Goal: Transaction & Acquisition: Purchase product/service

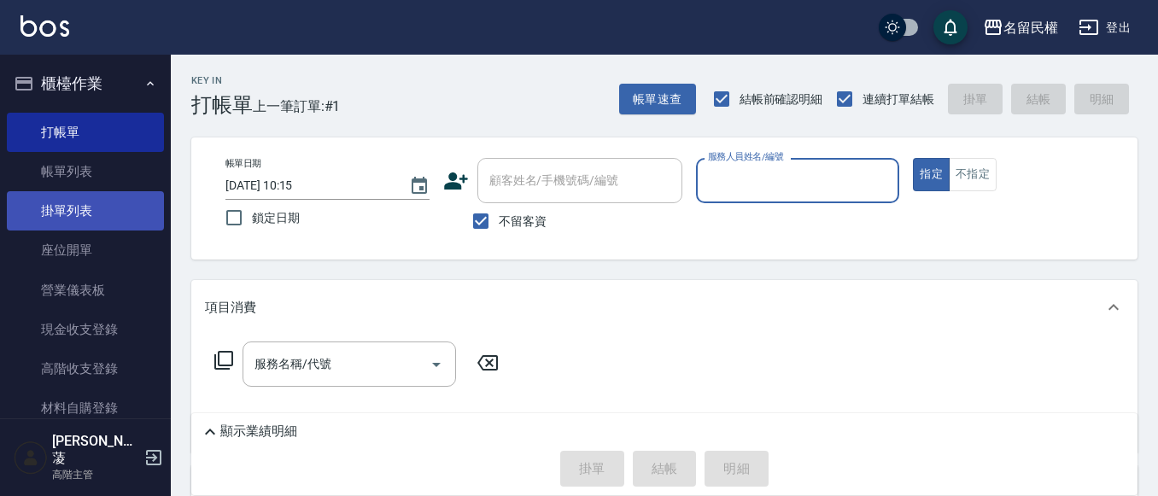
scroll to position [85, 0]
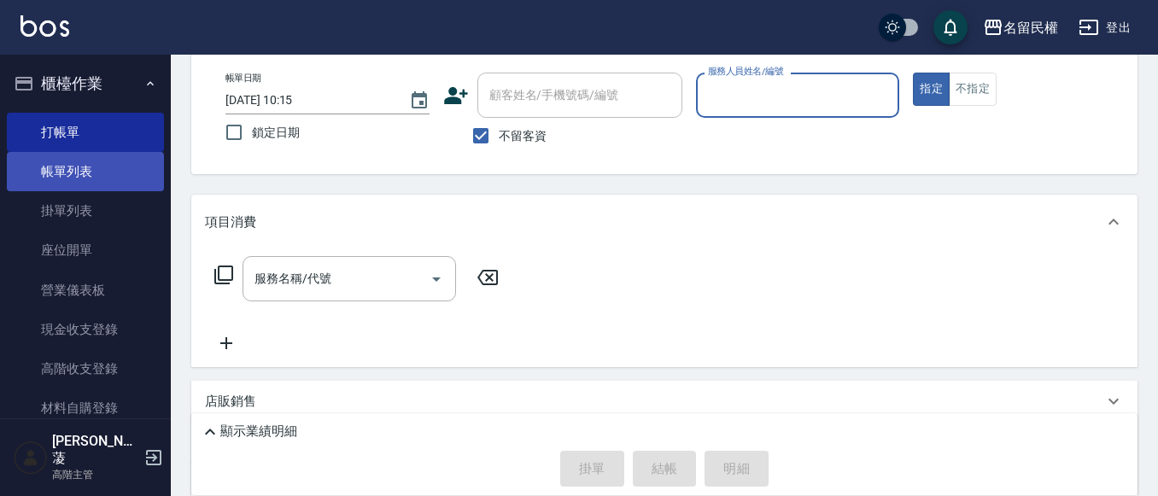
click at [85, 168] on link "帳單列表" at bounding box center [85, 171] width 157 height 39
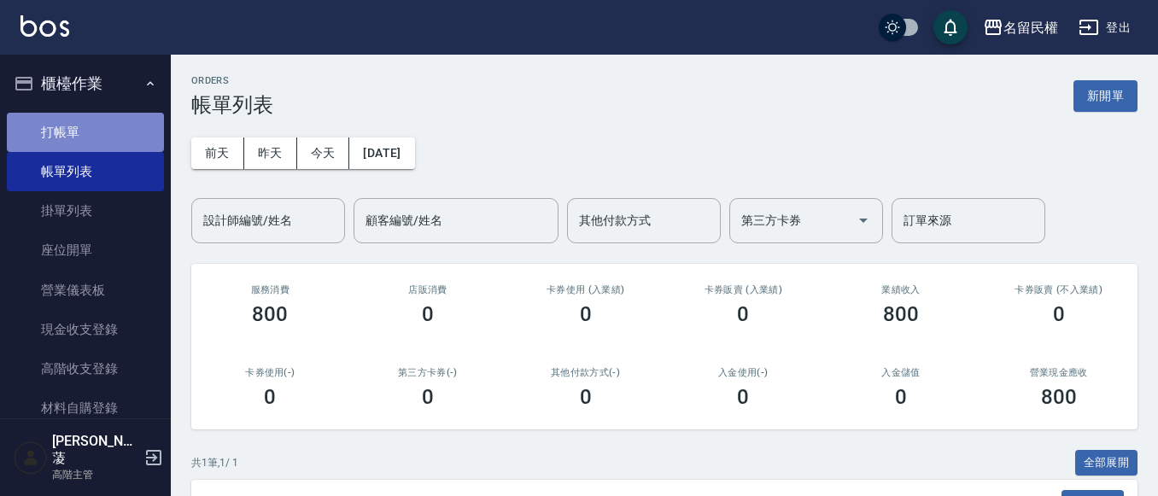
click at [97, 140] on link "打帳單" at bounding box center [85, 132] width 157 height 39
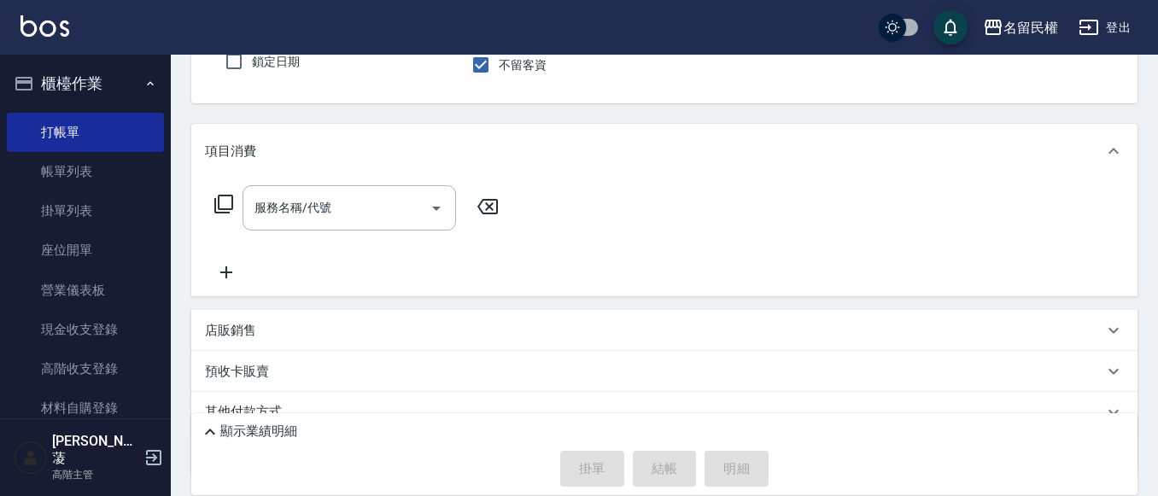
scroll to position [171, 0]
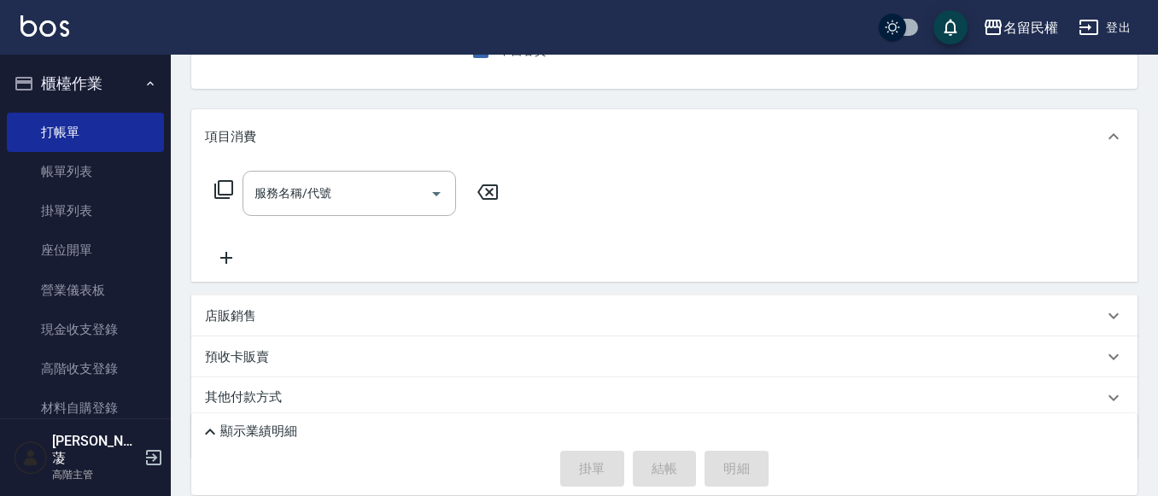
click at [251, 313] on p "店販銷售" at bounding box center [230, 317] width 51 height 18
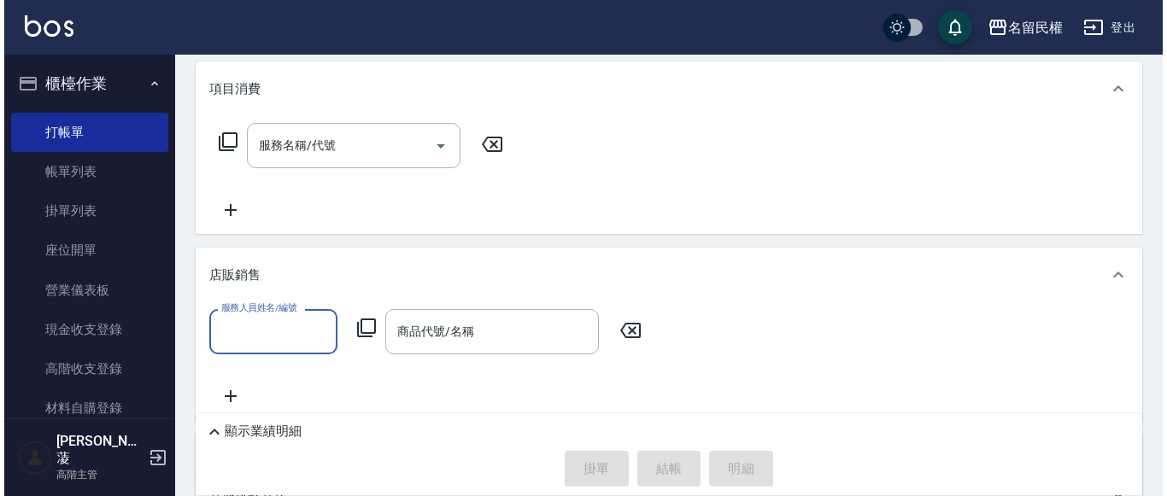
scroll to position [256, 0]
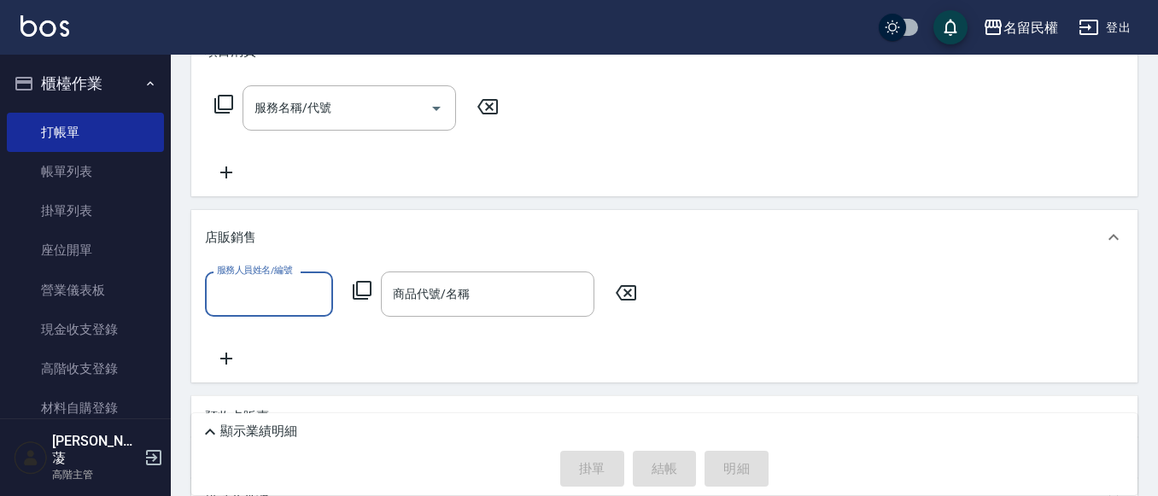
click at [368, 296] on icon at bounding box center [362, 290] width 19 height 19
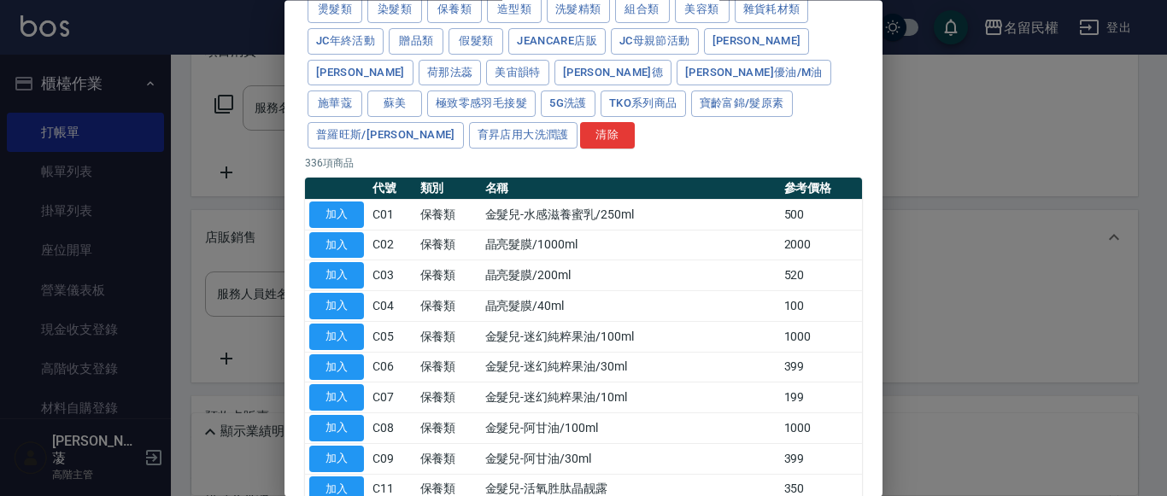
scroll to position [0, 0]
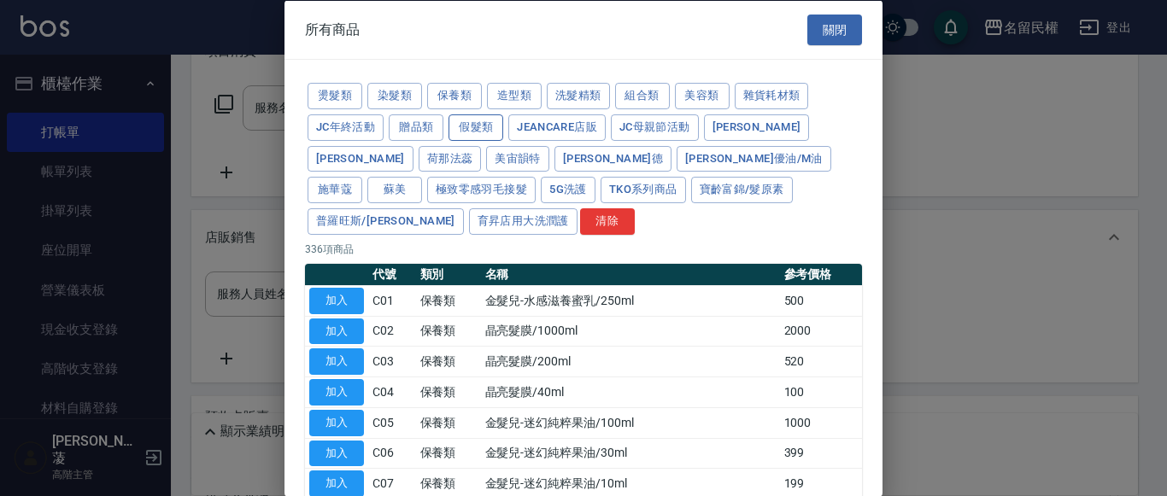
click at [484, 126] on button "假髮類" at bounding box center [476, 127] width 55 height 26
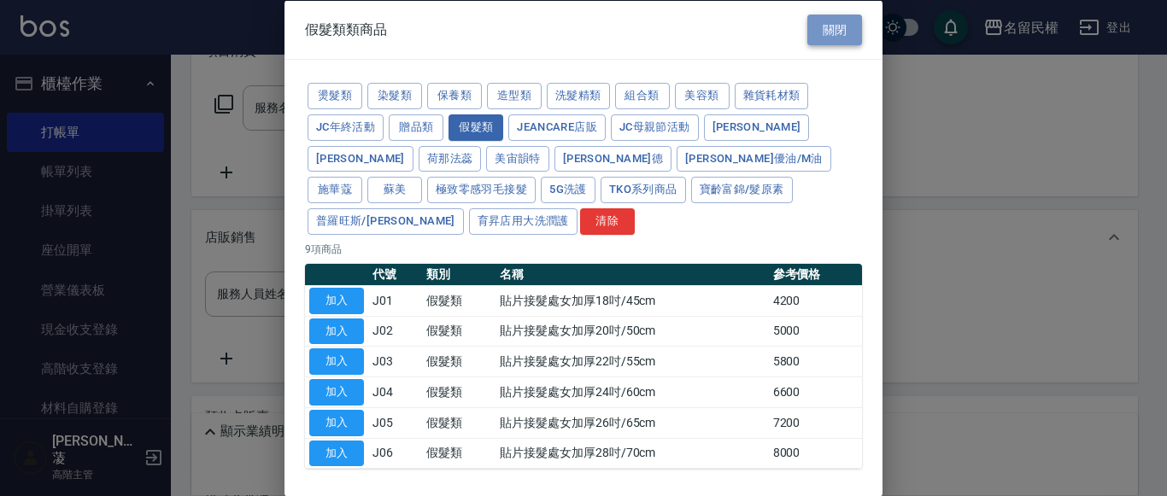
click at [842, 15] on button "關閉" at bounding box center [834, 30] width 55 height 32
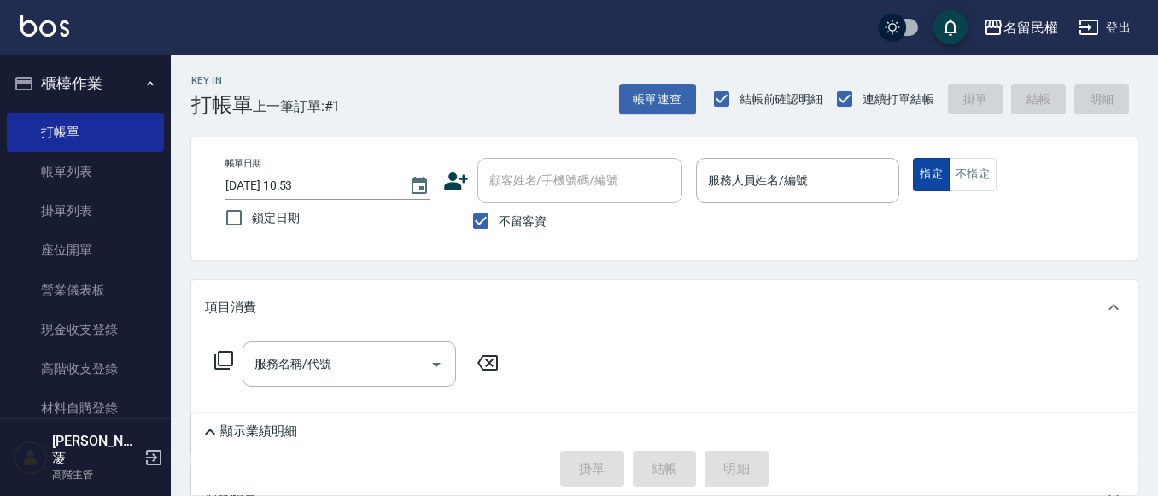
click at [956, 179] on button "不指定" at bounding box center [973, 174] width 48 height 33
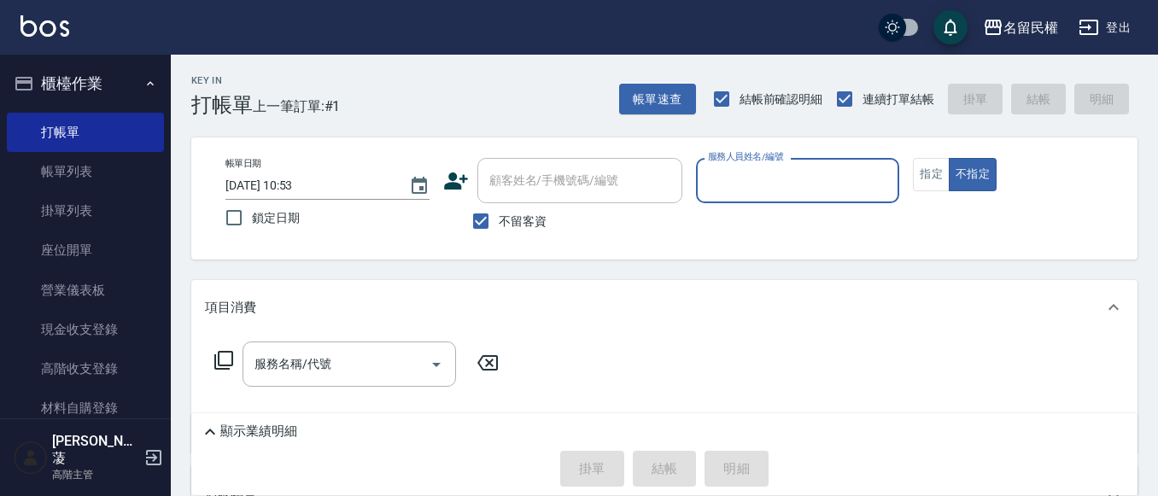
click at [844, 191] on input "服務人員姓名/編號" at bounding box center [798, 181] width 189 height 30
type input "5"
type button "false"
type input "瀞蓤-5"
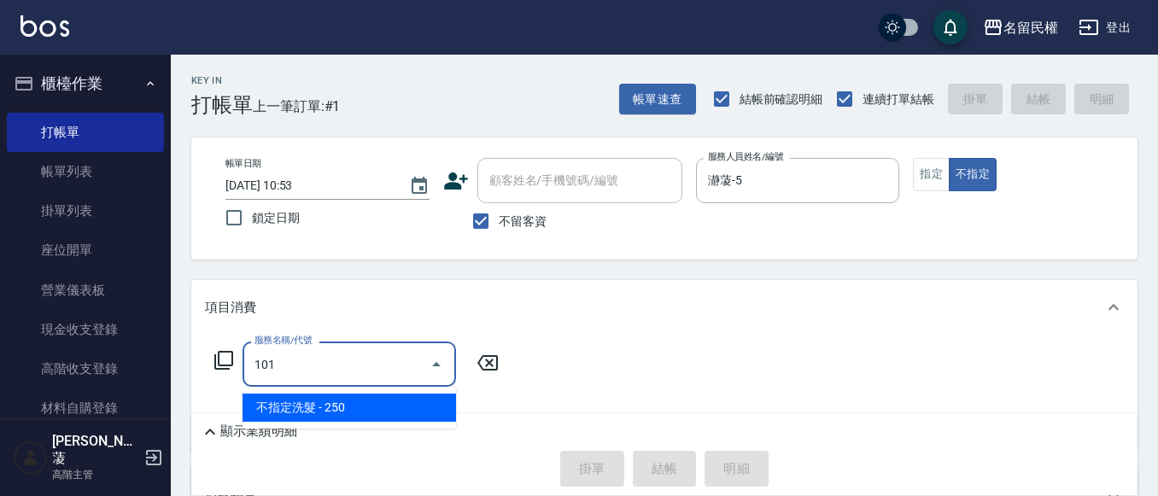
type input "不指定洗髮(101)"
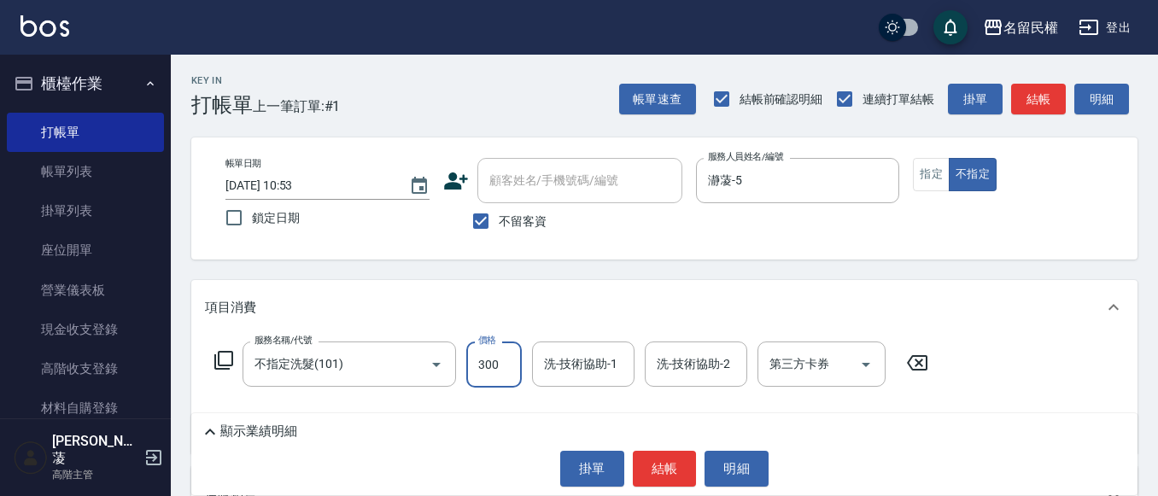
type input "300"
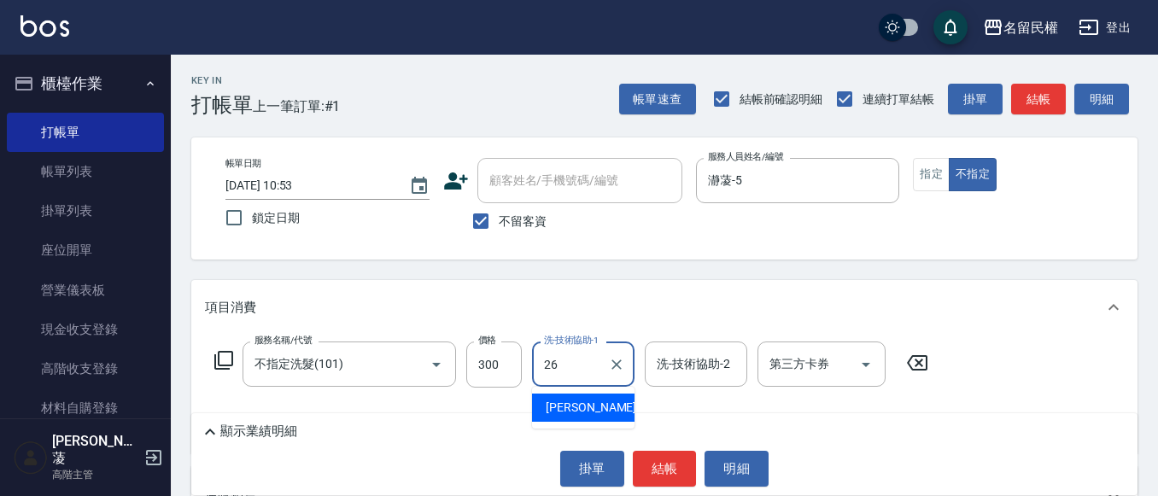
type input "沅莘-26"
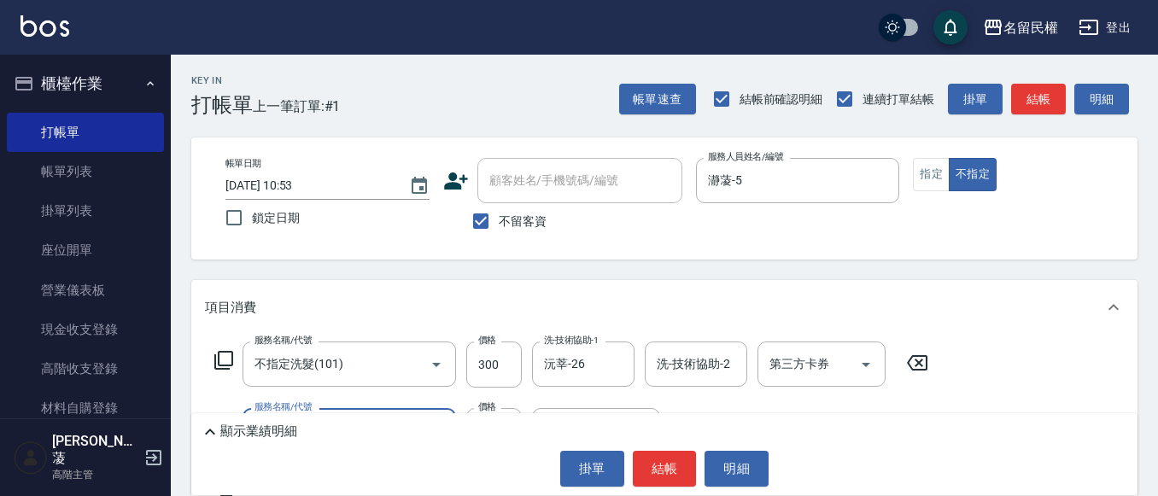
type input "[PERSON_NAME](701)"
type input "30"
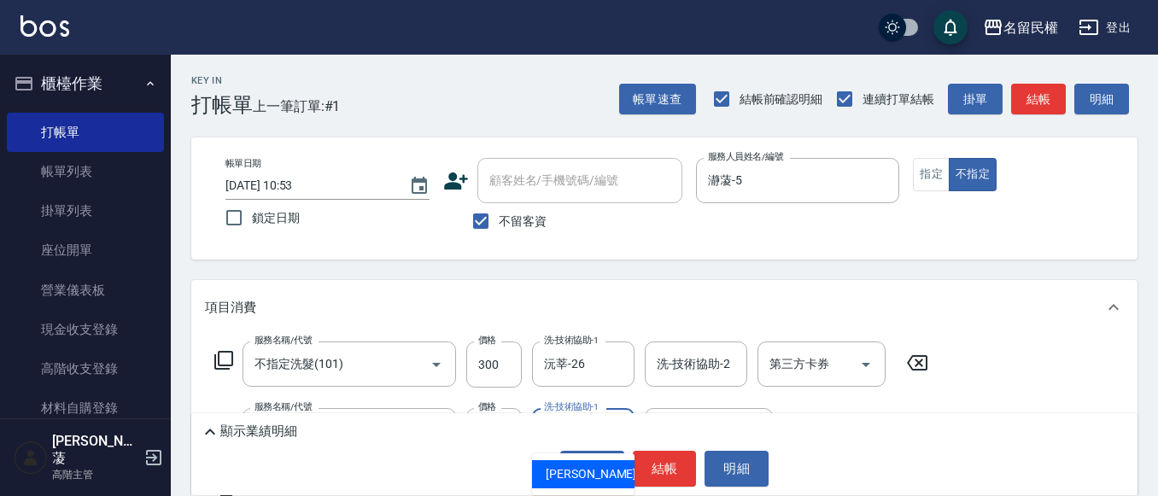
type input "沅莘-26"
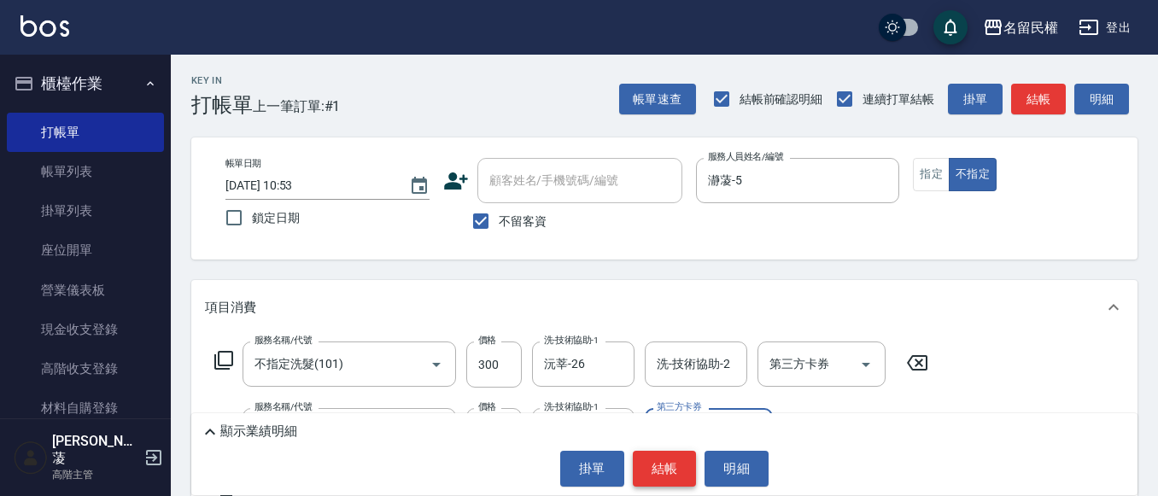
click at [676, 472] on button "結帳" at bounding box center [665, 469] width 64 height 36
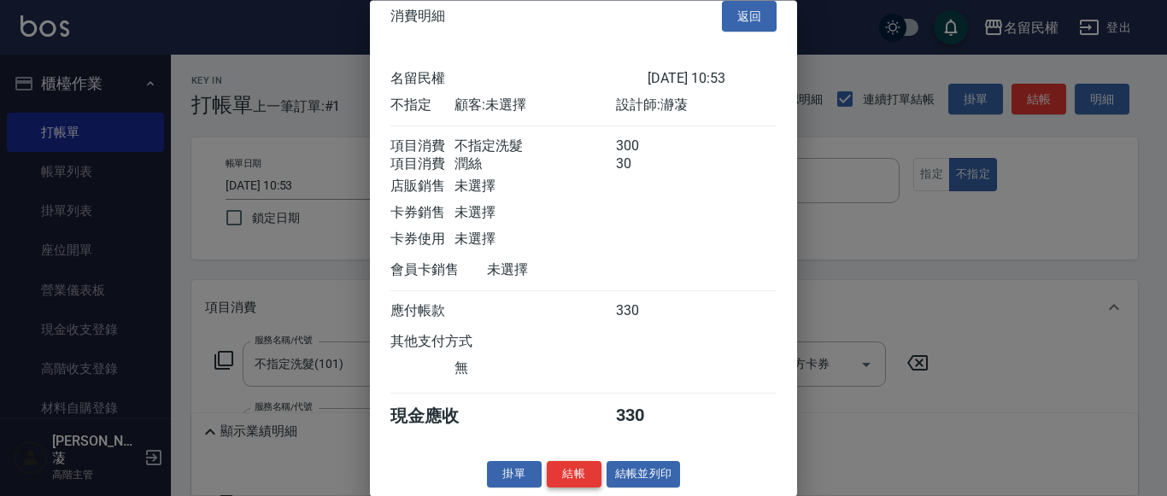
click at [593, 466] on button "結帳" at bounding box center [574, 475] width 55 height 26
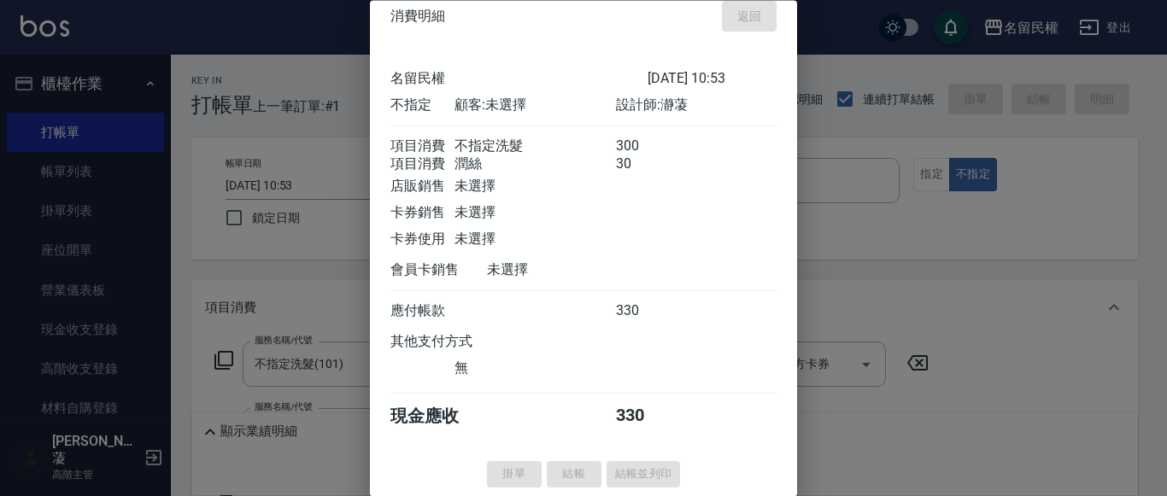
scroll to position [20, 0]
type input "[DATE] 10:58"
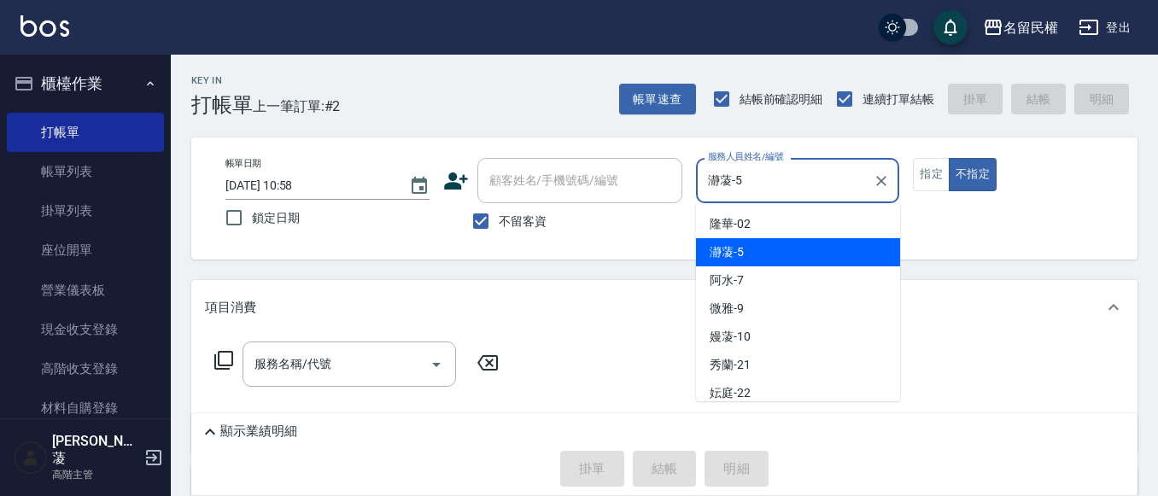
click at [798, 186] on input "瀞蓤-5" at bounding box center [785, 181] width 163 height 30
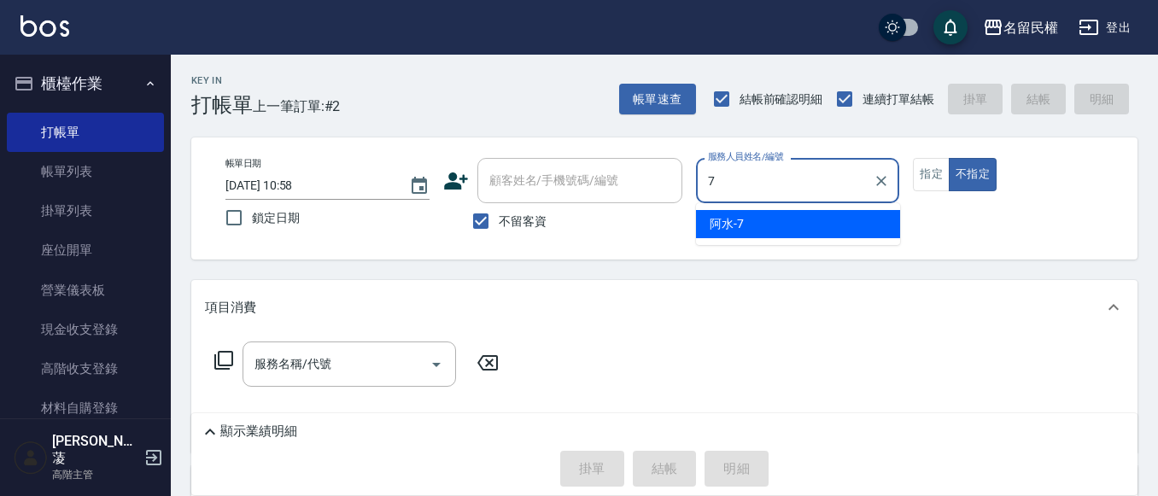
type input "阿水-7"
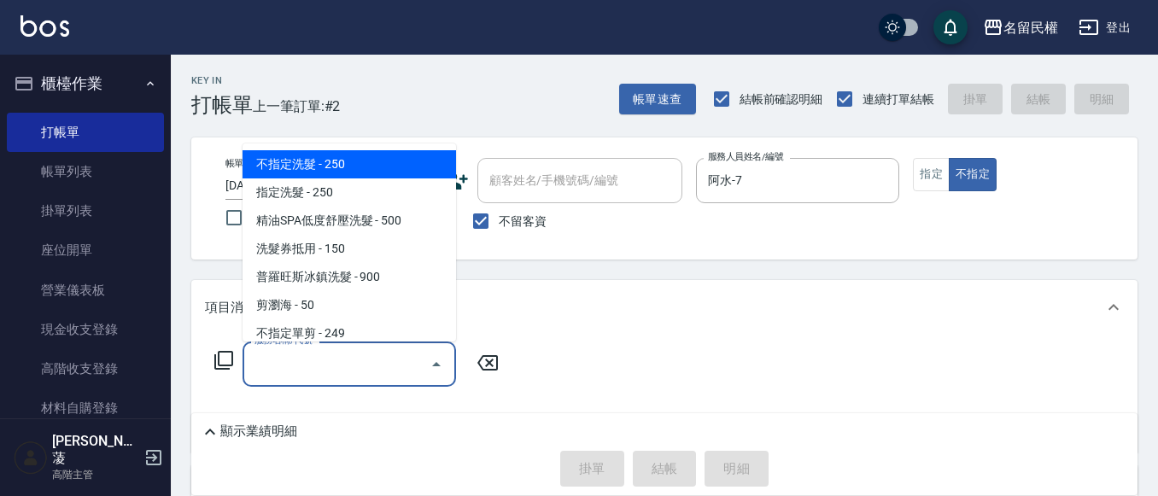
click at [292, 361] on input "服務名稱/代號" at bounding box center [336, 364] width 173 height 30
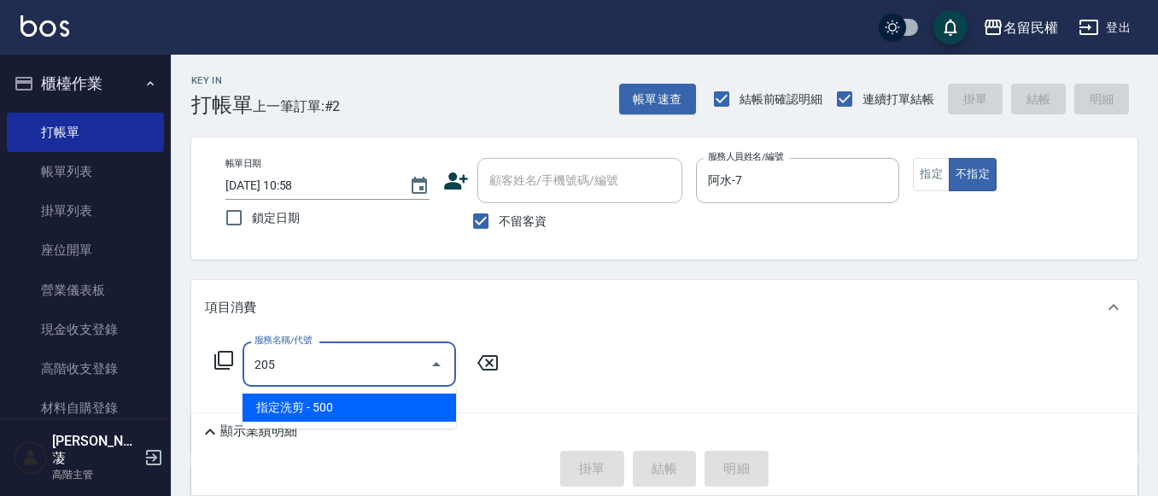
type input "指定洗剪(205)"
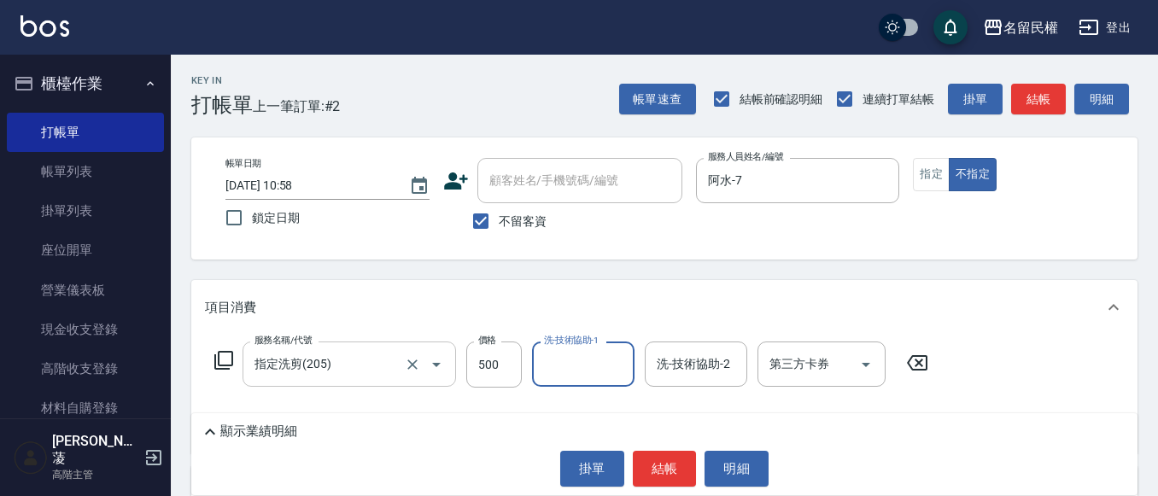
type input "7"
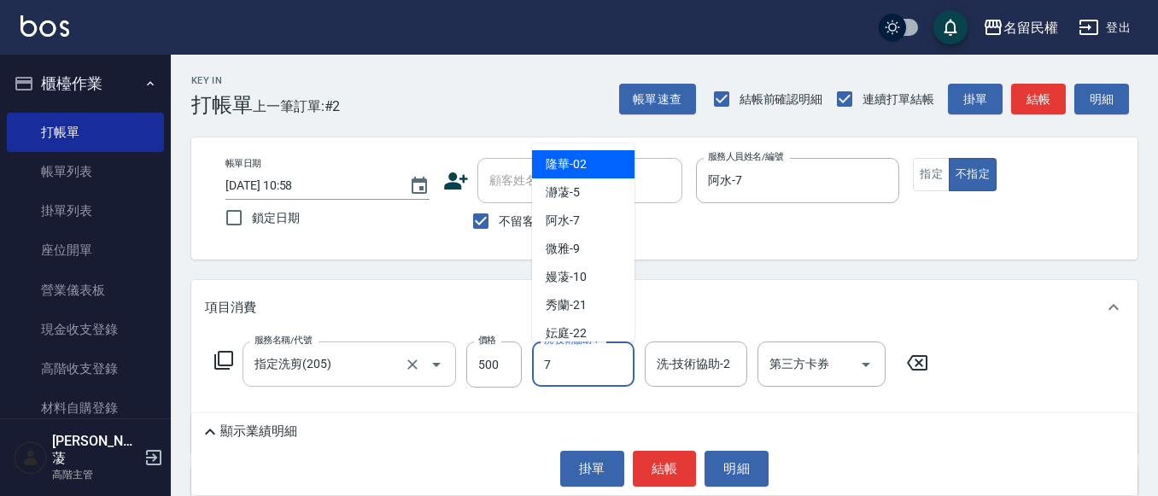
type input "阿水-7"
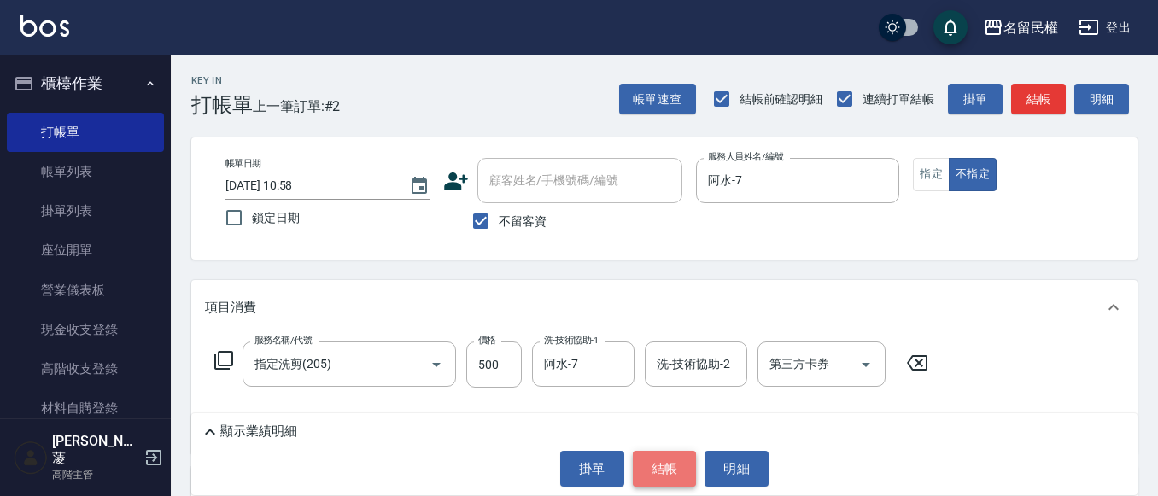
click at [670, 472] on button "結帳" at bounding box center [665, 469] width 64 height 36
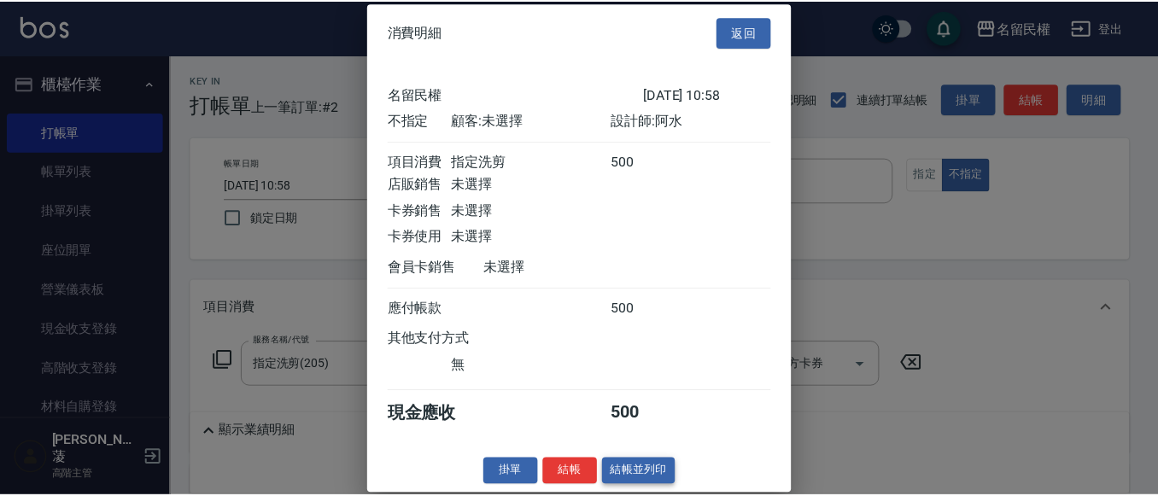
scroll to position [22, 0]
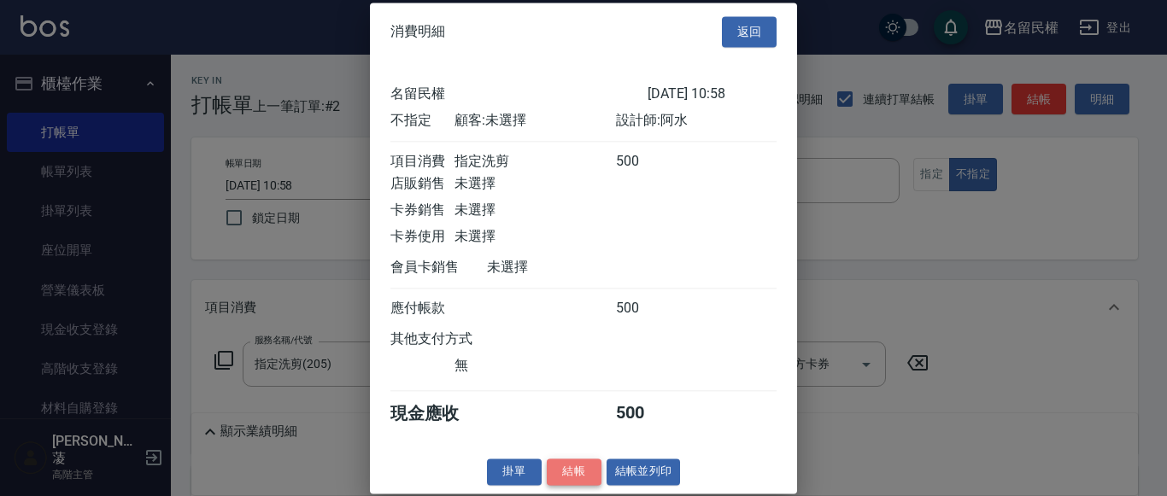
click at [583, 470] on button "結帳" at bounding box center [574, 472] width 55 height 26
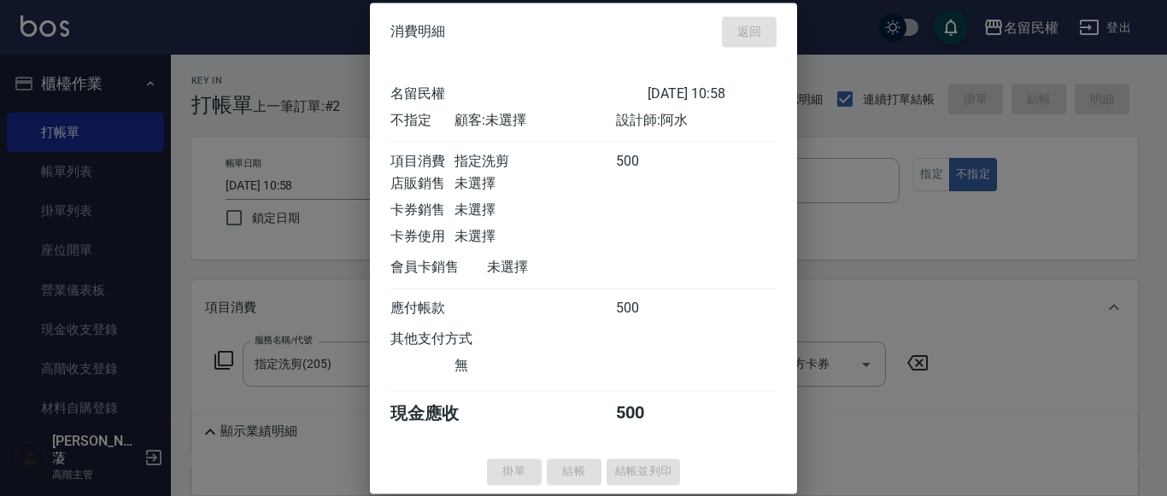
type input "[DATE] 11:02"
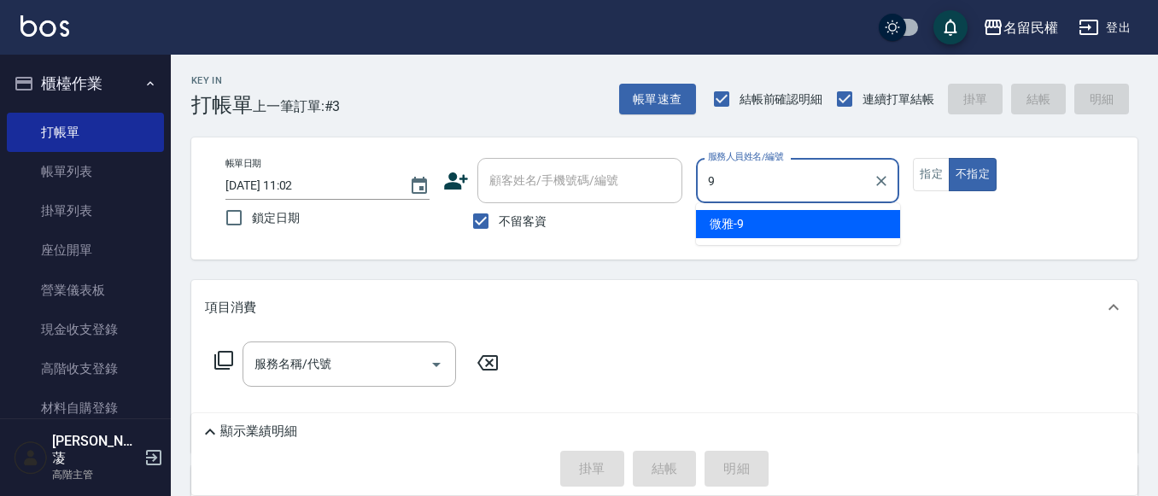
type input "微雅-9"
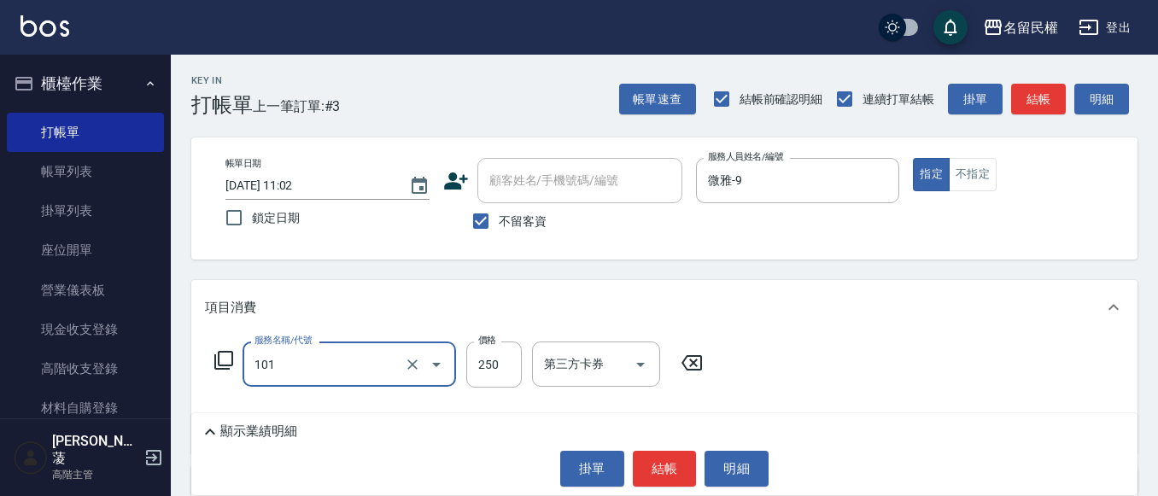
type input "不指定洗髮(101)"
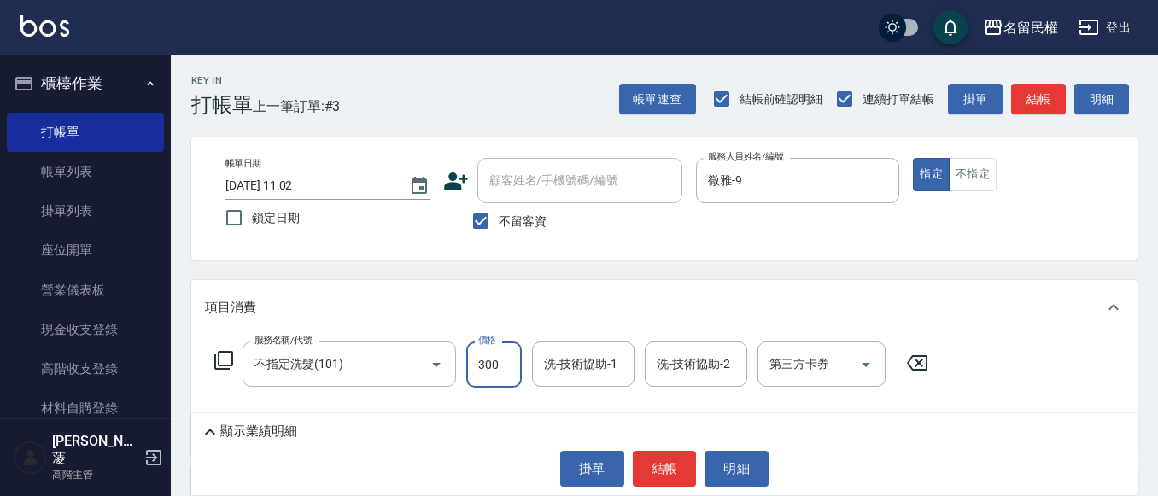
type input "300"
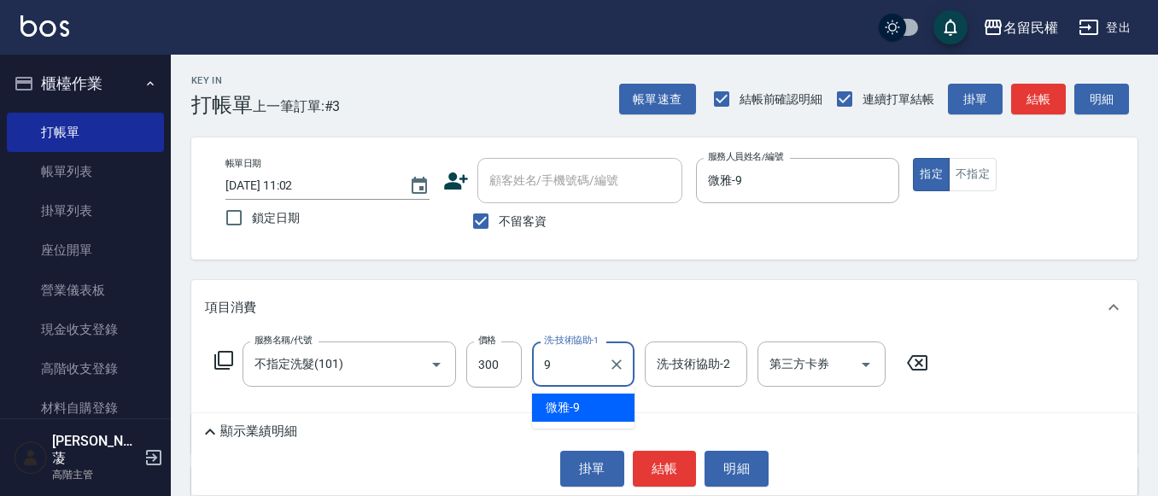
type input "微雅-9"
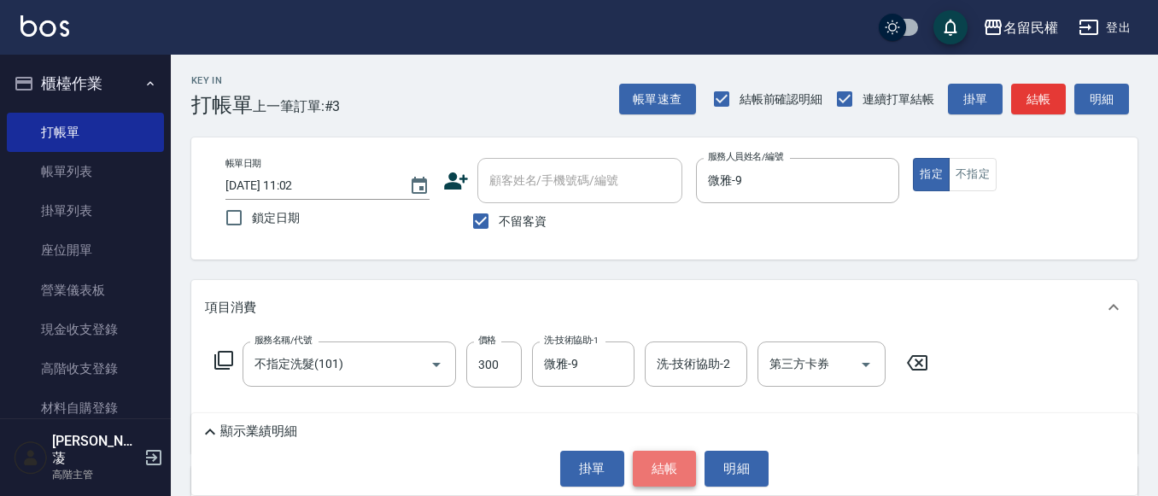
click at [685, 461] on button "結帳" at bounding box center [665, 469] width 64 height 36
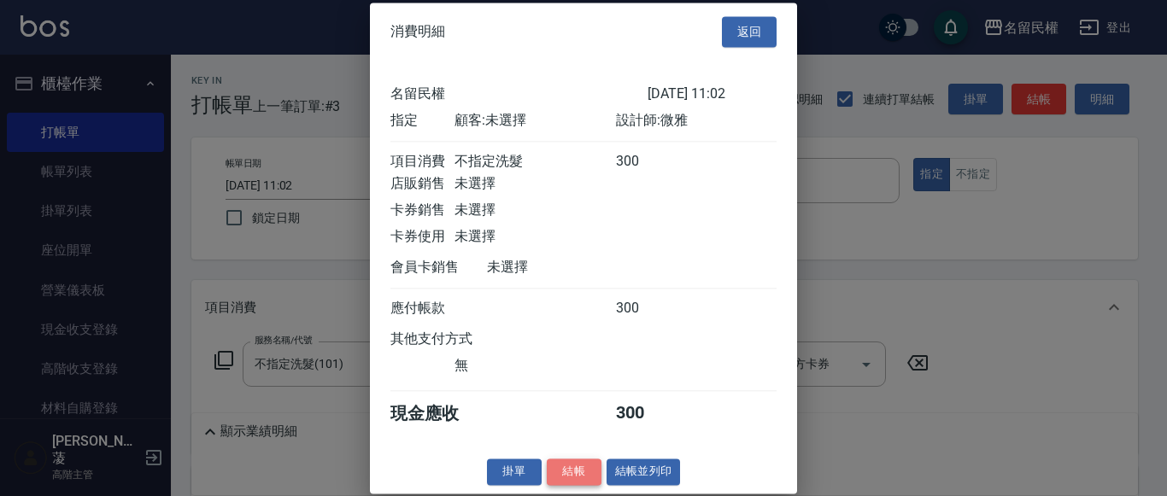
click at [588, 485] on button "結帳" at bounding box center [574, 472] width 55 height 26
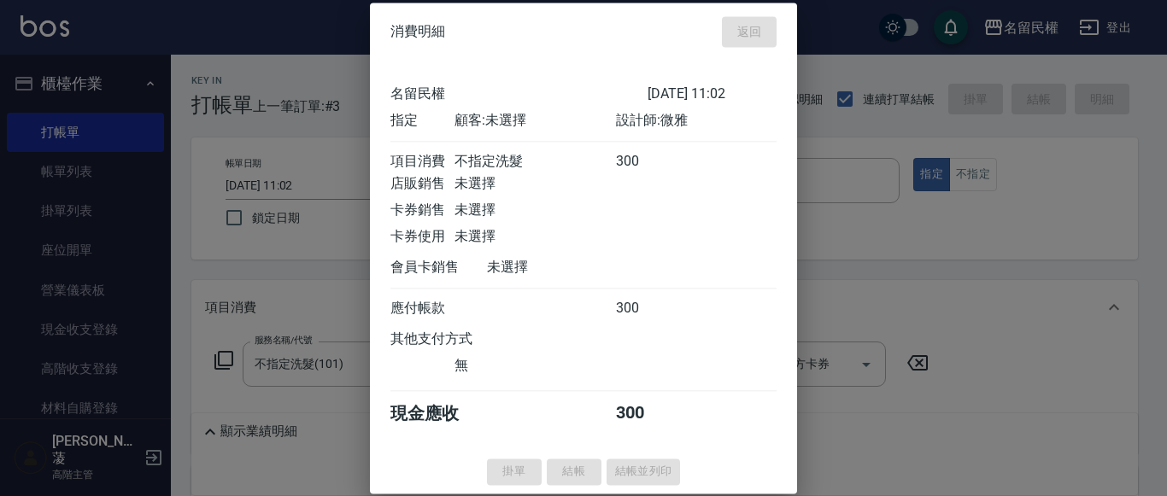
type input "[DATE] 11:18"
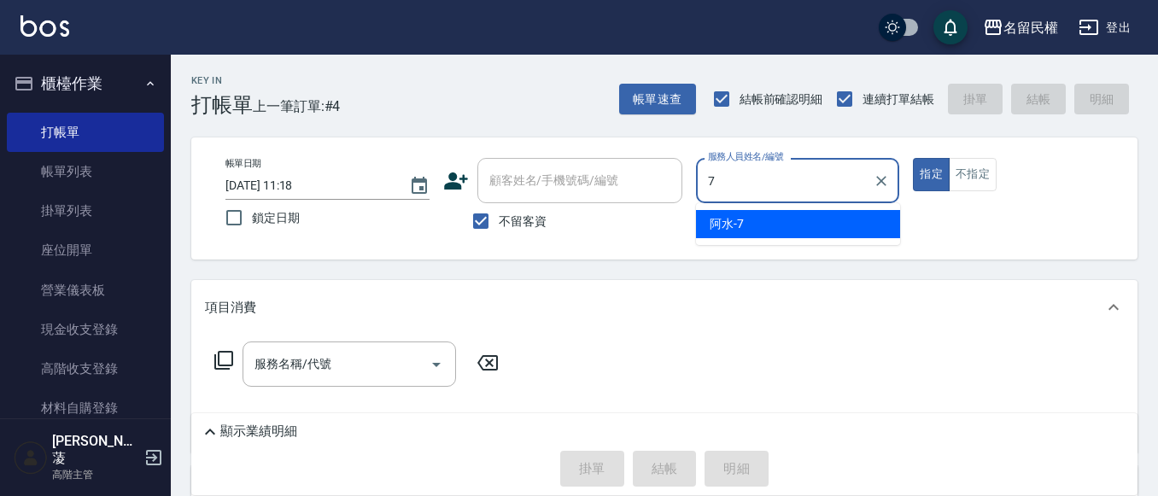
type input "阿水-7"
type button "true"
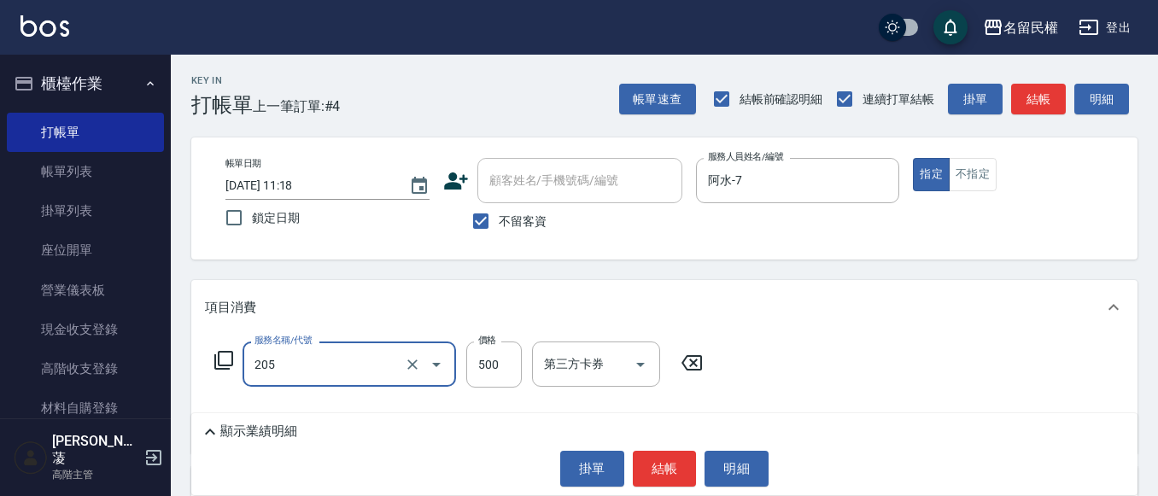
type input "指定洗剪(205)"
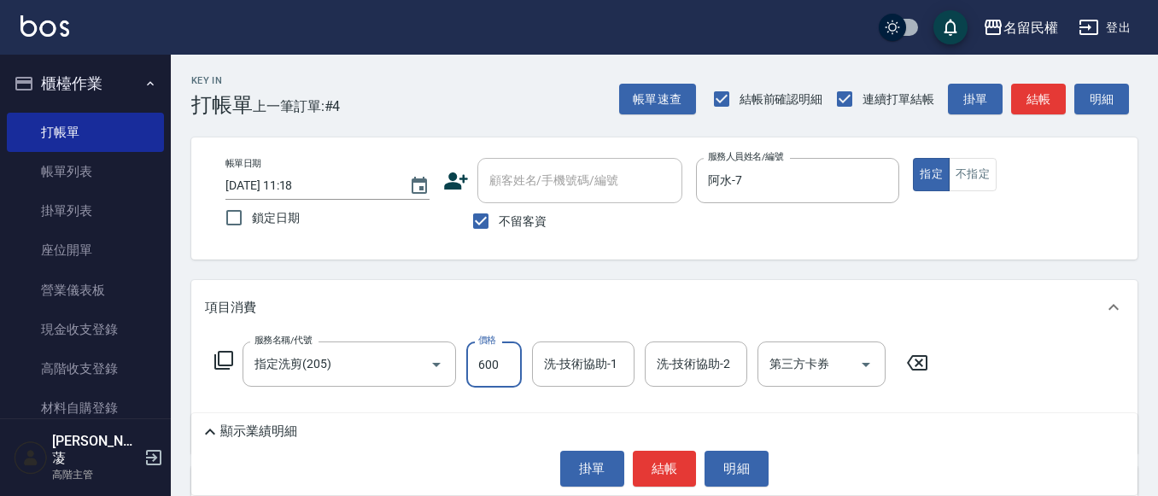
type input "600"
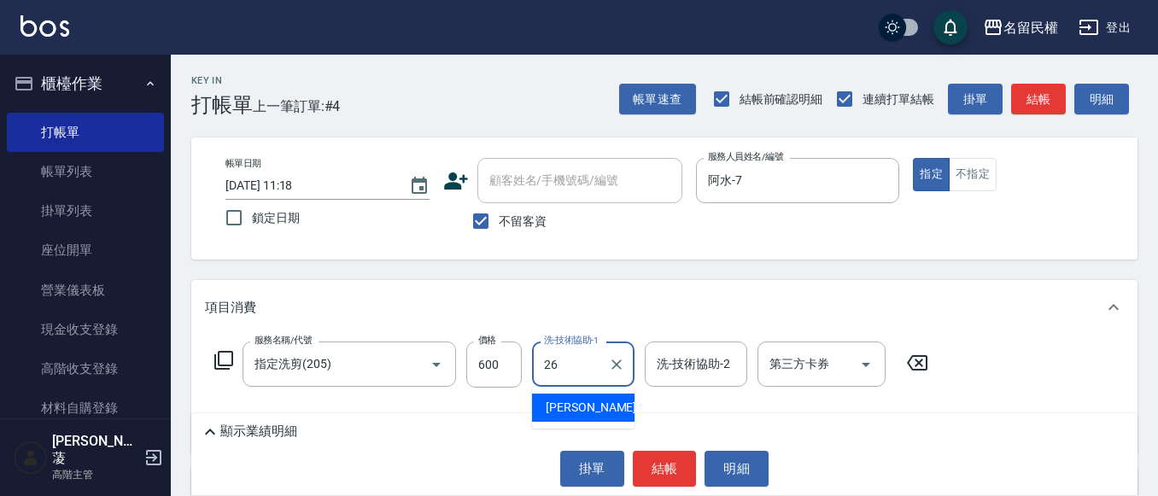
type input "沅莘-26"
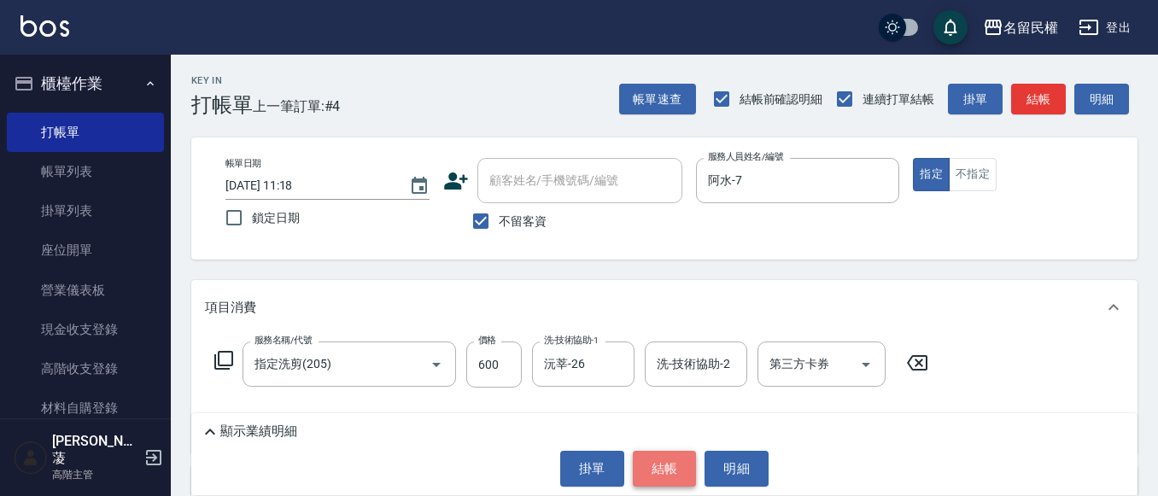
click at [654, 471] on button "結帳" at bounding box center [665, 469] width 64 height 36
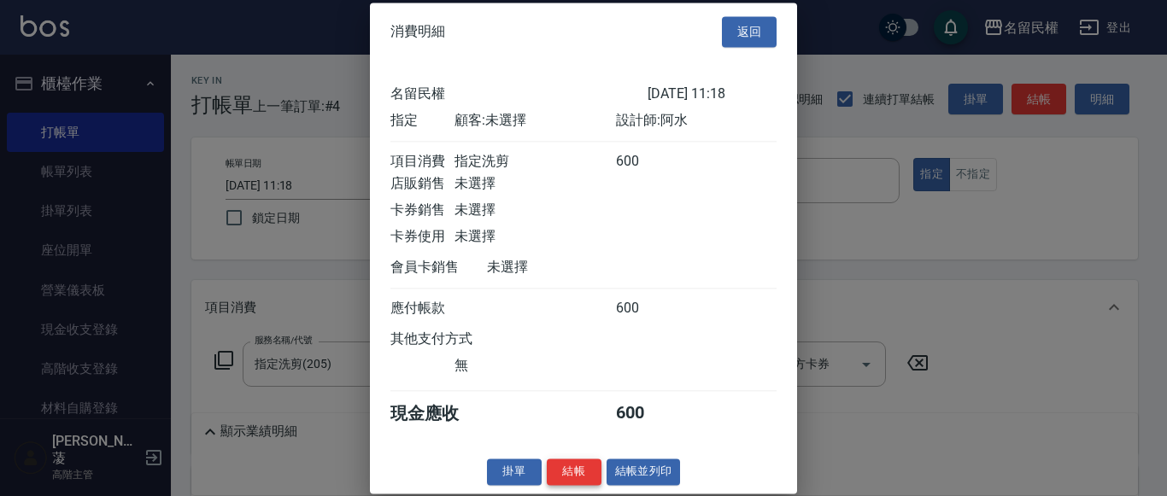
click at [590, 485] on button "結帳" at bounding box center [574, 472] width 55 height 26
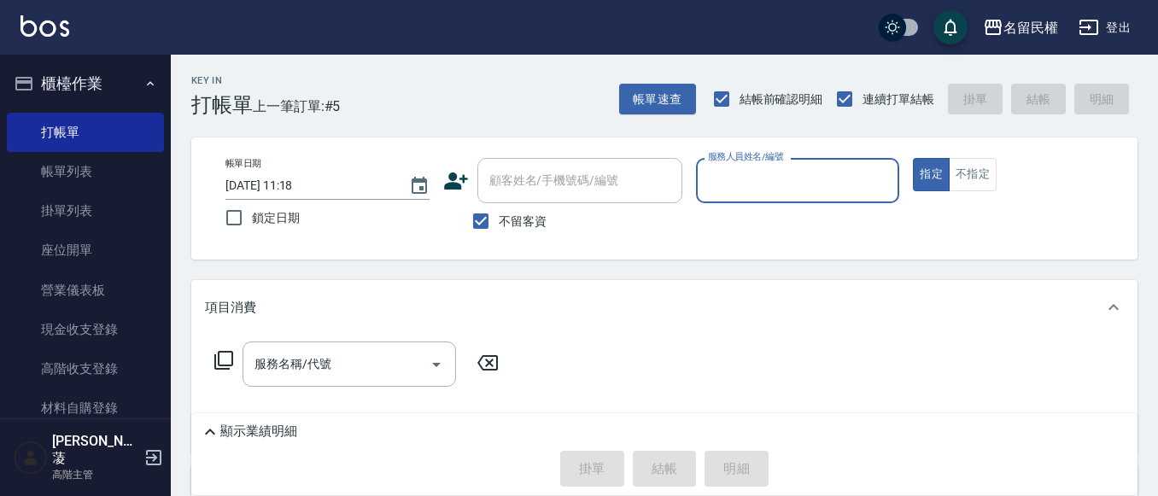
drag, startPoint x: 778, startPoint y: 214, endPoint x: 785, endPoint y: 181, distance: 33.2
click at [778, 206] on p at bounding box center [798, 212] width 204 height 18
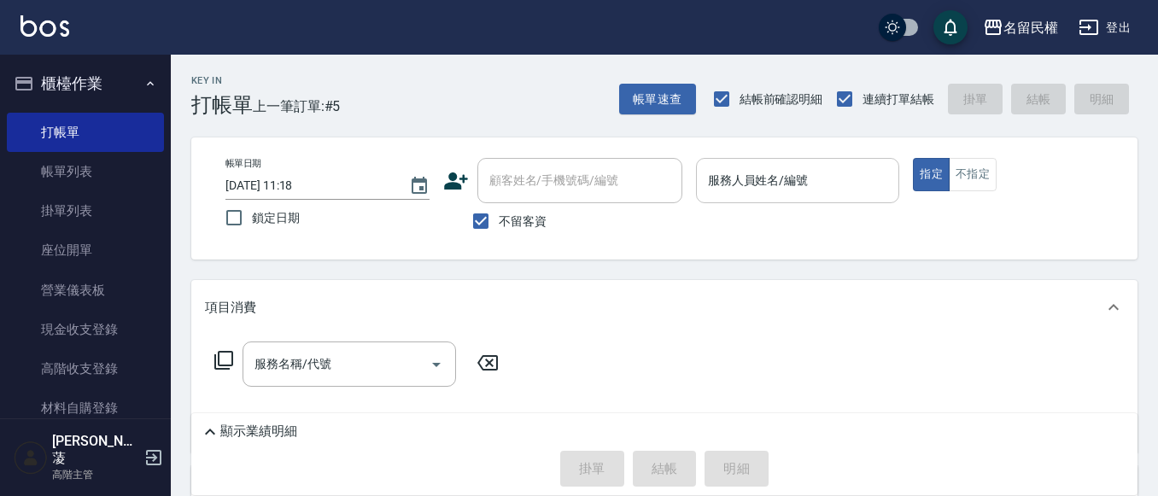
click at [785, 180] on input "服務人員姓名/編號" at bounding box center [798, 181] width 189 height 30
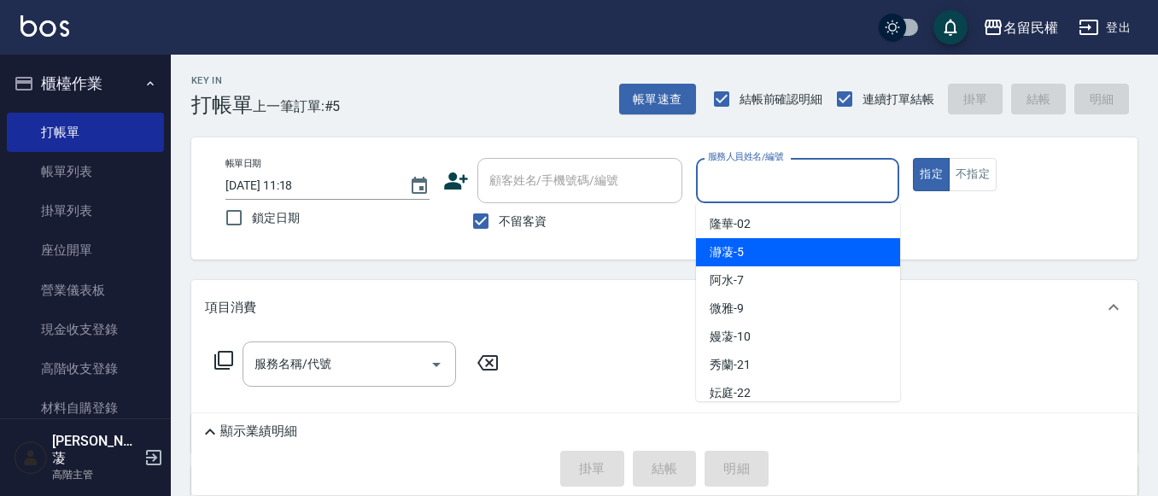
drag, startPoint x: 743, startPoint y: 261, endPoint x: 826, endPoint y: 207, distance: 98.8
click at [746, 257] on div "瀞蓤 -5" at bounding box center [798, 252] width 204 height 28
type input "瀞蓤-5"
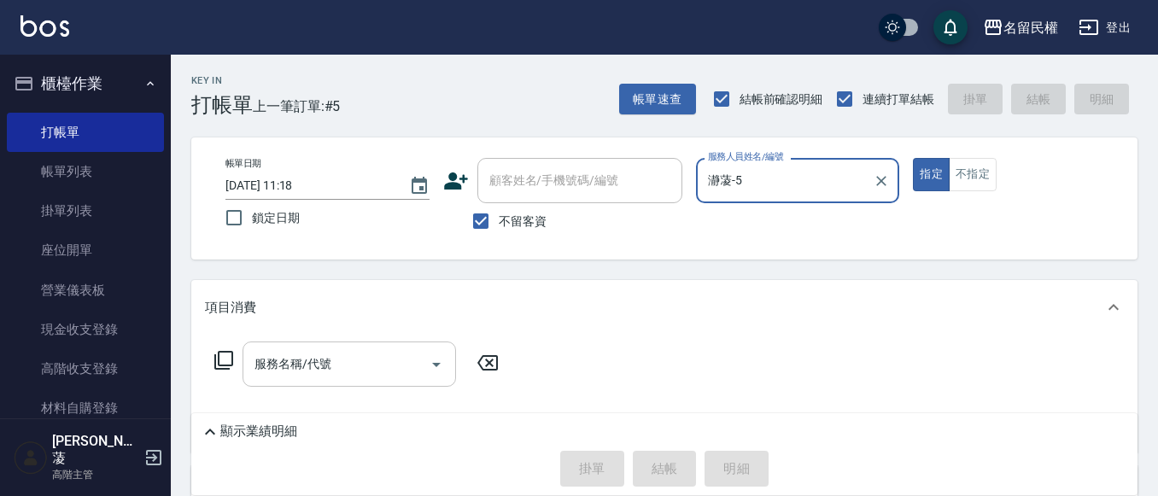
click at [362, 373] on input "服務名稱/代號" at bounding box center [336, 364] width 173 height 30
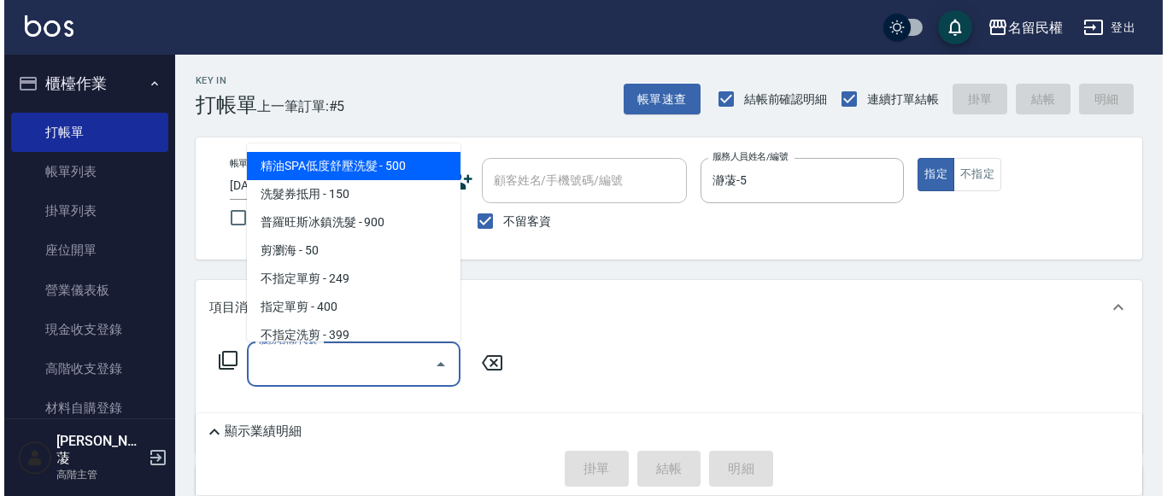
scroll to position [171, 0]
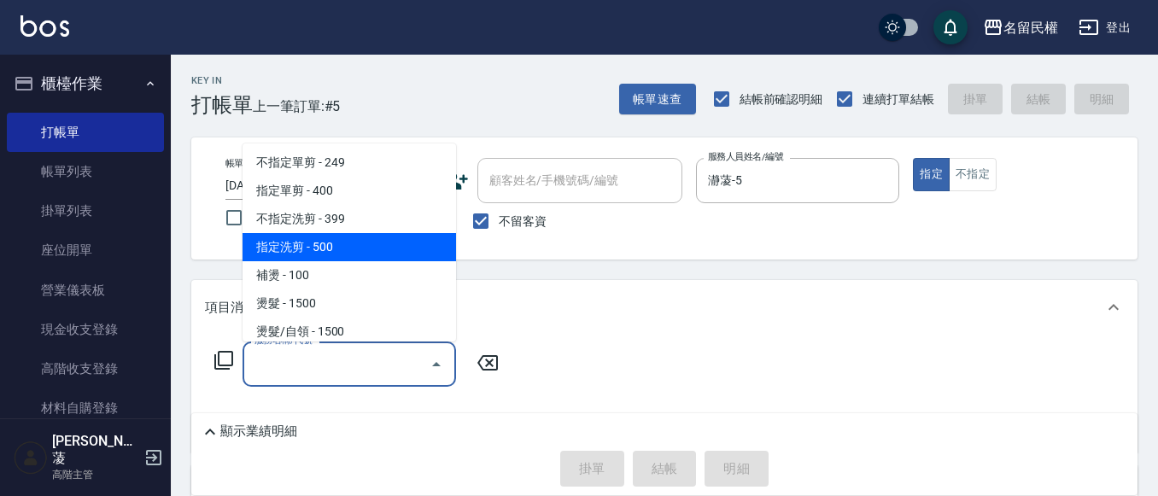
drag, startPoint x: 298, startPoint y: 251, endPoint x: 435, endPoint y: 333, distance: 159.4
click at [298, 252] on span "指定洗剪 - 500" at bounding box center [350, 247] width 214 height 28
type input "指定洗剪(205)"
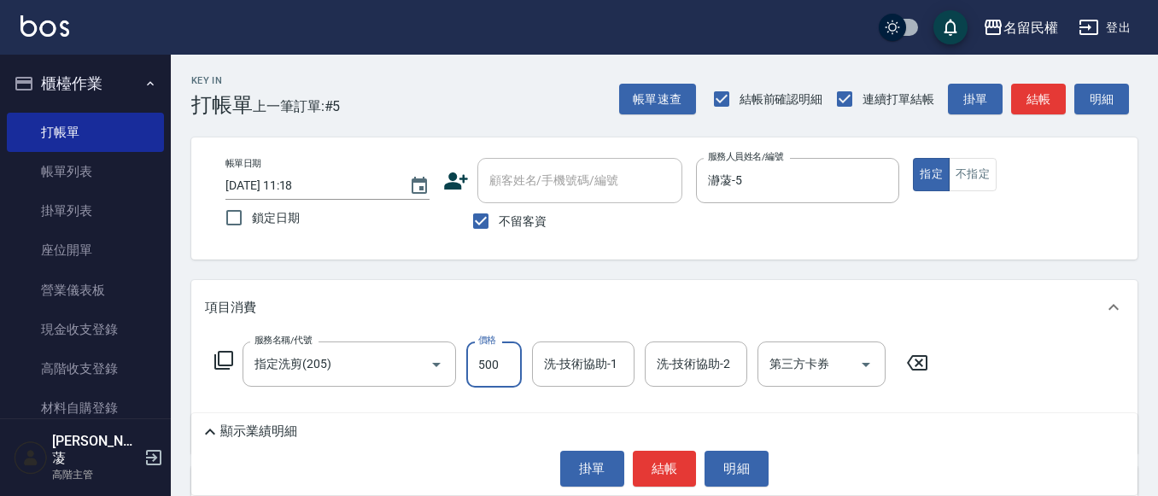
click at [502, 361] on input "500" at bounding box center [494, 365] width 56 height 46
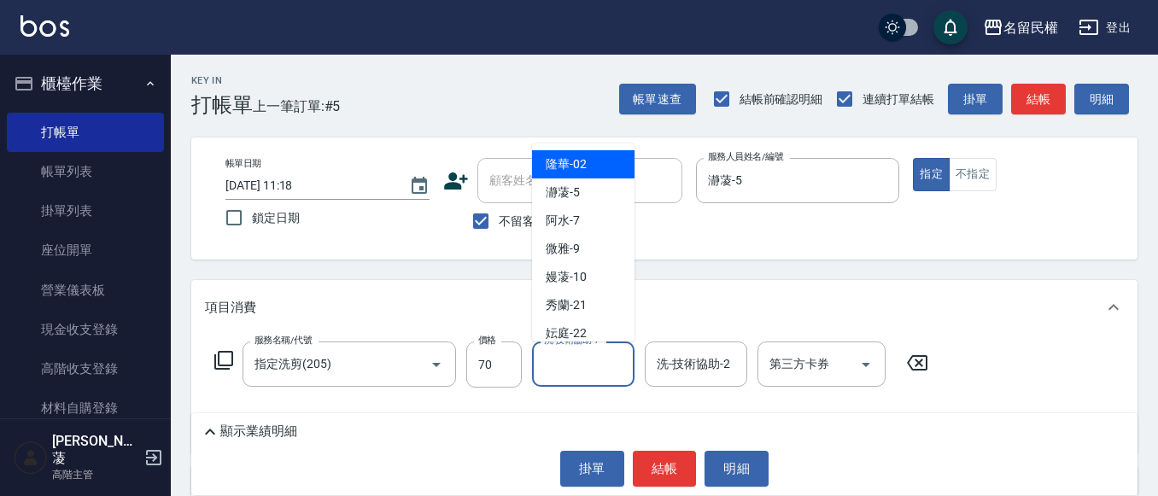
click at [578, 374] on input "洗-技術協助-1" at bounding box center [583, 364] width 87 height 30
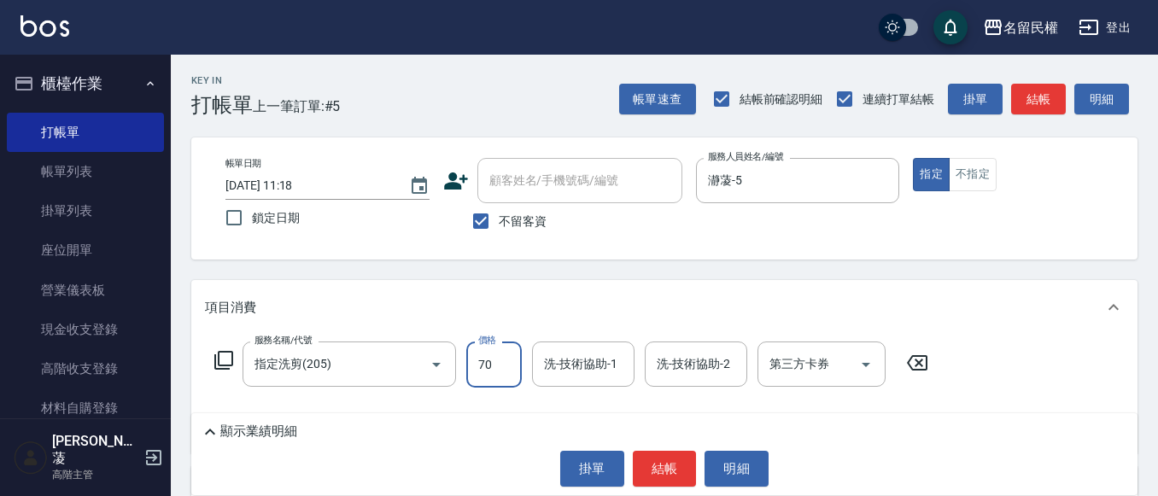
click at [496, 374] on input "70" at bounding box center [494, 365] width 56 height 46
click at [495, 372] on input "0" at bounding box center [494, 365] width 56 height 46
click at [485, 368] on input "0" at bounding box center [494, 365] width 56 height 46
type input "700"
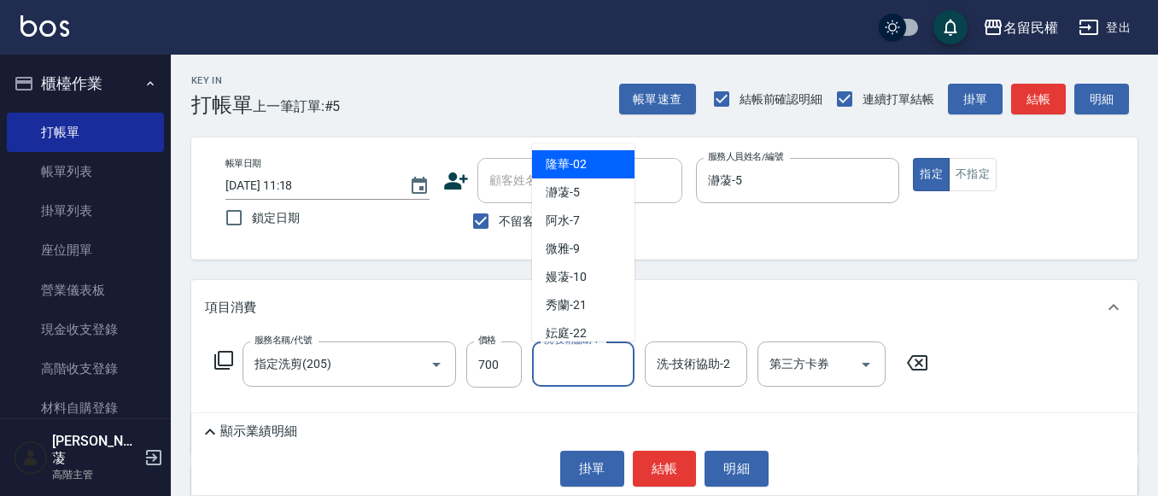
click at [582, 366] on input "洗-技術協助-1" at bounding box center [583, 364] width 87 height 30
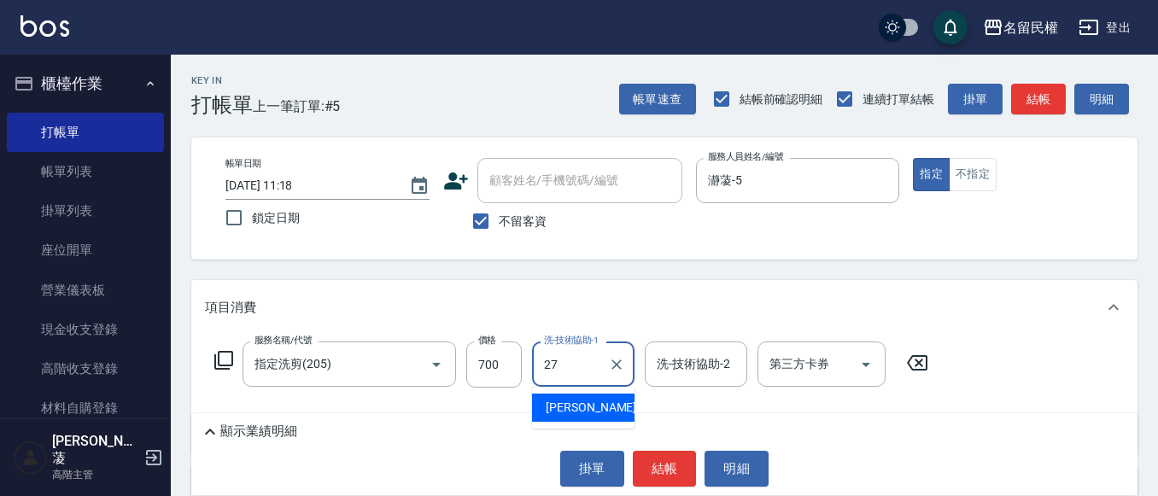
type input "[PERSON_NAME]-27"
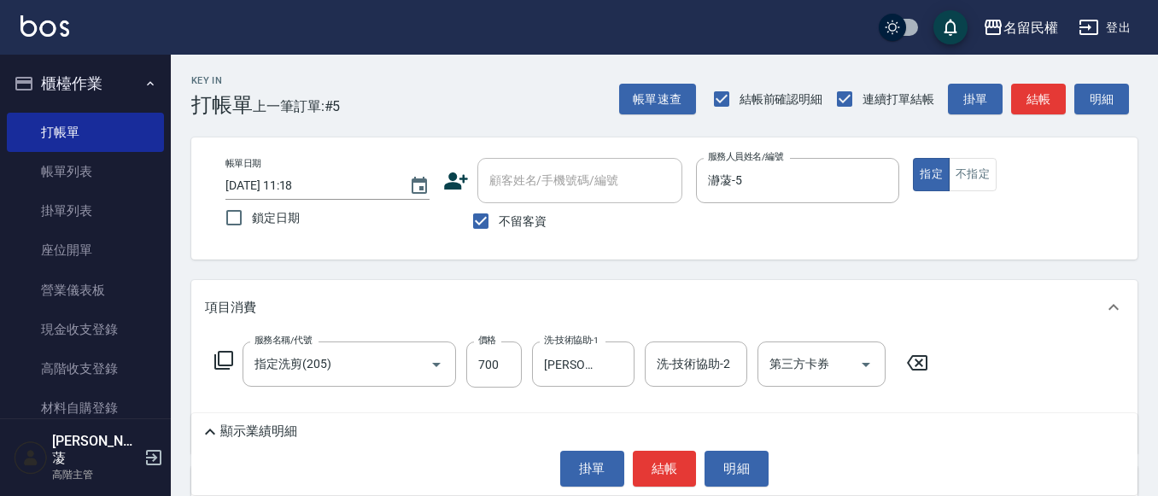
click at [618, 261] on div "Key In 打帳單 上一筆訂單:#5 帳單速查 結帳前確認明細 連續打單結帳 掛單 結帳 明細 帳單日期 [DATE] 11:18 鎖定日期 顧客姓名/手機…" at bounding box center [665, 390] width 988 height 671
click at [683, 472] on button "結帳" at bounding box center [665, 469] width 64 height 36
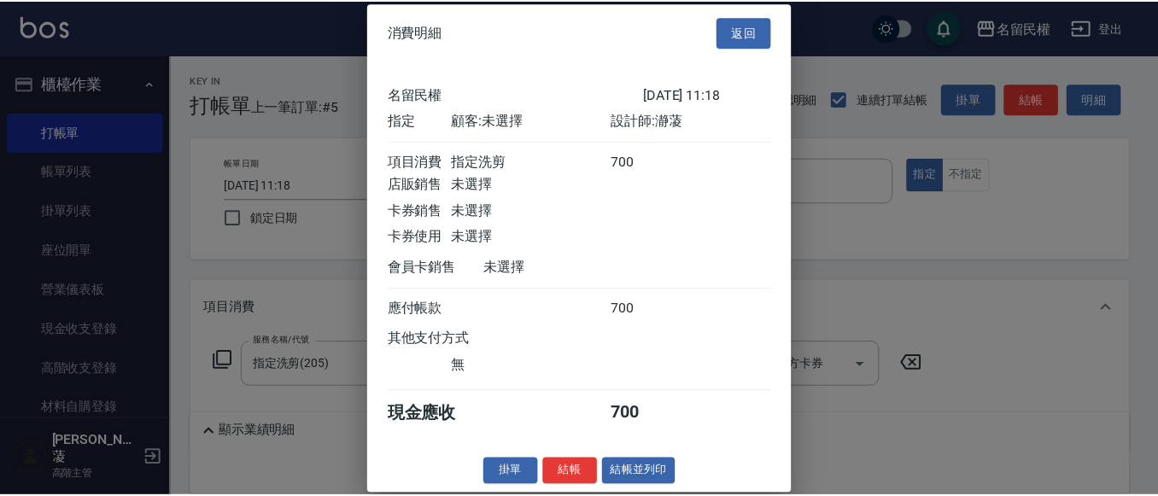
scroll to position [22, 0]
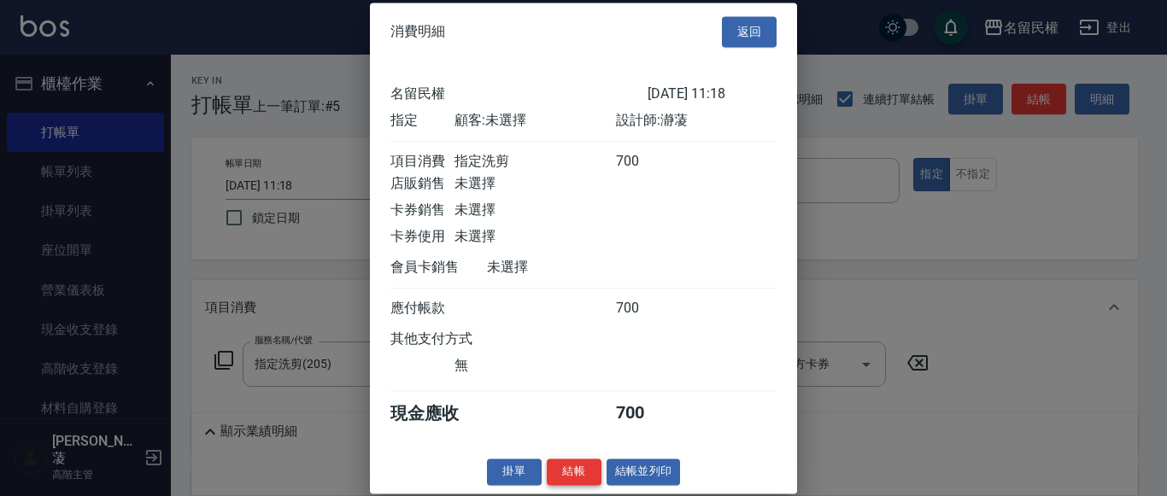
click at [576, 476] on button "結帳" at bounding box center [574, 472] width 55 height 26
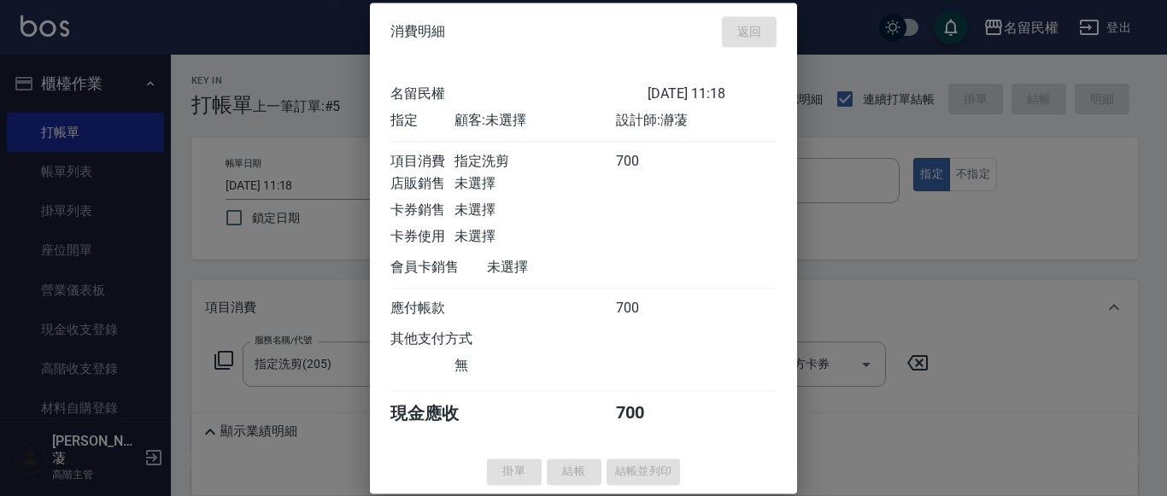
type input "[DATE] 11:26"
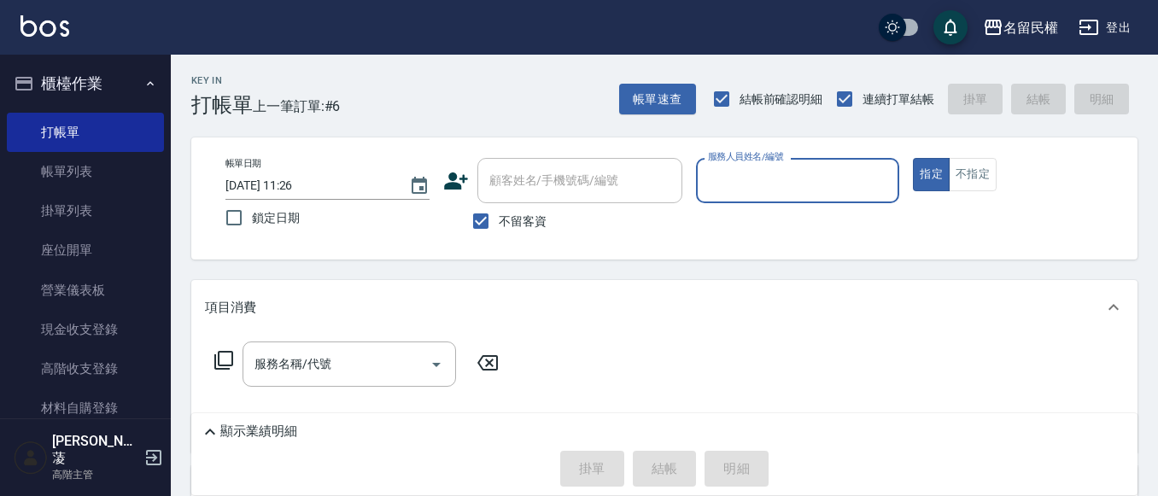
click at [742, 166] on input "服務人員姓名/編號" at bounding box center [798, 181] width 189 height 30
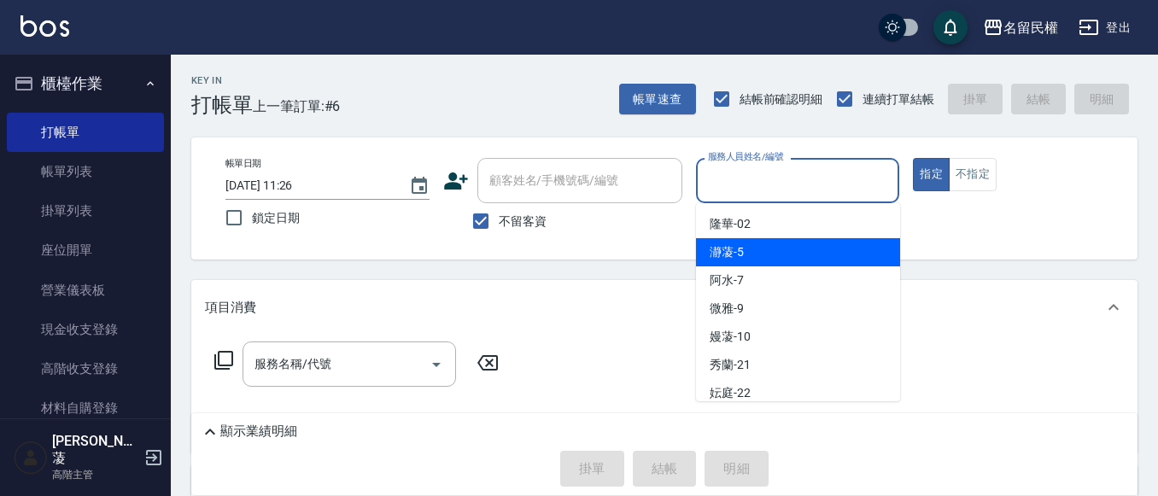
click at [745, 254] on div "瀞蓤 -5" at bounding box center [798, 252] width 204 height 28
type input "瀞蓤-5"
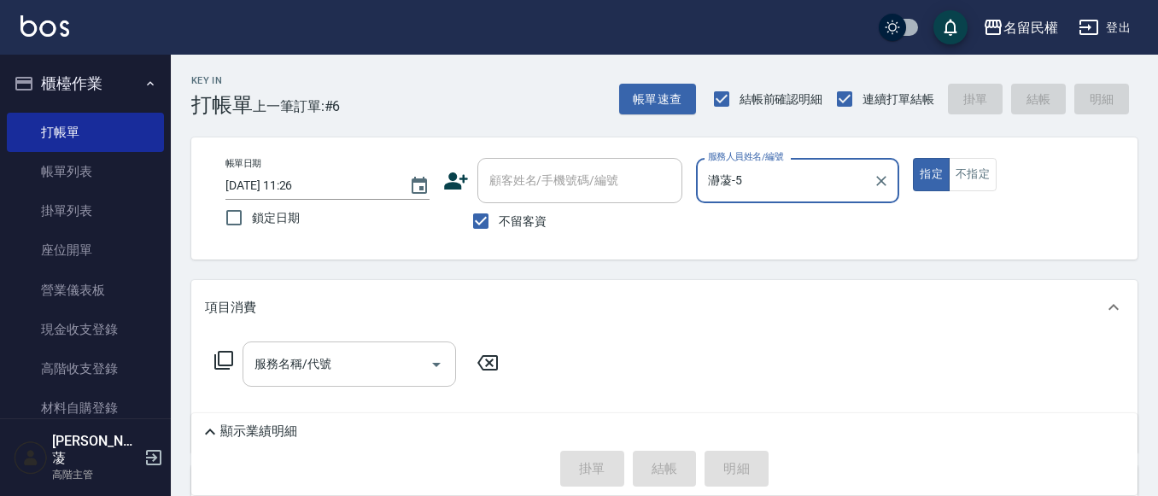
click at [261, 379] on div "服務名稱/代號" at bounding box center [350, 364] width 214 height 45
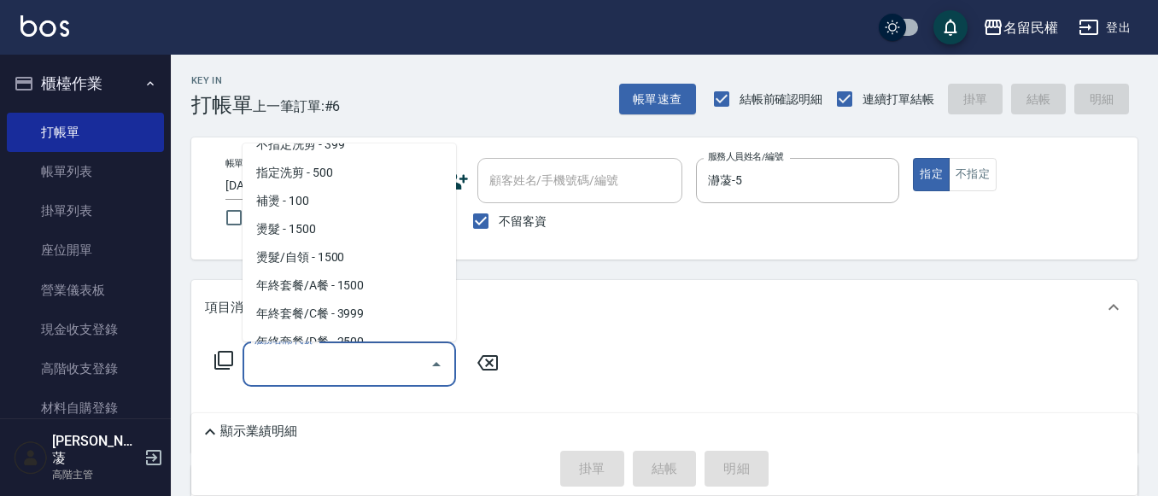
scroll to position [256, 0]
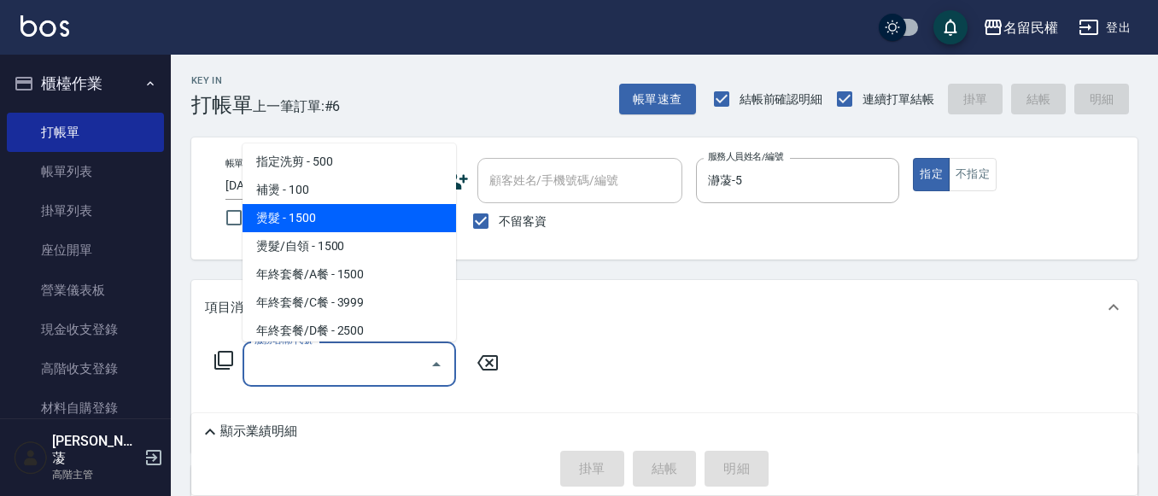
click at [294, 218] on span "燙髮 - 1500" at bounding box center [350, 218] width 214 height 28
type input "燙髮(302)"
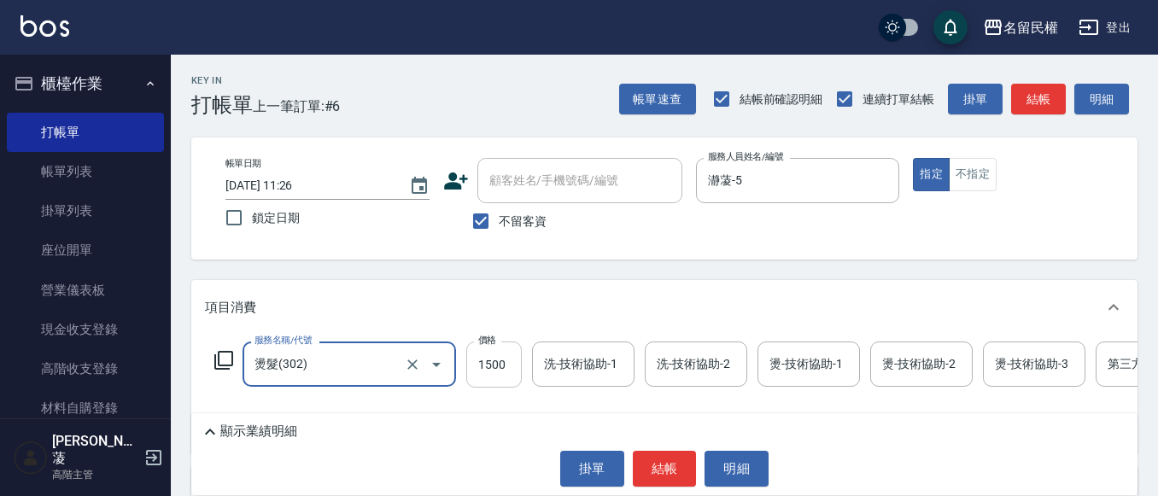
click at [496, 374] on input "1500" at bounding box center [494, 365] width 56 height 46
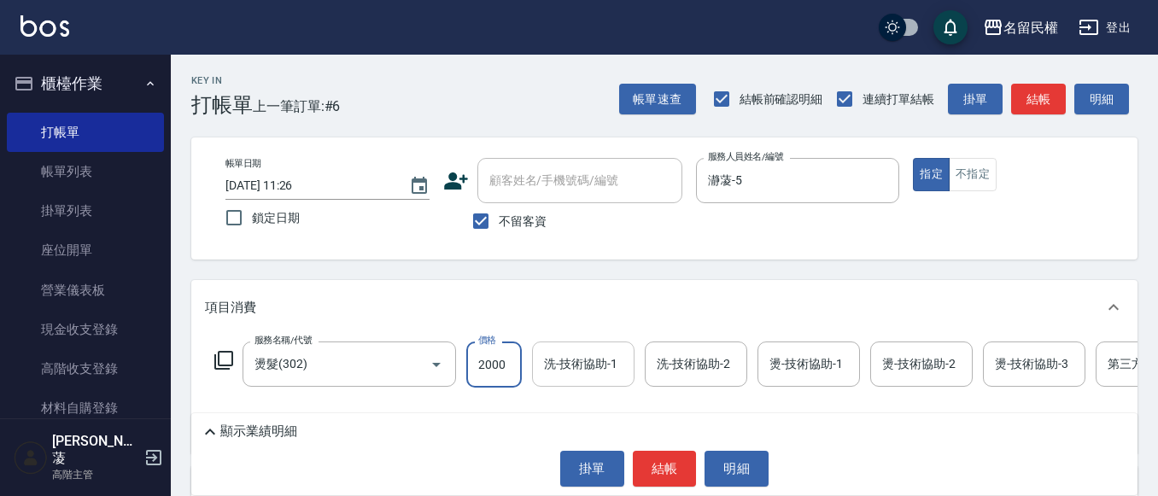
type input "2000"
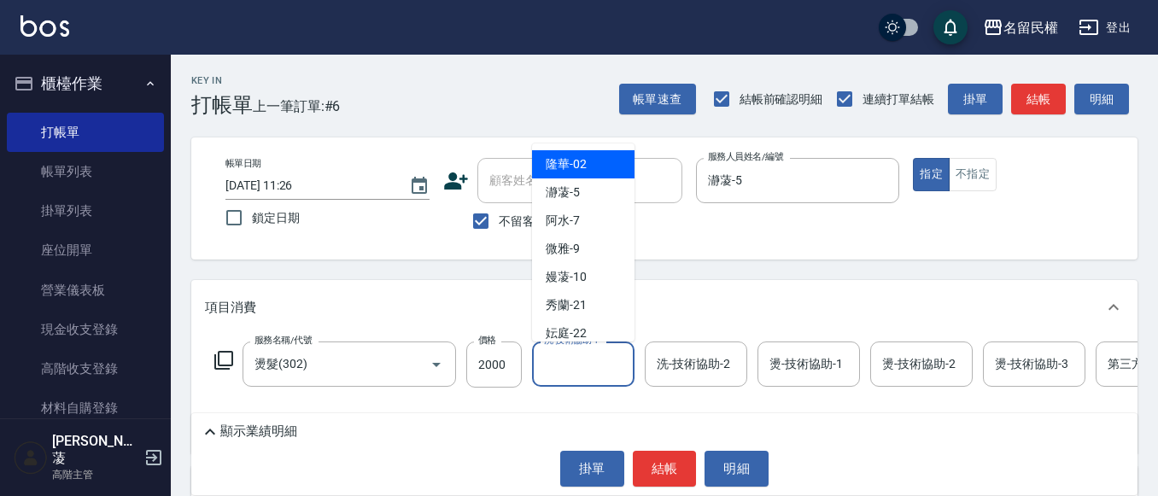
click at [583, 353] on input "洗-技術協助-1" at bounding box center [583, 364] width 87 height 30
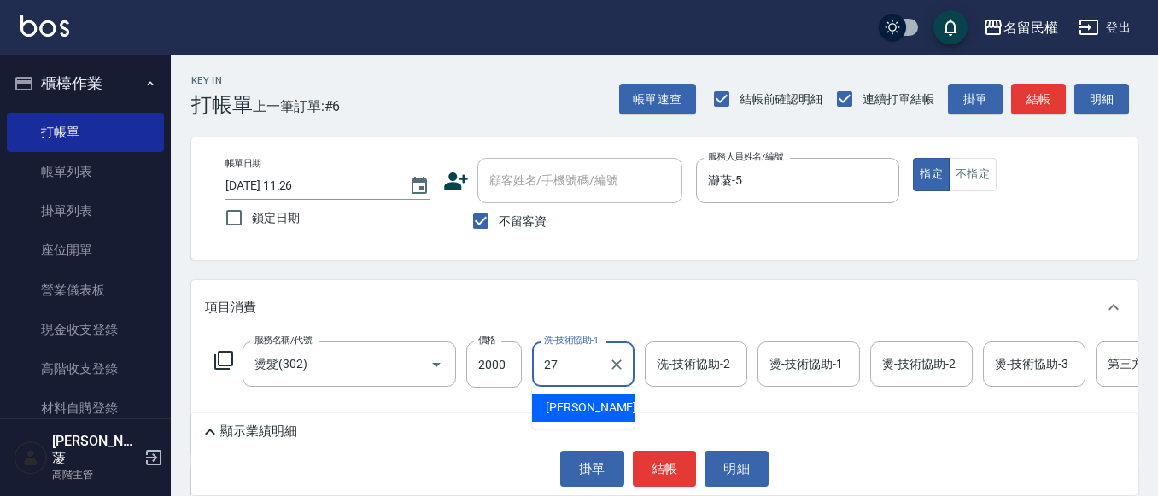
type input "[PERSON_NAME]-27"
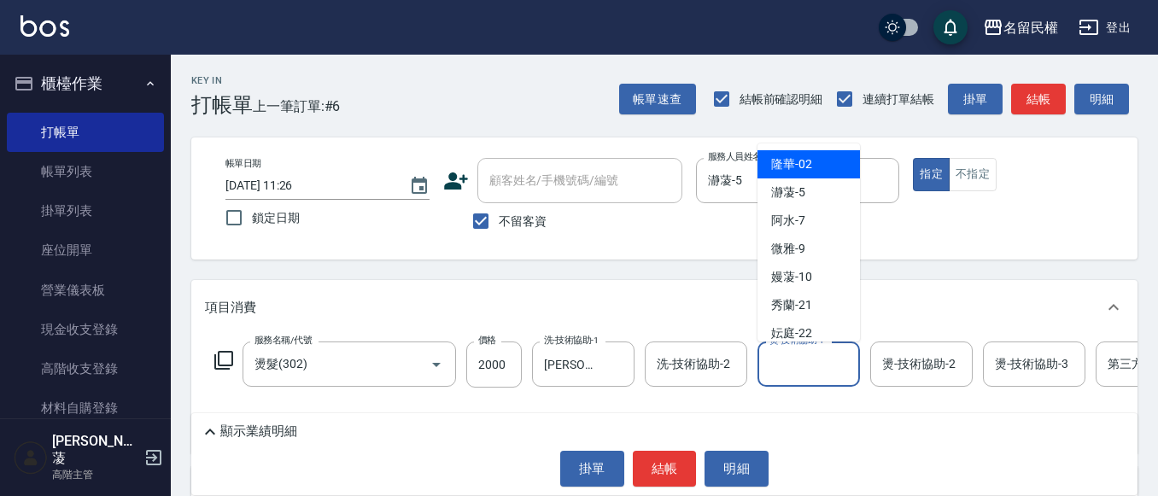
click at [809, 352] on input "燙-技術協助-1" at bounding box center [808, 364] width 87 height 30
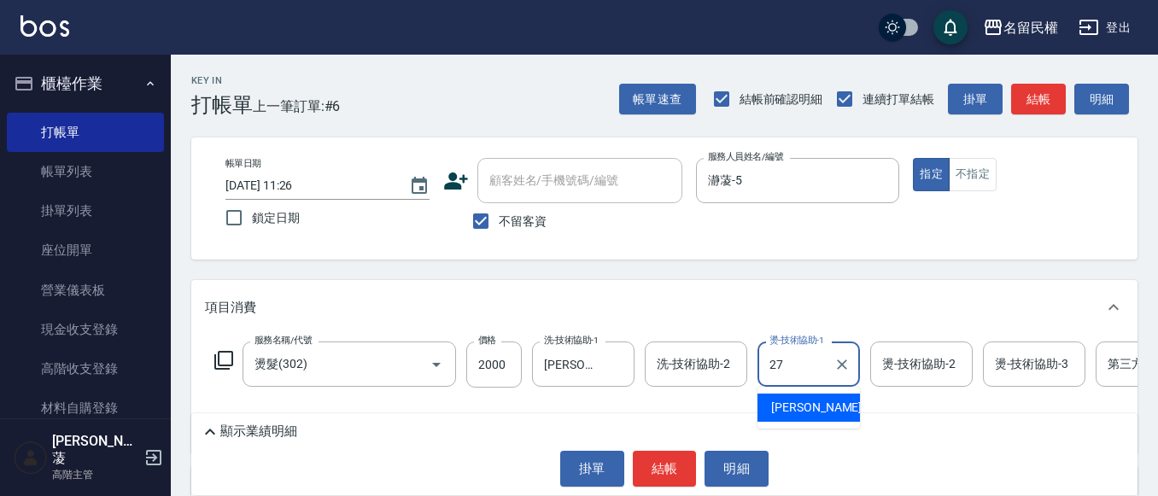
type input "[PERSON_NAME]-27"
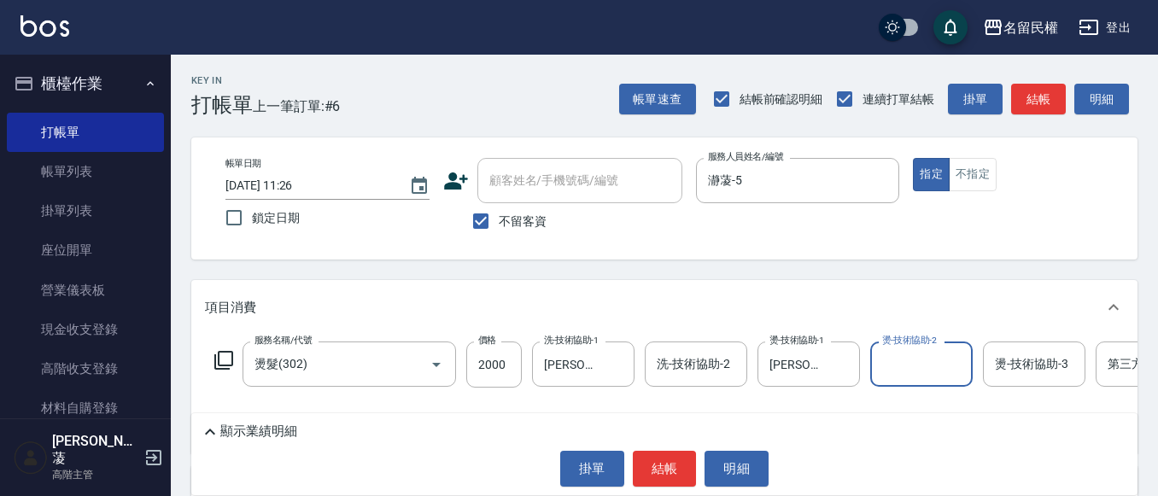
click at [737, 260] on div "帳單日期 [DATE] 11:26 鎖定日期 顧客姓名/手機號碼/編號 顧客姓名/手機號碼/編號 不留客資 服務人員姓名/編號 瀞蓤-5 服務人員姓名/編號 …" at bounding box center [664, 199] width 947 height 122
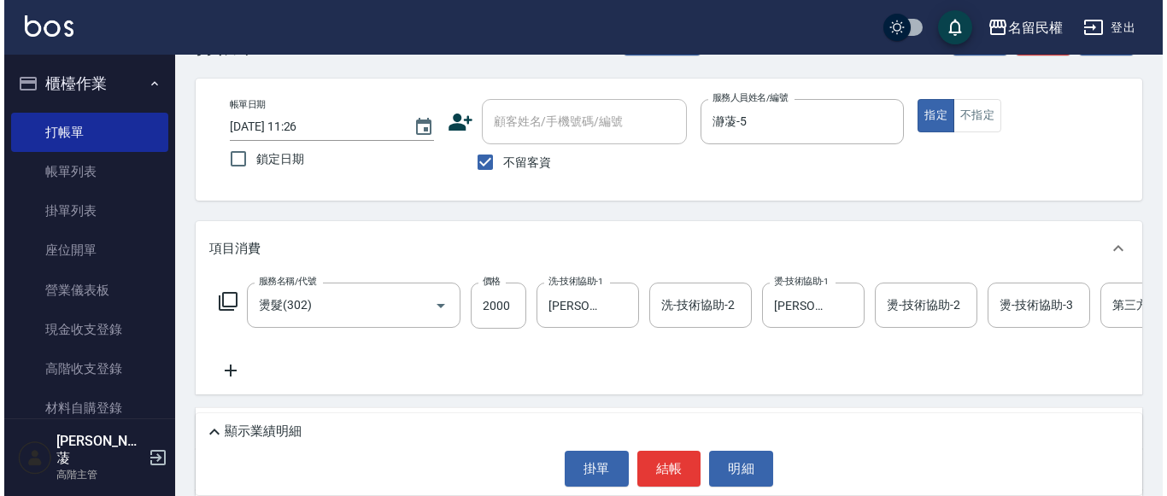
scroll to position [85, 0]
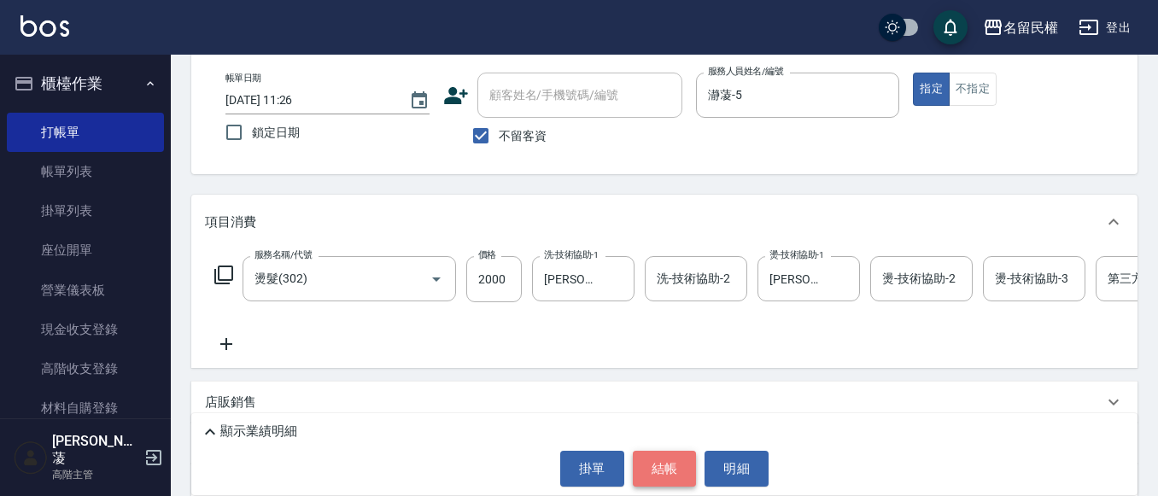
click at [683, 462] on button "結帳" at bounding box center [665, 469] width 64 height 36
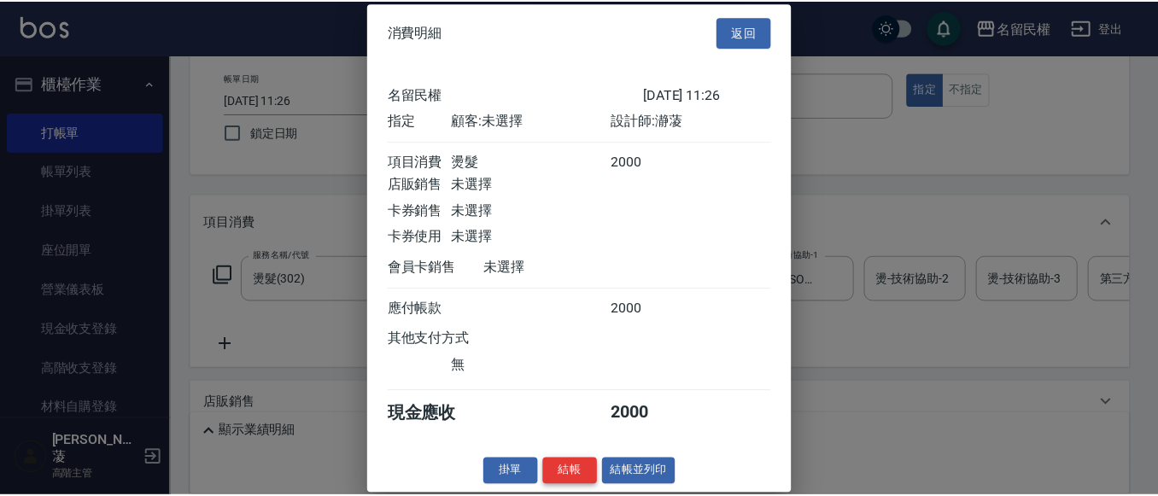
scroll to position [22, 0]
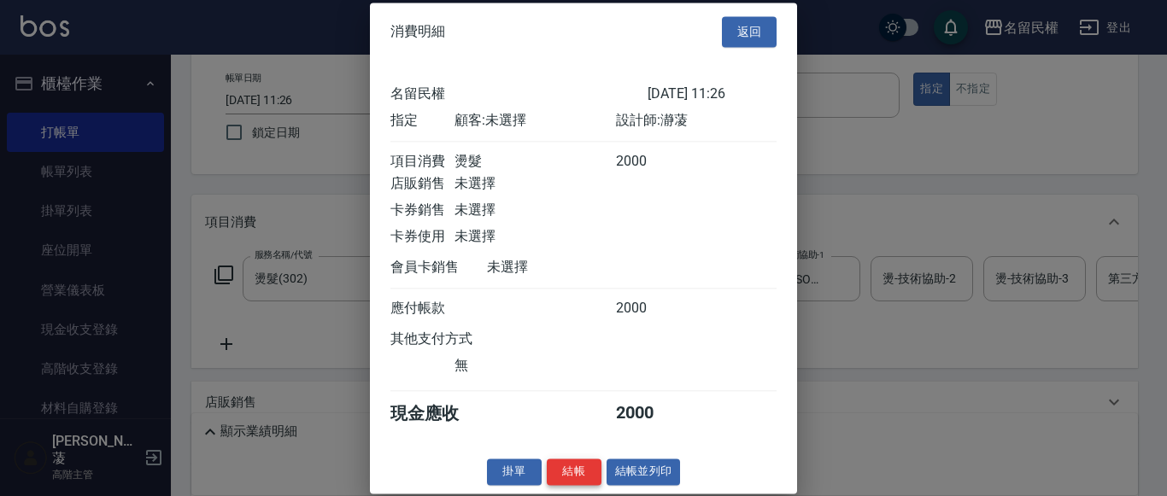
click at [571, 472] on button "結帳" at bounding box center [574, 472] width 55 height 26
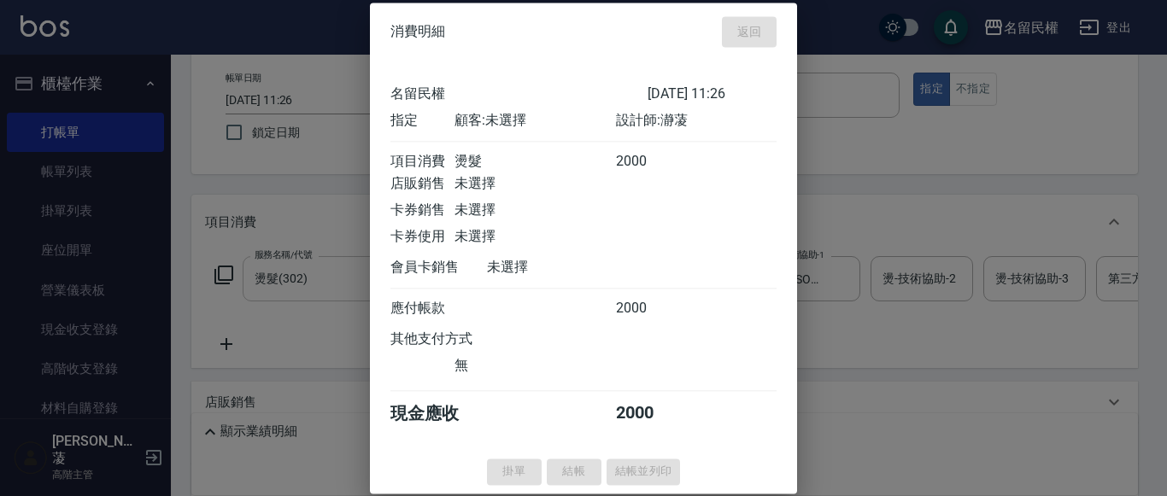
type input "[DATE] 12:00"
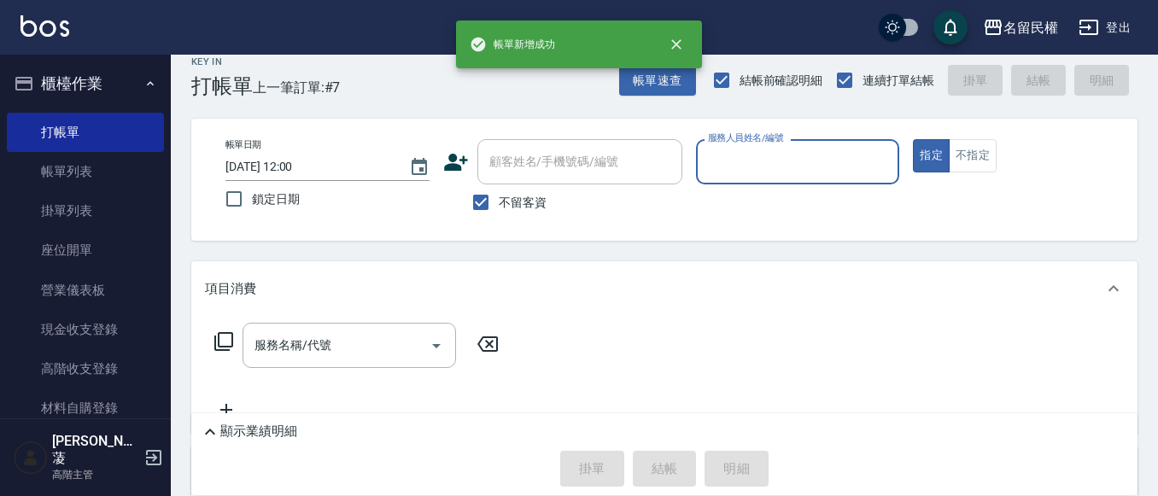
scroll to position [0, 0]
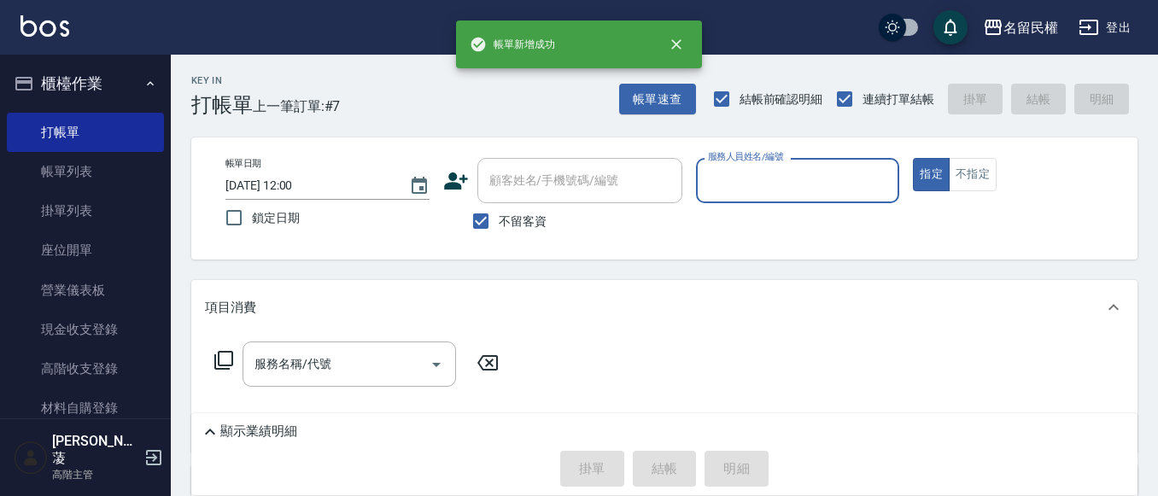
click at [749, 181] on input "服務人員姓名/編號" at bounding box center [798, 181] width 189 height 30
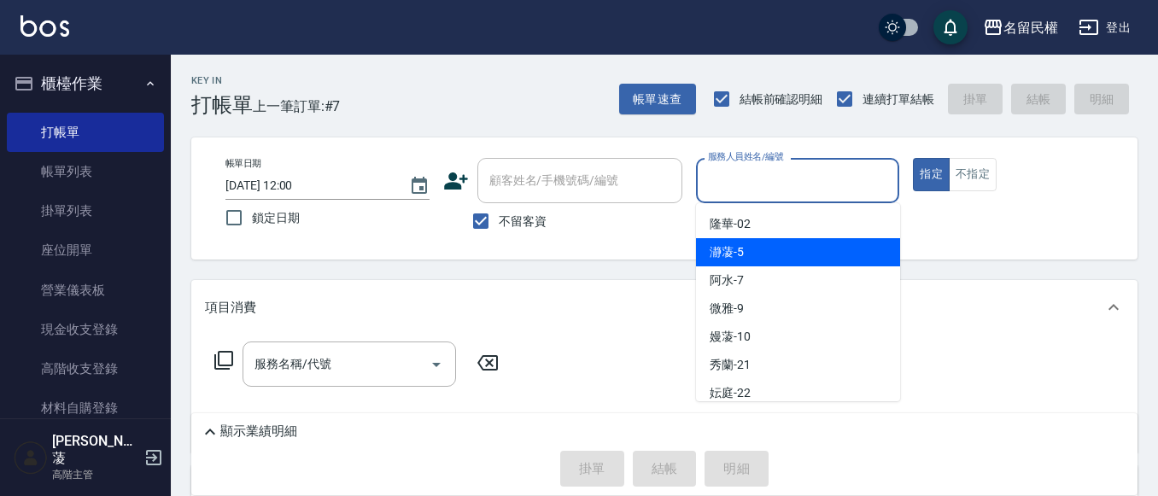
click at [732, 249] on span "瀞蓤 -5" at bounding box center [727, 252] width 34 height 18
type input "瀞蓤-5"
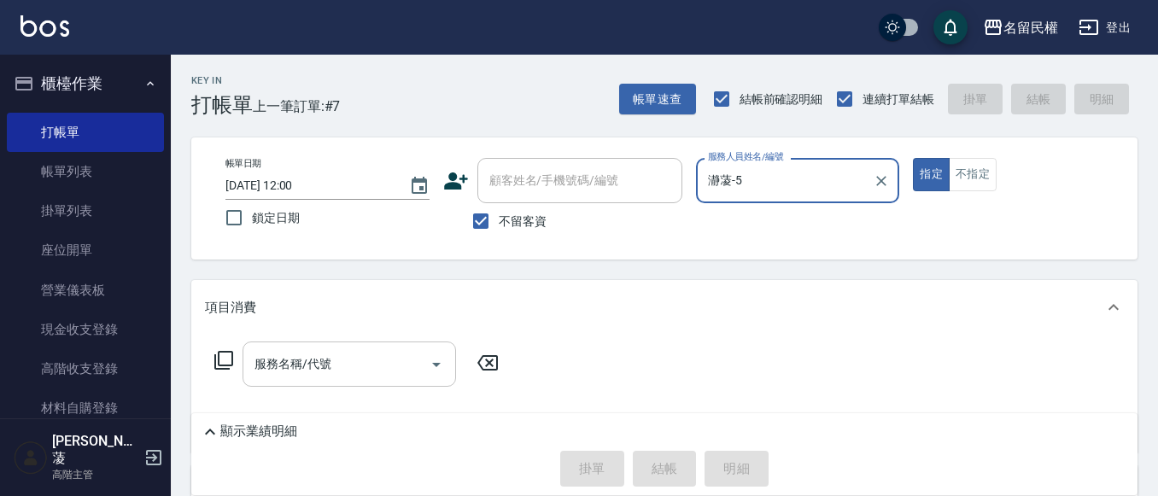
click at [360, 367] on input "服務名稱/代號" at bounding box center [336, 364] width 173 height 30
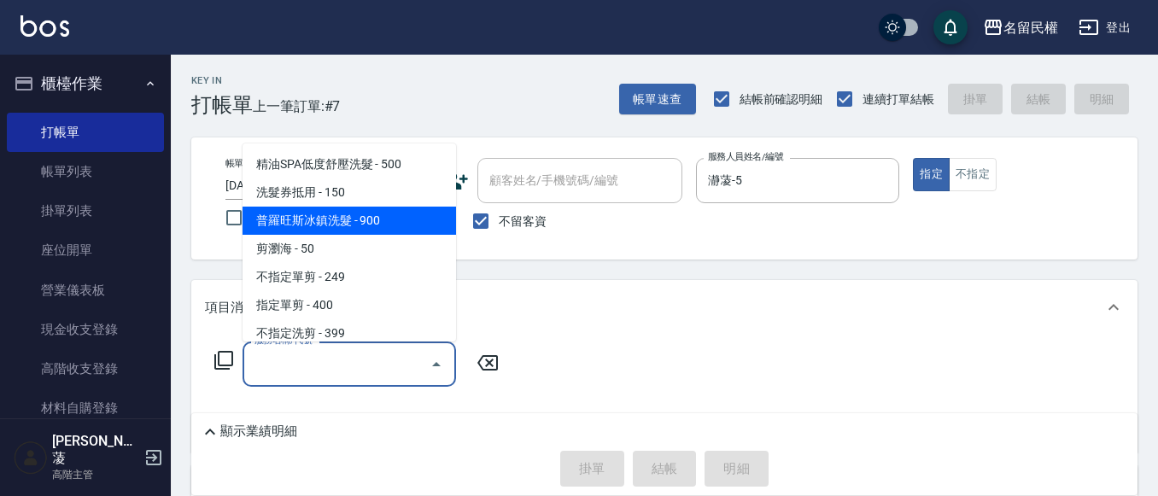
scroll to position [171, 0]
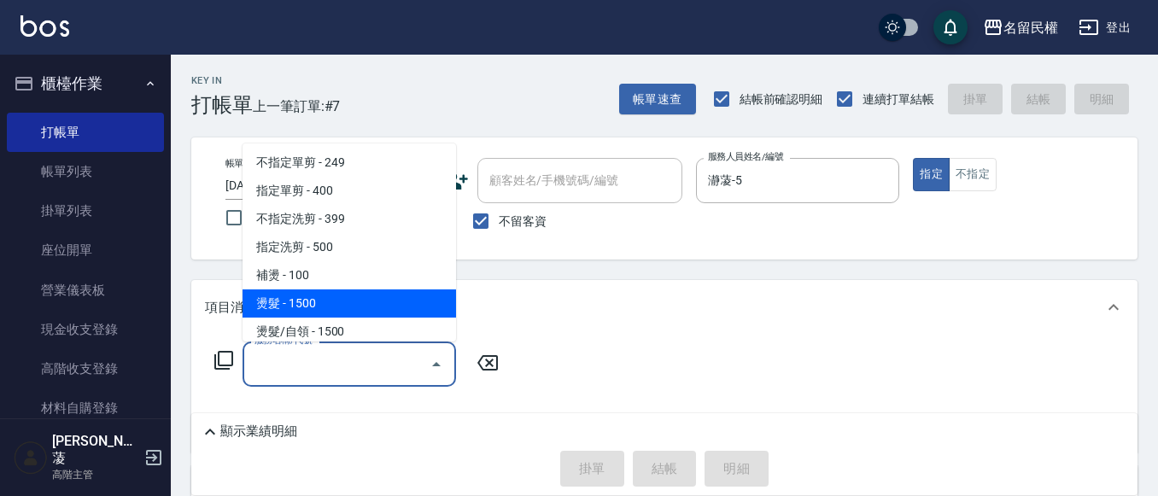
drag, startPoint x: 299, startPoint y: 301, endPoint x: 330, endPoint y: 320, distance: 36.0
click at [300, 302] on span "燙髮 - 1500" at bounding box center [350, 304] width 214 height 28
type input "燙髮(302)"
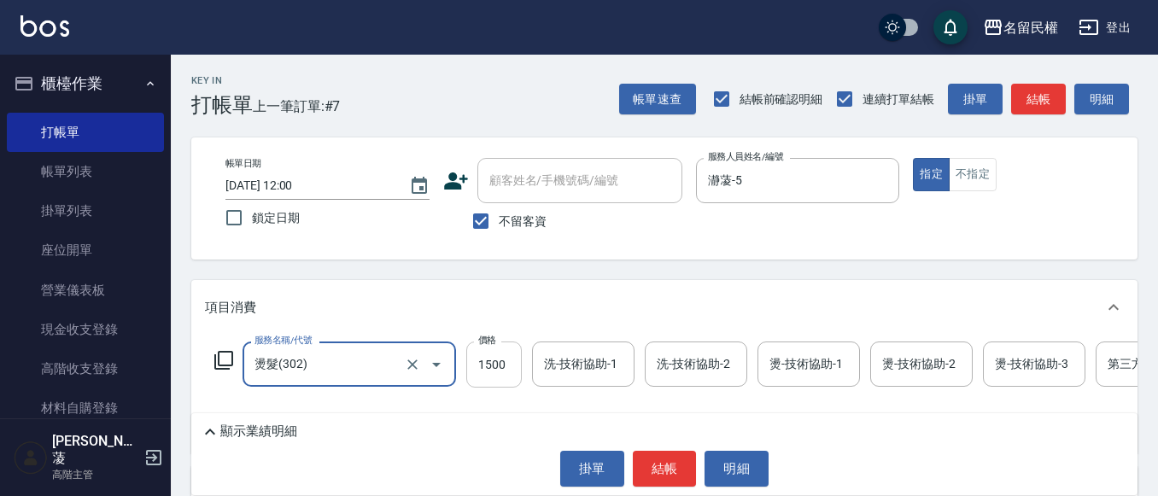
click at [497, 366] on input "1500" at bounding box center [494, 365] width 56 height 46
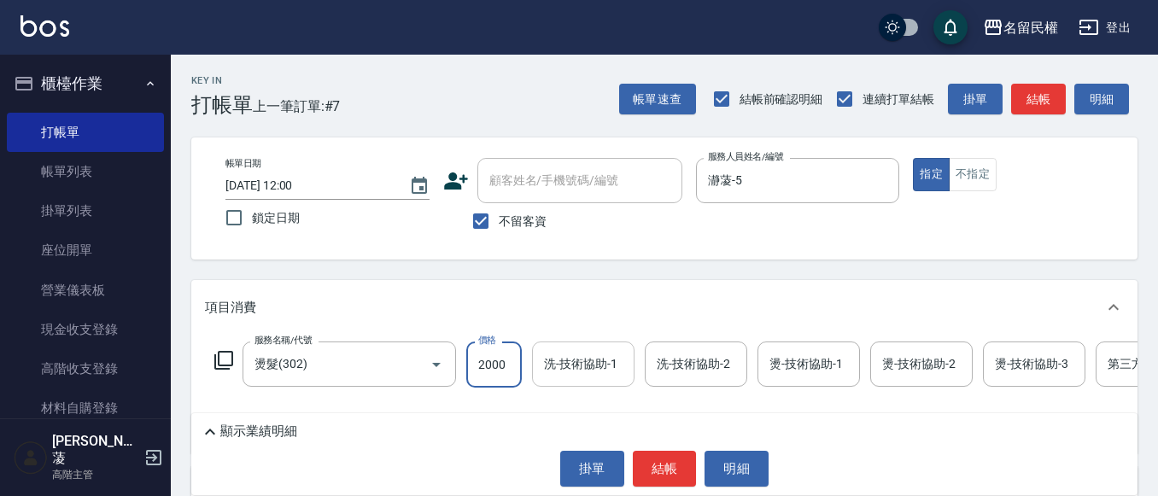
type input "2000"
click at [583, 365] on input "洗-技術協助-1" at bounding box center [583, 364] width 87 height 30
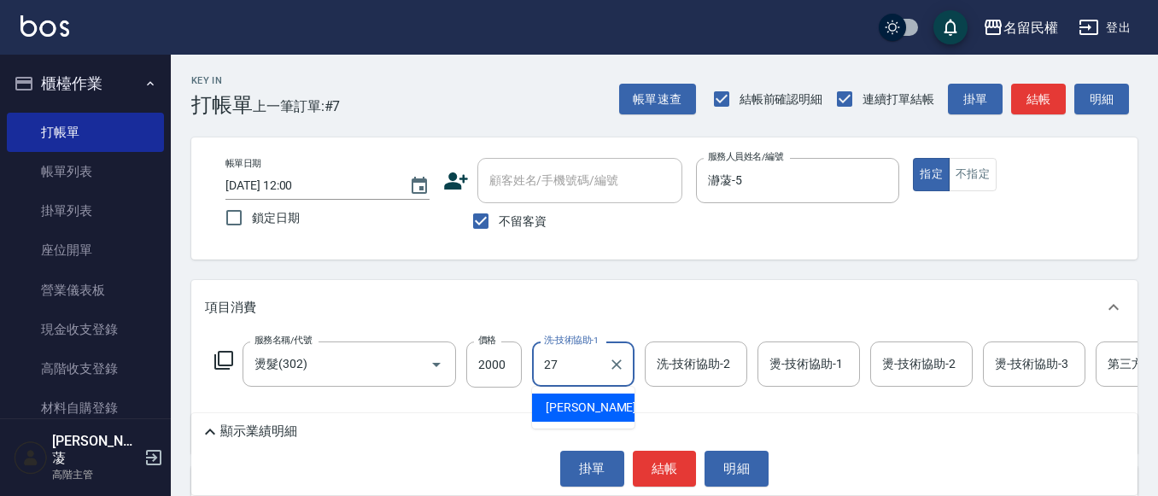
type input "[PERSON_NAME]-27"
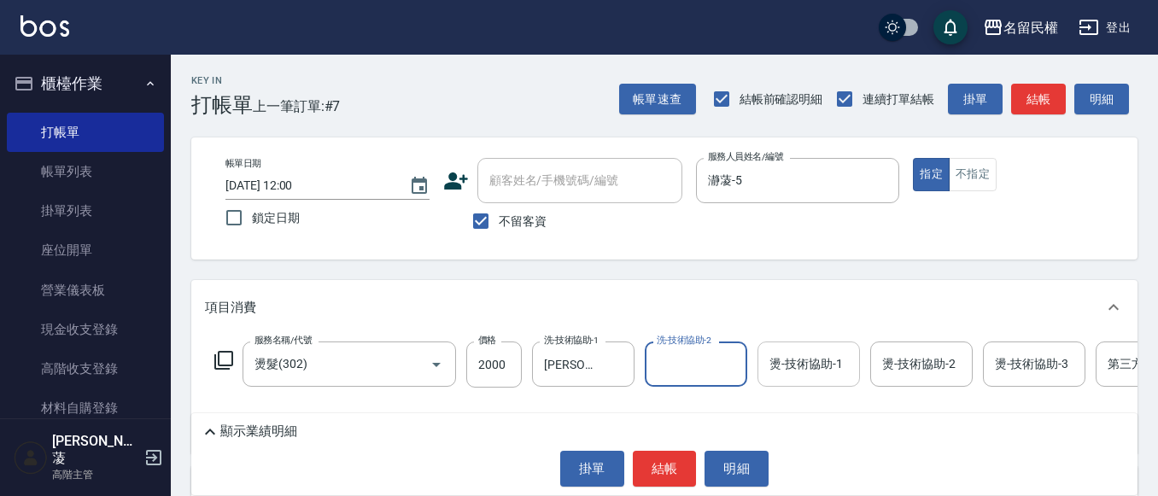
click at [781, 359] on input "燙-技術協助-1" at bounding box center [808, 364] width 87 height 30
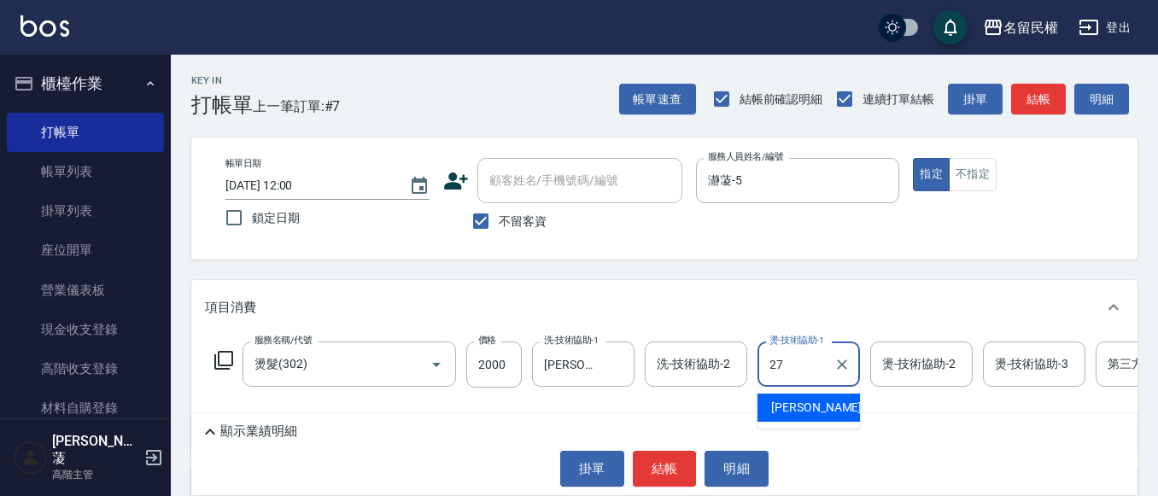
type input "[PERSON_NAME]-27"
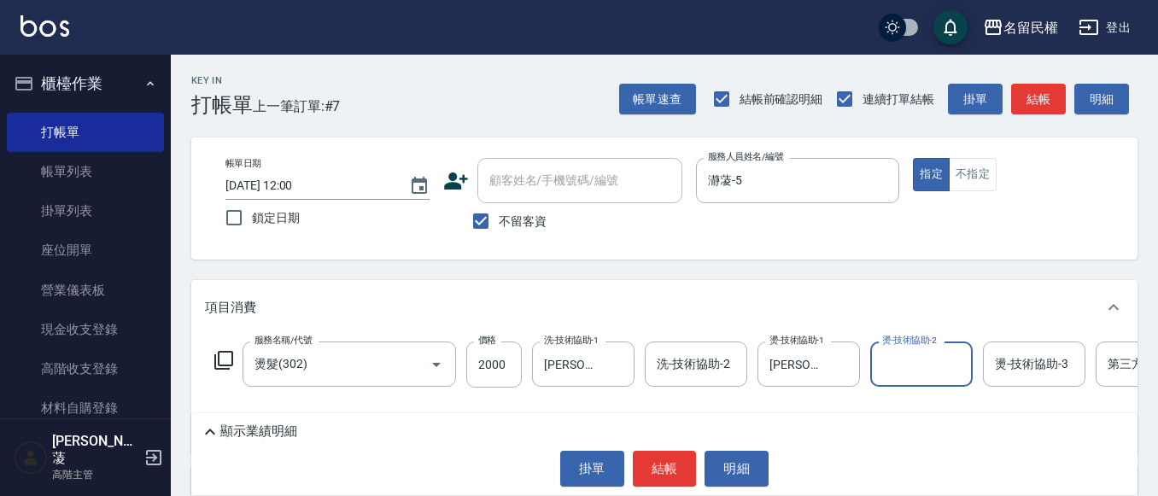
click at [808, 260] on div "帳單日期 [DATE] 12:00 鎖定日期 顧客姓名/手機號碼/編號 顧客姓名/手機號碼/編號 不留客資 服務人員姓名/編號 瀞蓤-5 服務人員姓名/編號 …" at bounding box center [664, 199] width 947 height 122
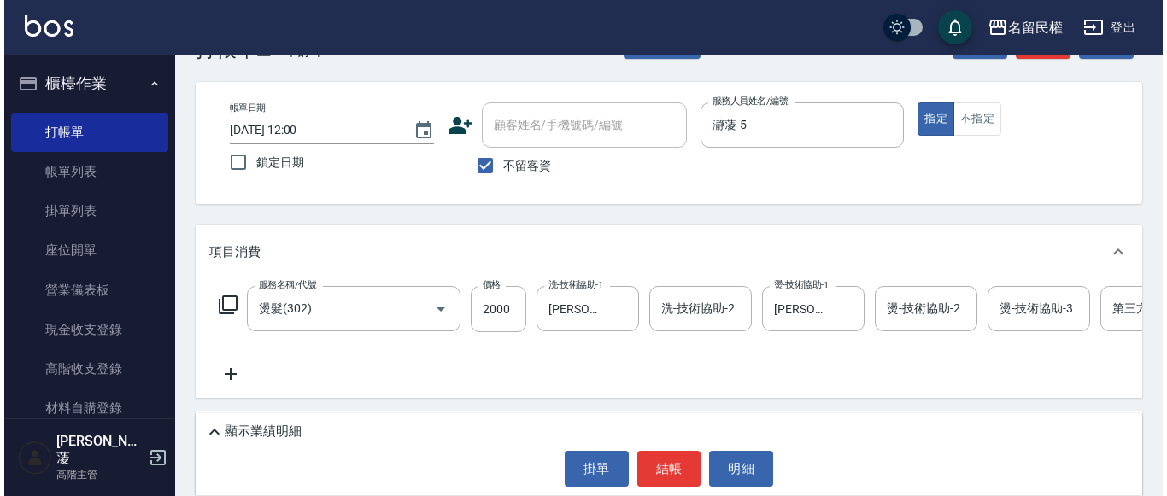
scroll to position [85, 0]
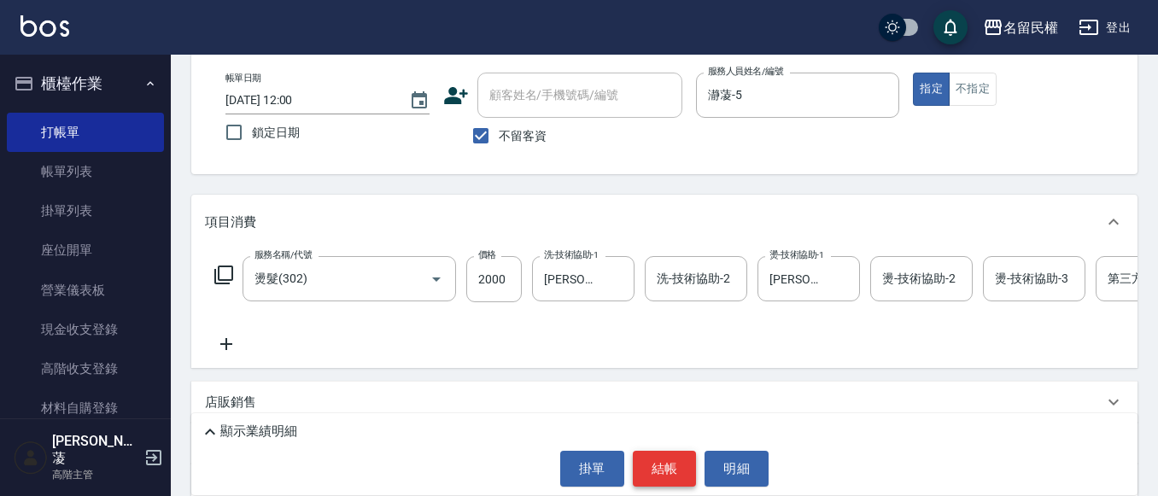
click at [673, 460] on button "結帳" at bounding box center [665, 469] width 64 height 36
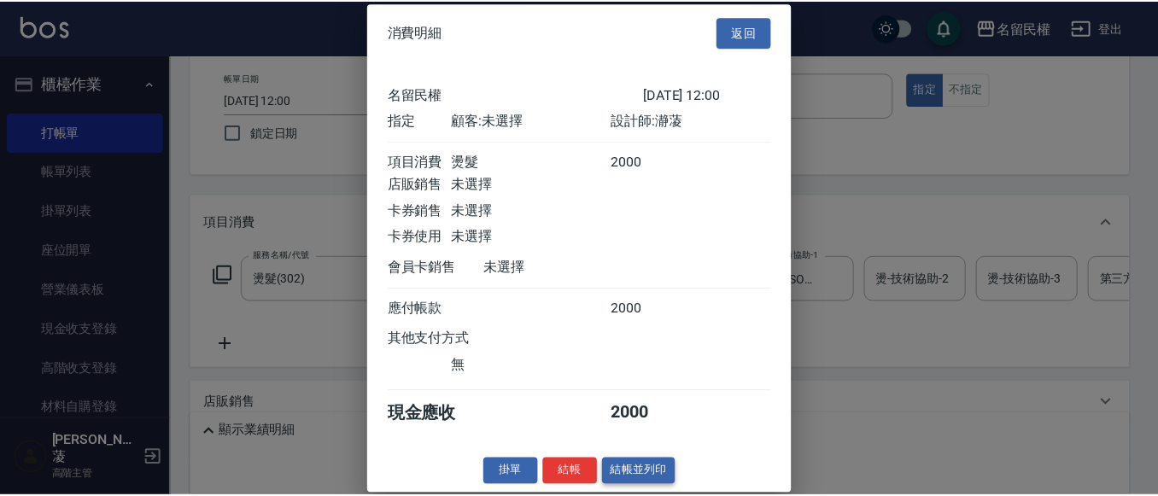
scroll to position [22, 0]
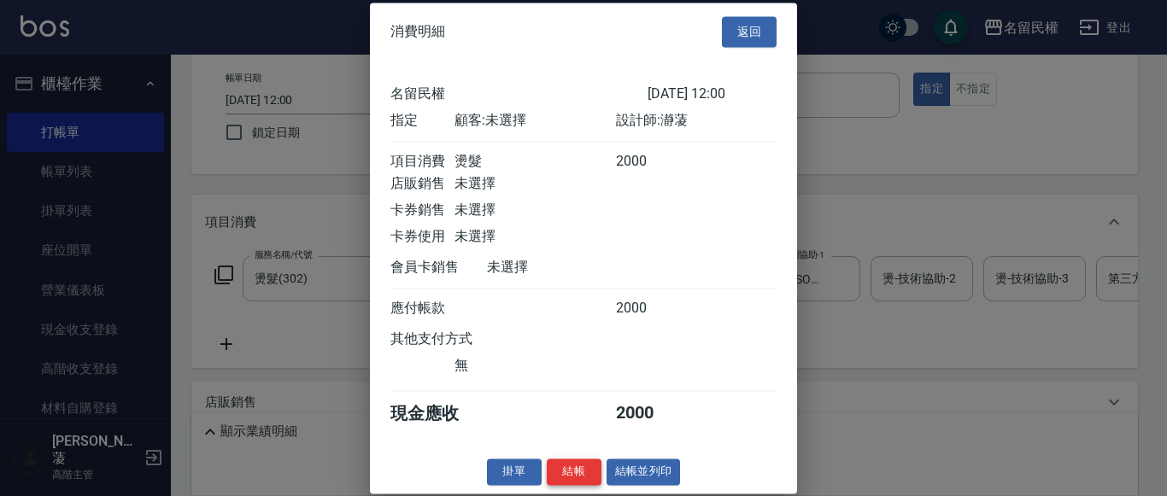
click at [558, 471] on button "結帳" at bounding box center [574, 472] width 55 height 26
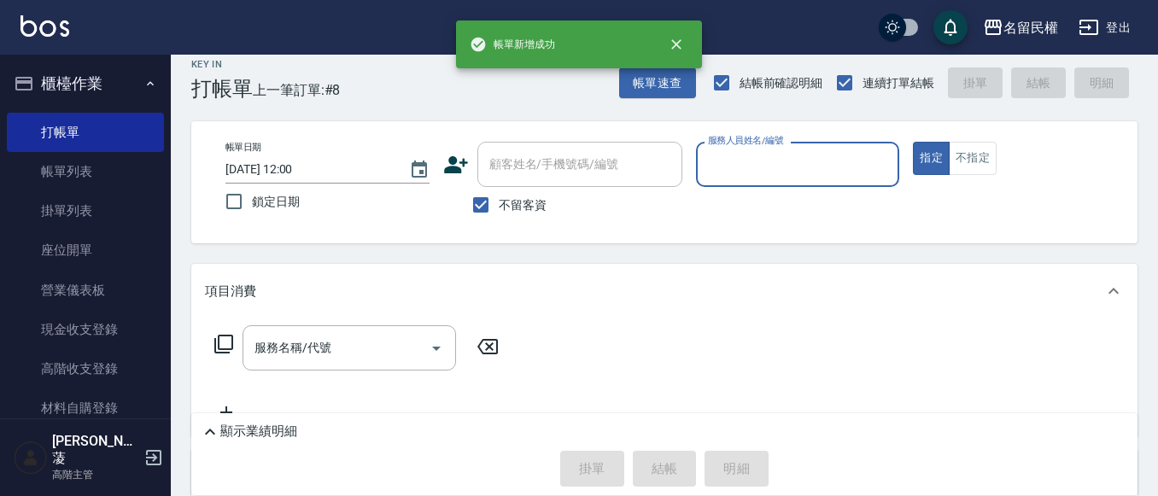
scroll to position [0, 0]
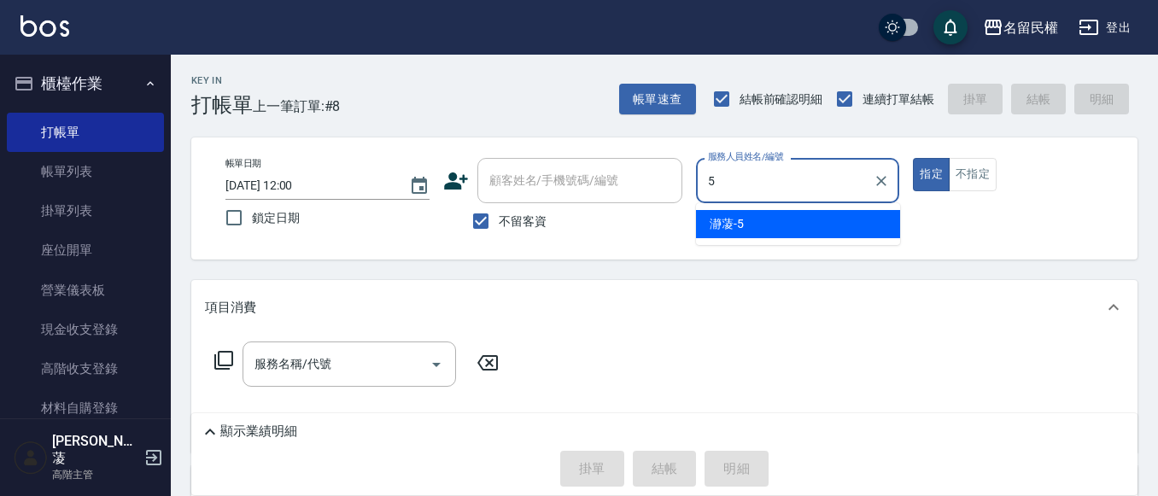
type input "瀞蓤-5"
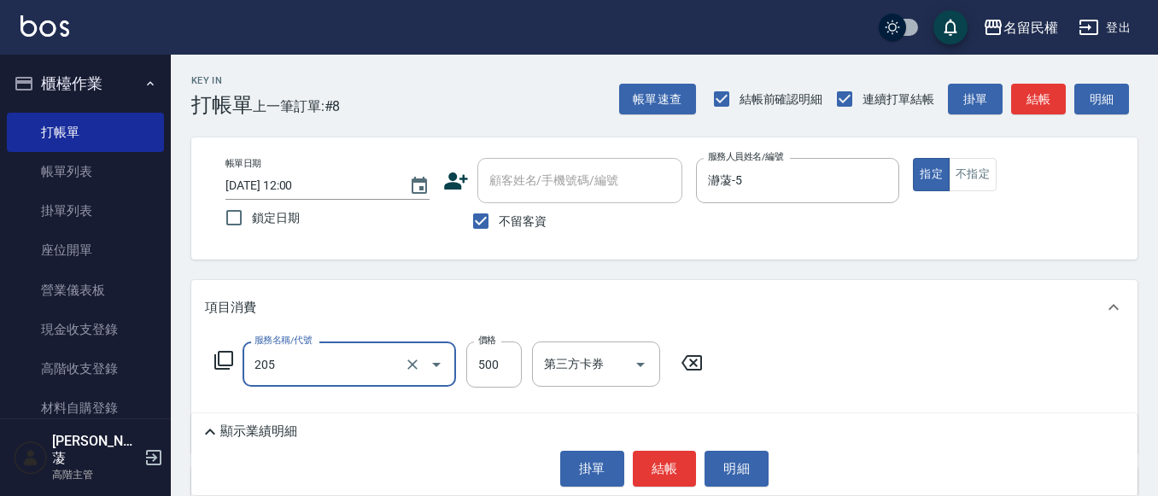
type input "指定洗剪(205)"
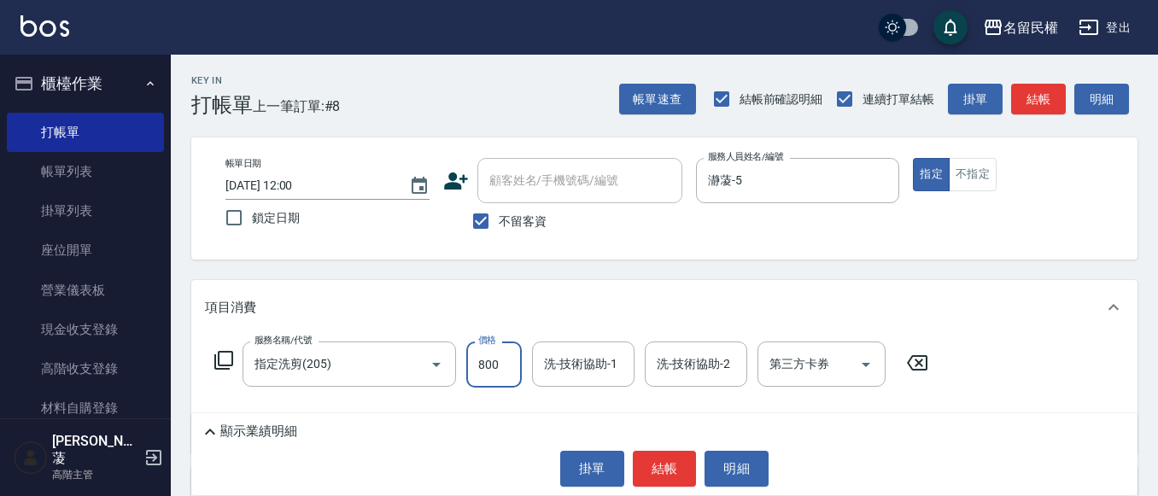
type input "800"
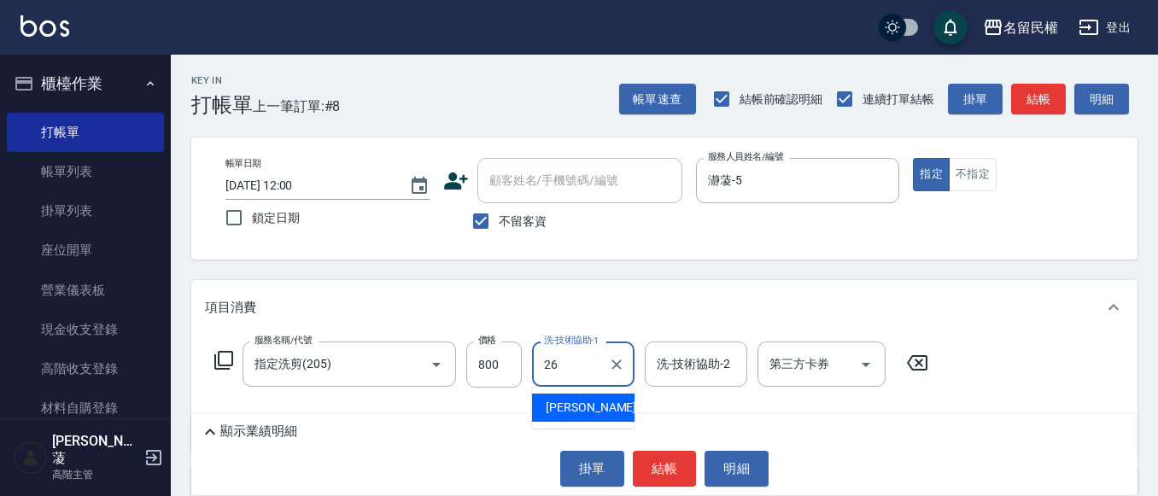
type input "沅莘-26"
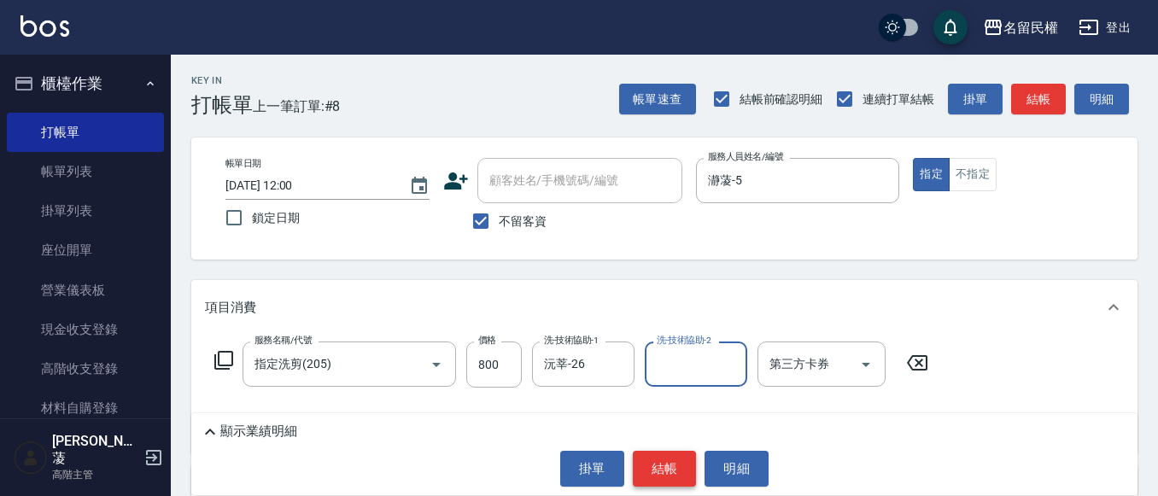
click at [644, 474] on button "結帳" at bounding box center [665, 469] width 64 height 36
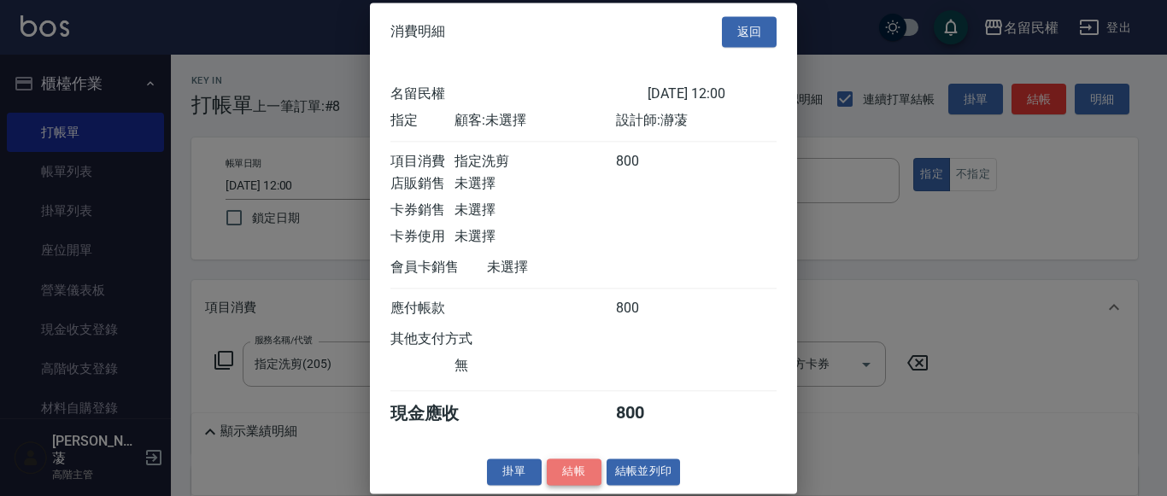
click at [574, 485] on button "結帳" at bounding box center [574, 472] width 55 height 26
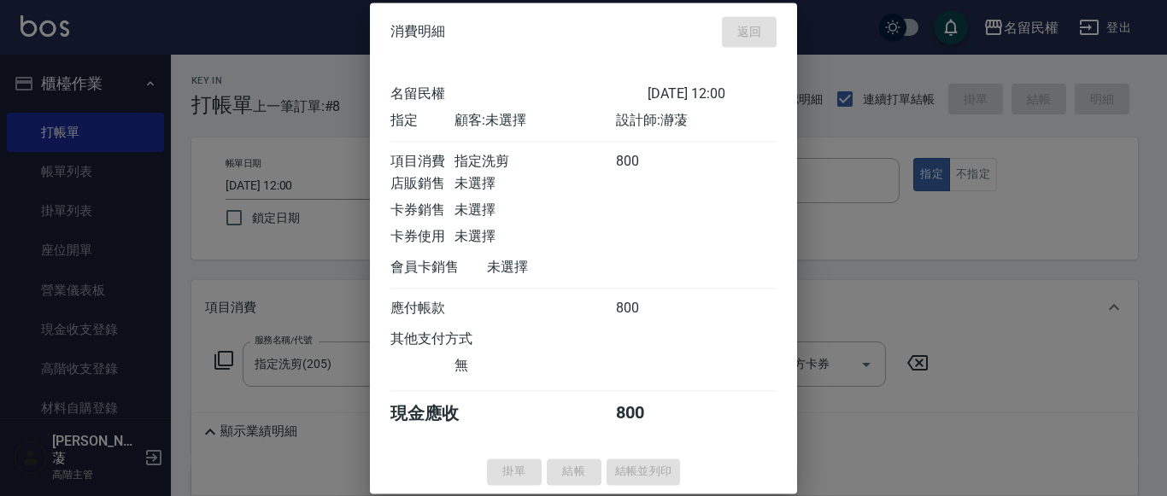
type input "[DATE] 12:02"
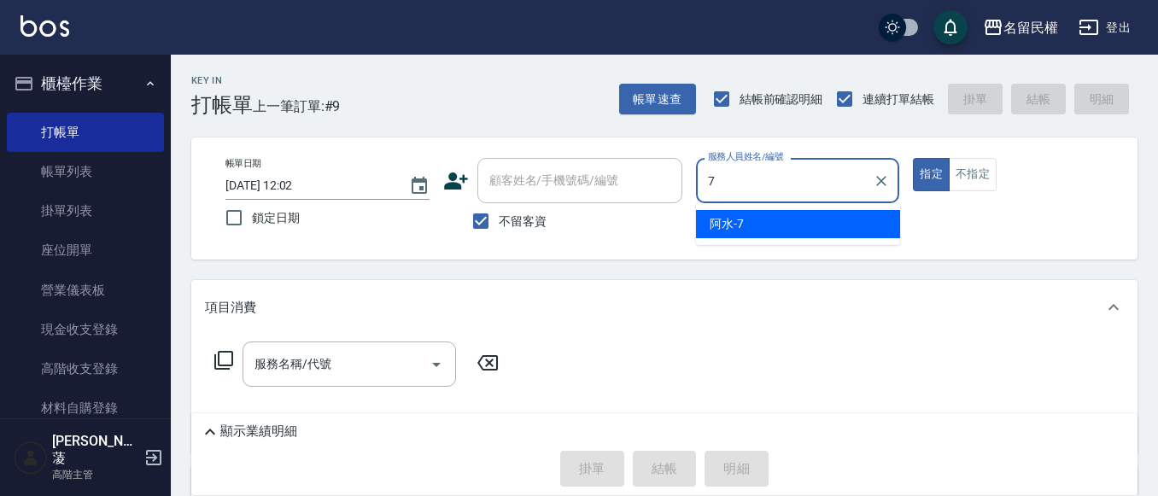
type input "阿水-7"
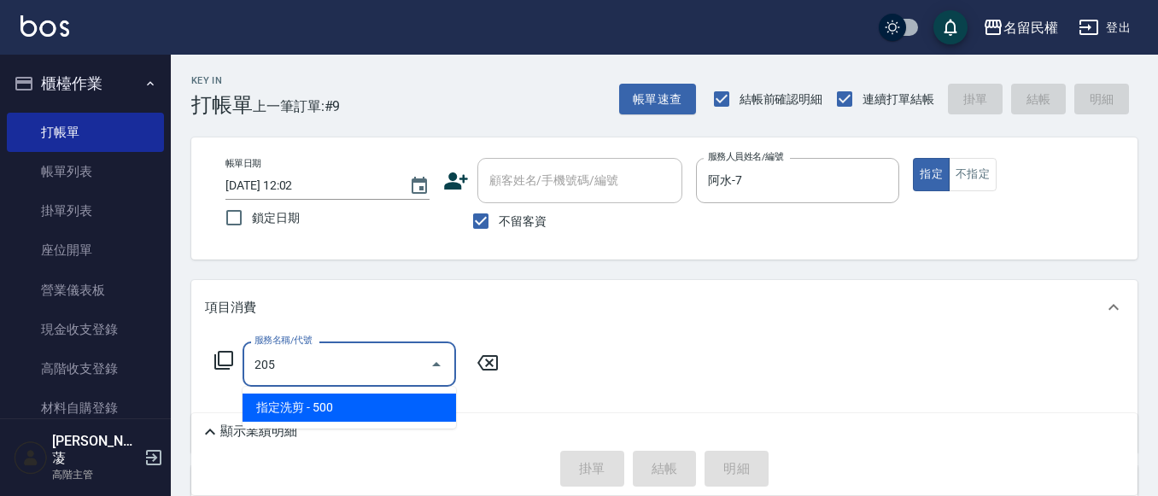
type input "指定洗剪(205)"
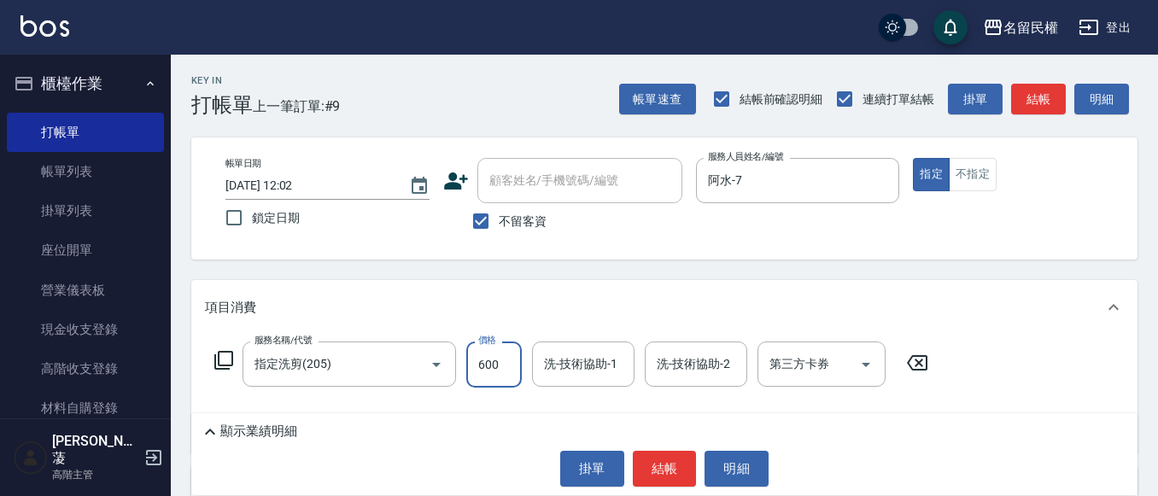
type input "600"
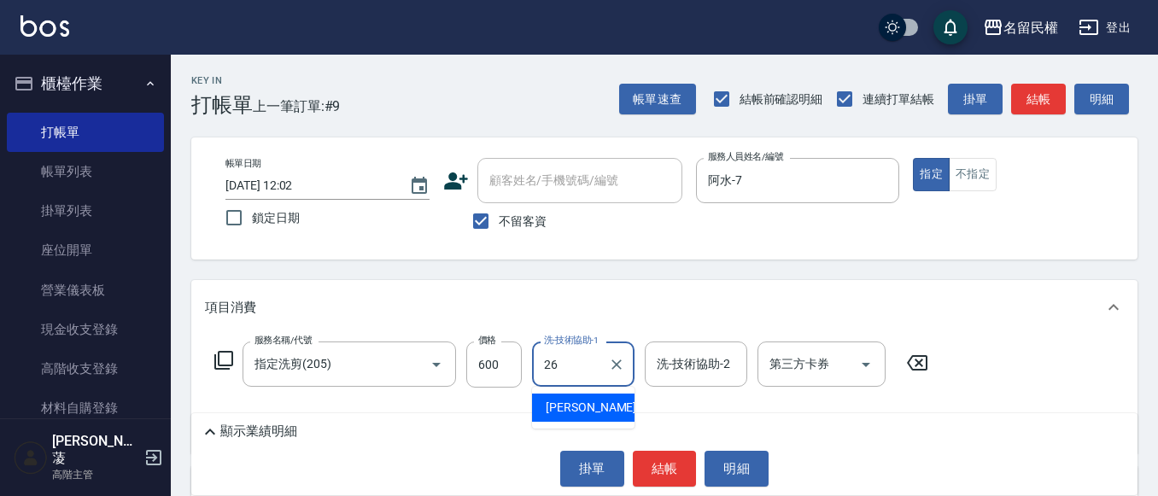
type input "沅莘-26"
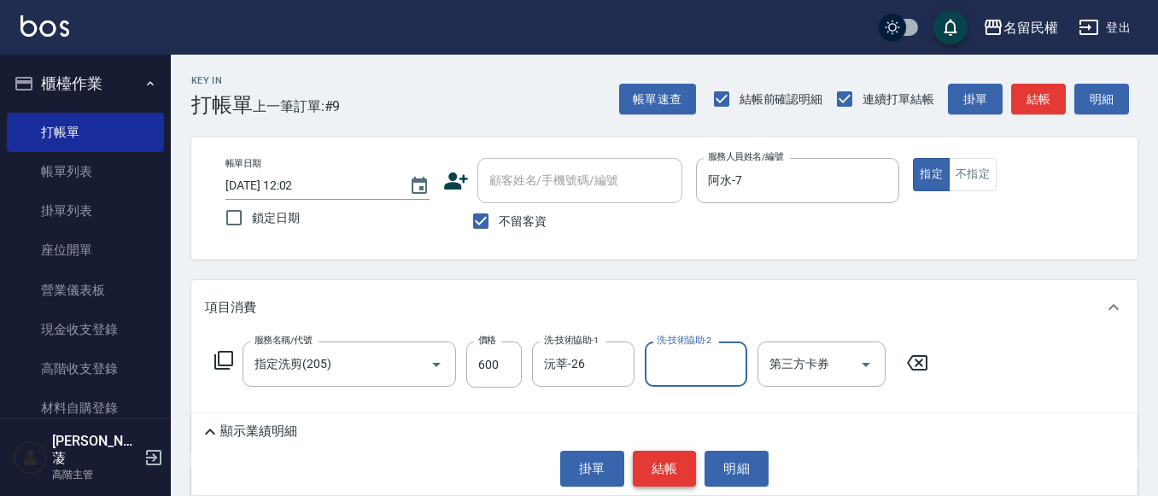
click at [639, 460] on button "結帳" at bounding box center [665, 469] width 64 height 36
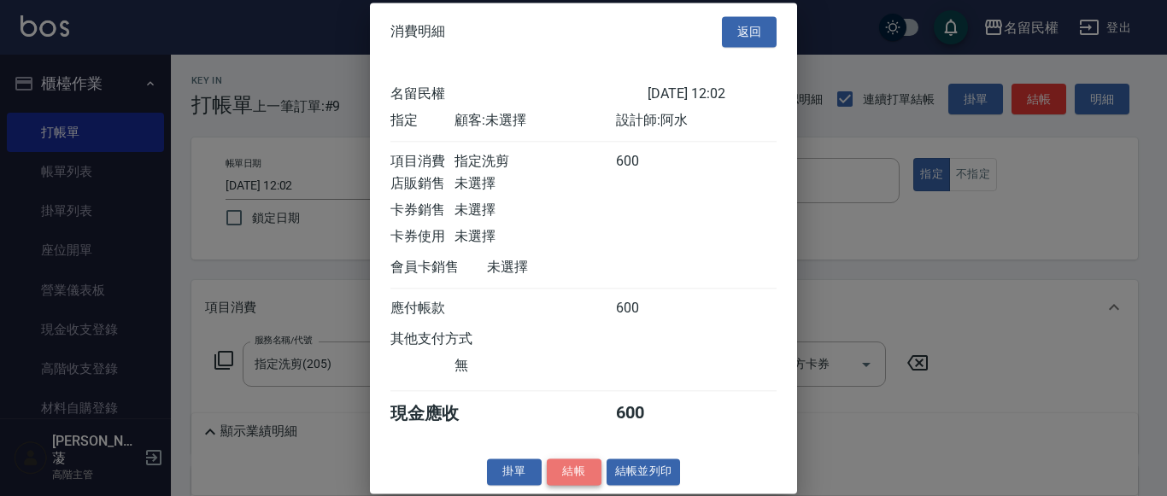
click at [561, 485] on button "結帳" at bounding box center [574, 472] width 55 height 26
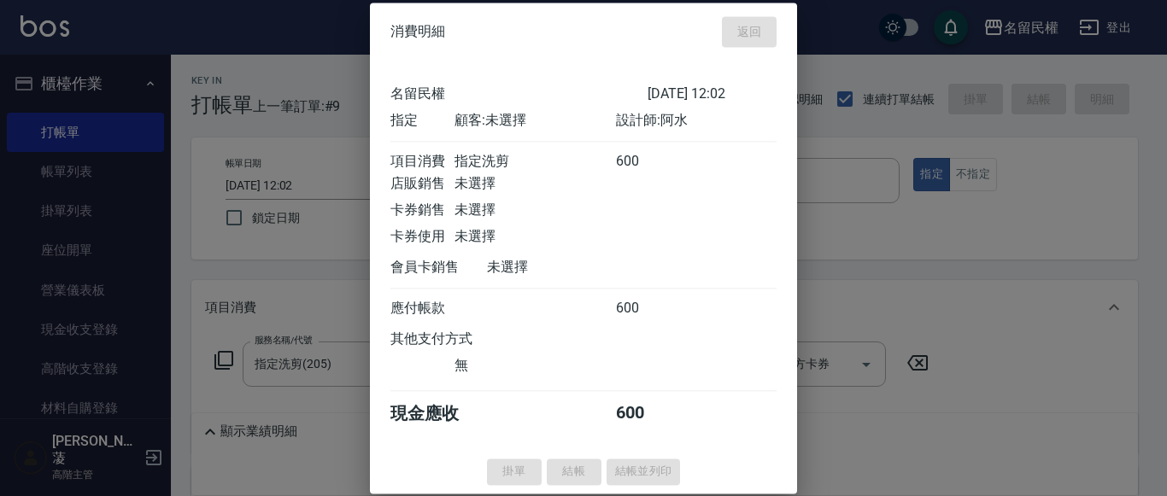
type input "[DATE] 12:18"
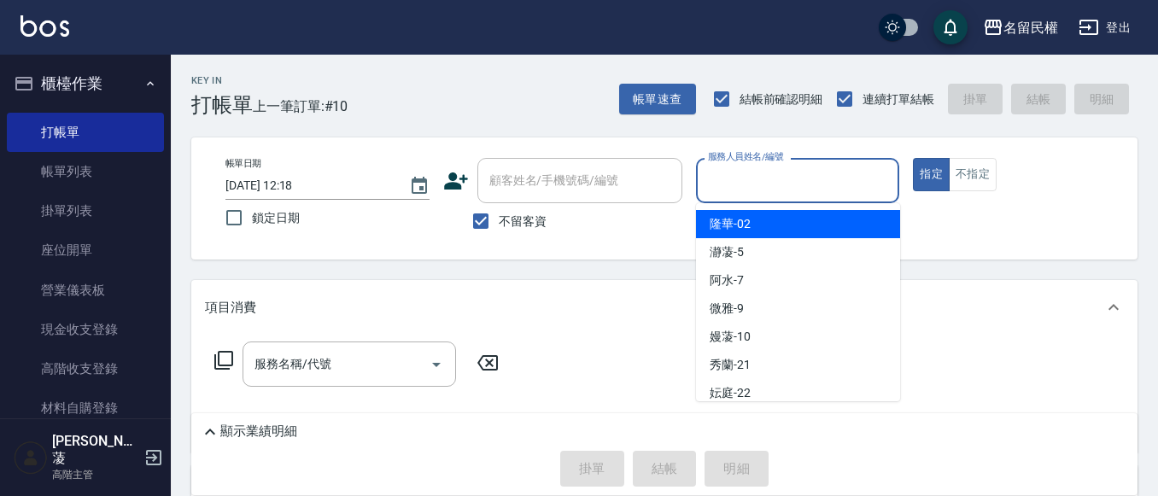
click at [827, 187] on input "服務人員姓名/編號" at bounding box center [798, 181] width 189 height 30
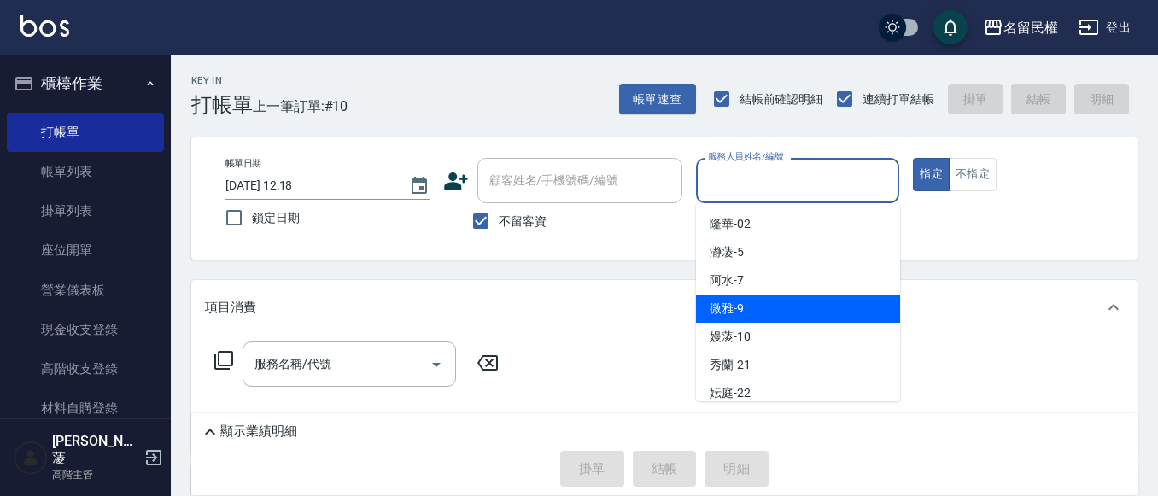
click at [739, 304] on span "微雅 -9" at bounding box center [727, 309] width 34 height 18
type input "微雅-9"
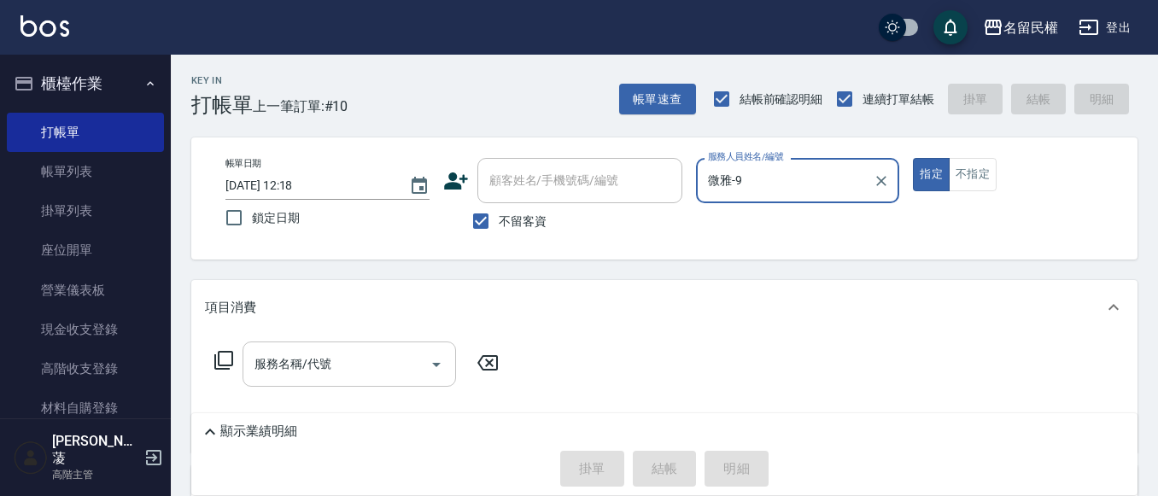
click at [361, 364] on input "服務名稱/代號" at bounding box center [336, 364] width 173 height 30
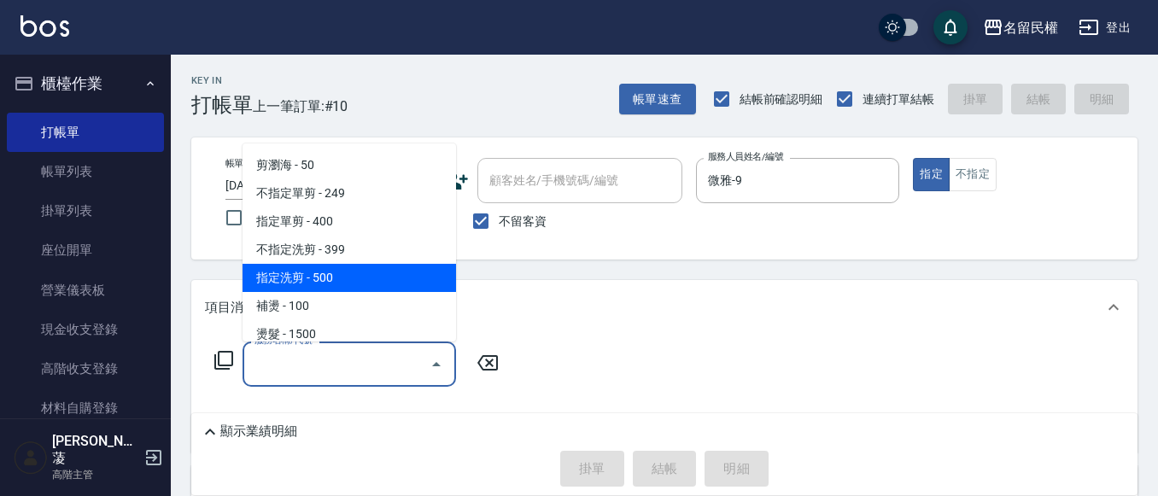
scroll to position [171, 0]
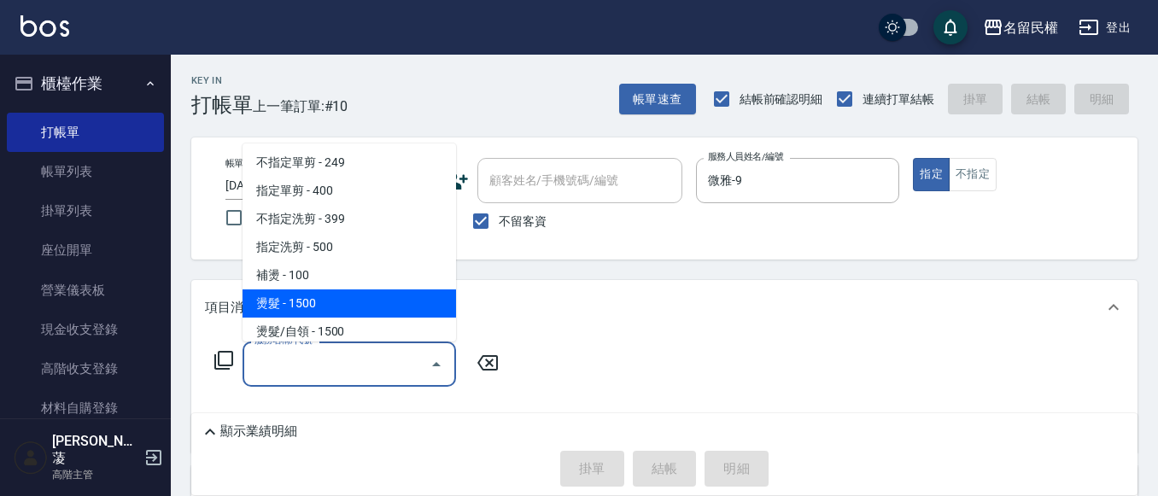
click at [278, 306] on span "燙髮 - 1500" at bounding box center [350, 304] width 214 height 28
type input "燙髮(302)"
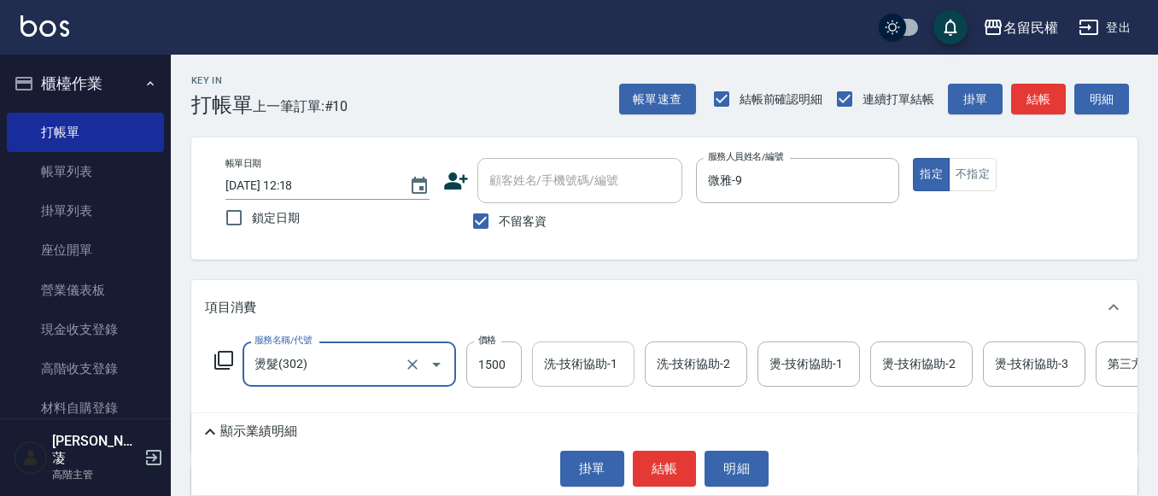
click at [576, 368] on input "洗-技術協助-1" at bounding box center [583, 364] width 87 height 30
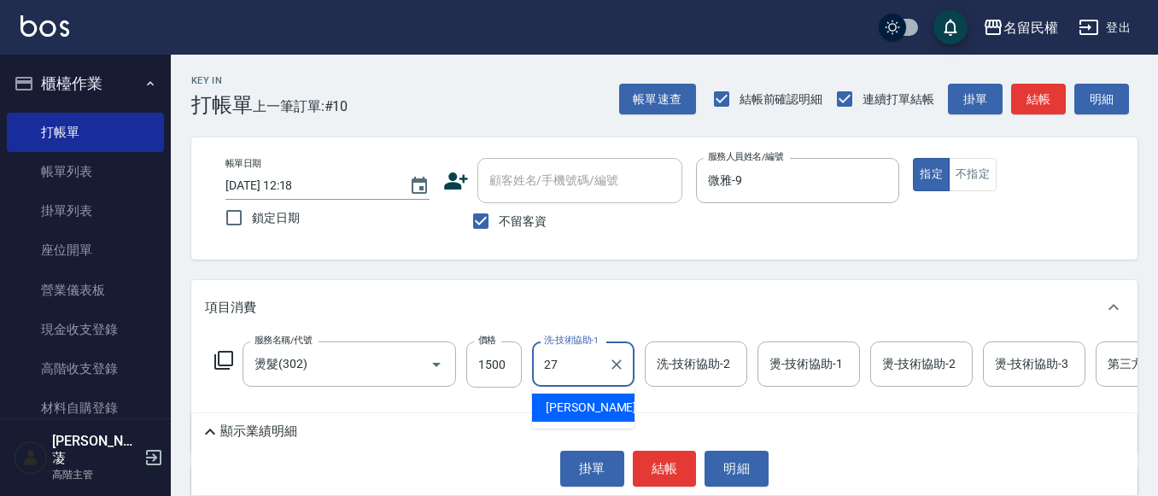
type input "[PERSON_NAME]-27"
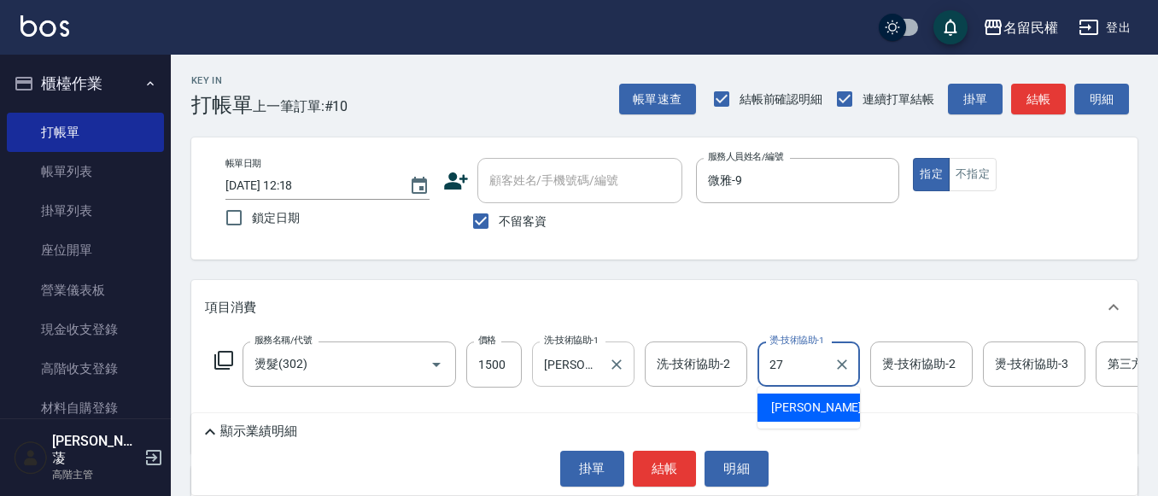
type input "[PERSON_NAME]-27"
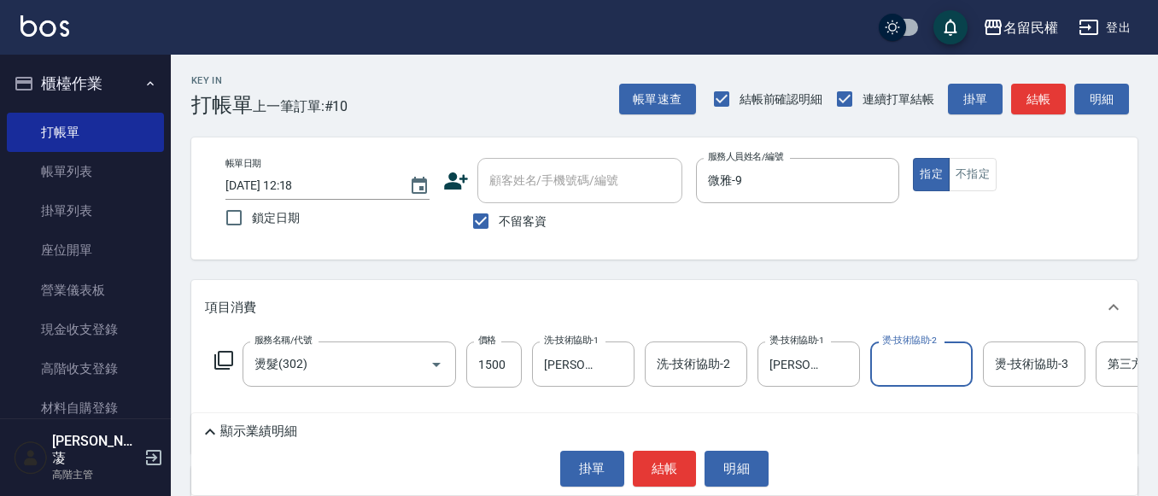
drag, startPoint x: 654, startPoint y: 257, endPoint x: 650, endPoint y: 267, distance: 10.8
click at [654, 259] on div "帳單日期 [DATE] 12:18 鎖定日期 顧客姓名/手機號碼/編號 顧客姓名/手機號碼/編號 不留客資 服務人員姓名/編號 微雅-9 服務人員姓名/編號 …" at bounding box center [664, 199] width 947 height 122
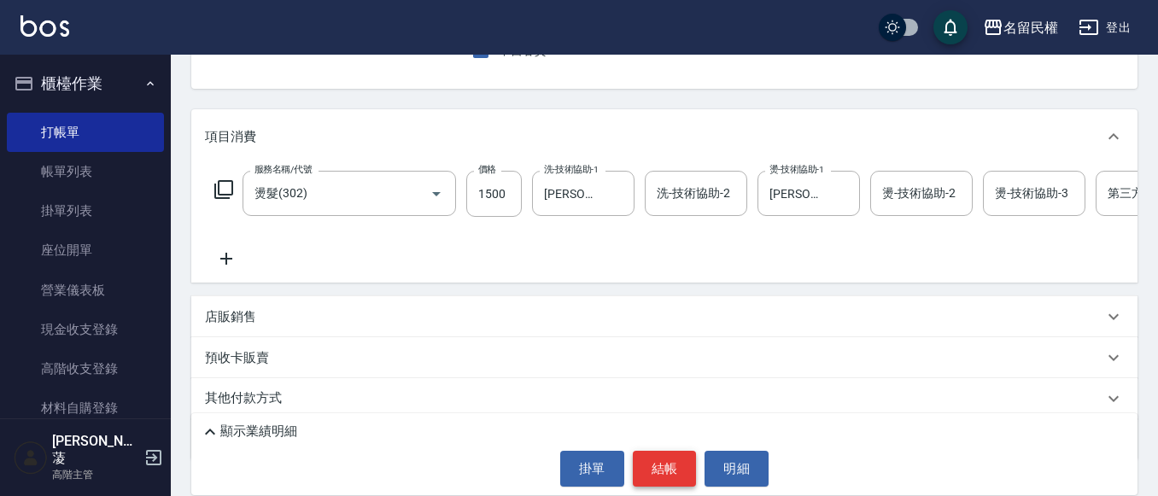
click at [677, 455] on button "結帳" at bounding box center [665, 469] width 64 height 36
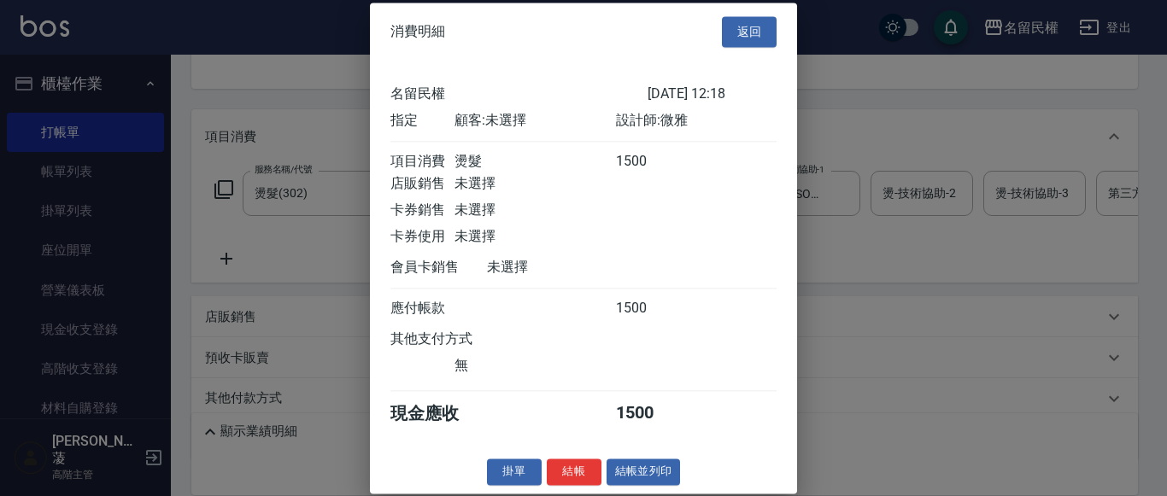
scroll to position [22, 0]
click at [593, 467] on button "結帳" at bounding box center [574, 472] width 55 height 26
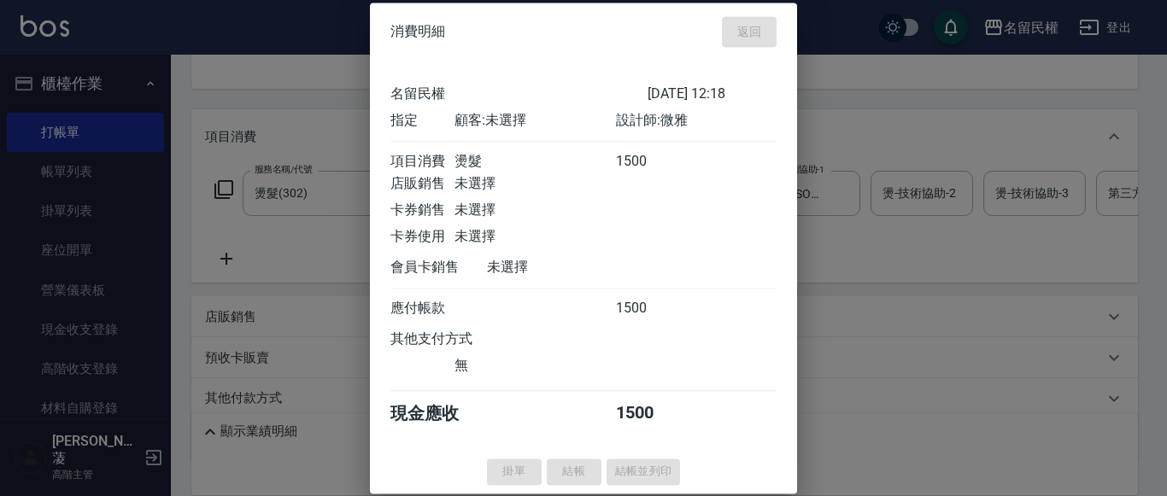
scroll to position [0, 0]
type input "[DATE] 12:40"
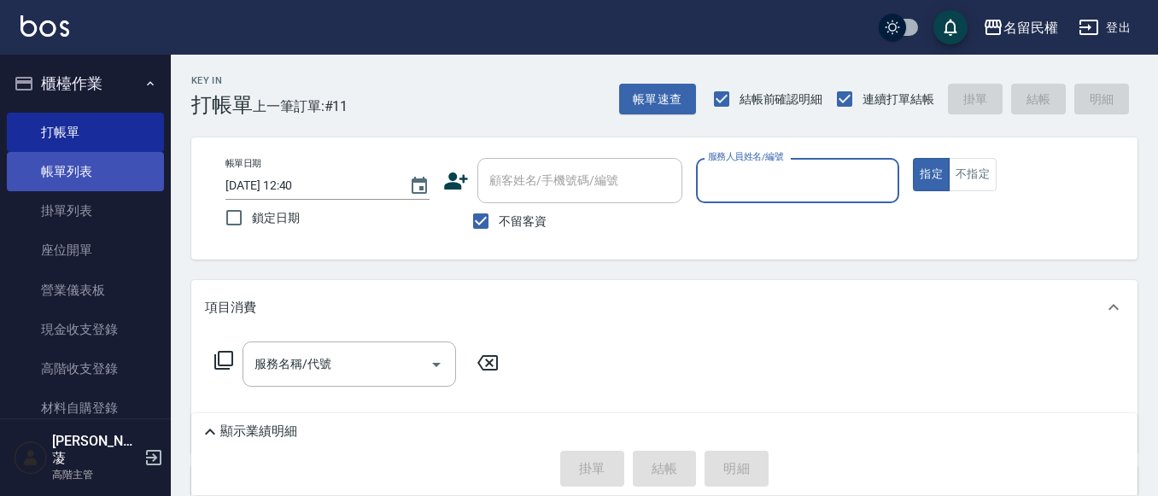
click at [82, 171] on link "帳單列表" at bounding box center [85, 171] width 157 height 39
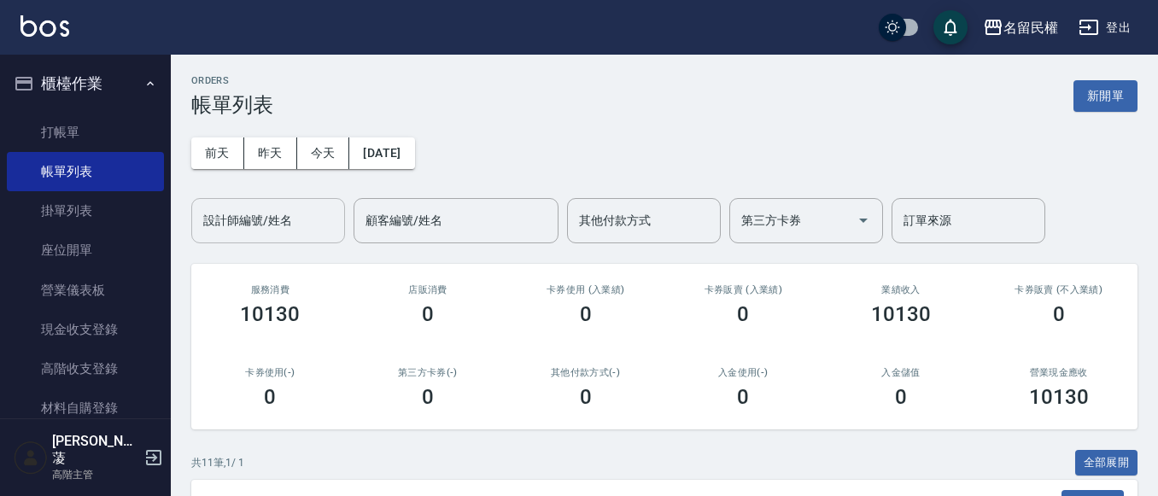
click at [285, 219] on input "設計師編號/姓名" at bounding box center [268, 221] width 138 height 30
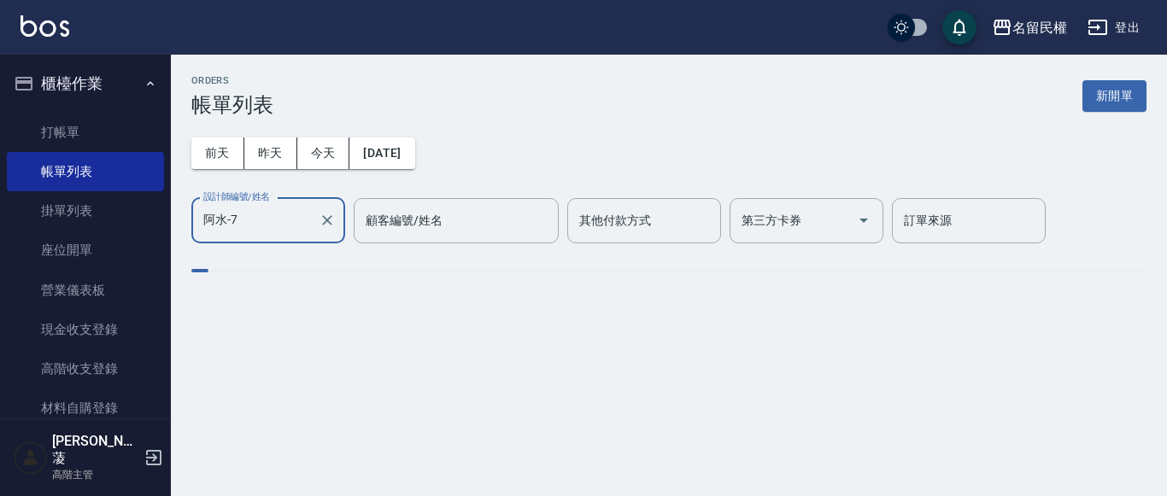
type input "阿水-7"
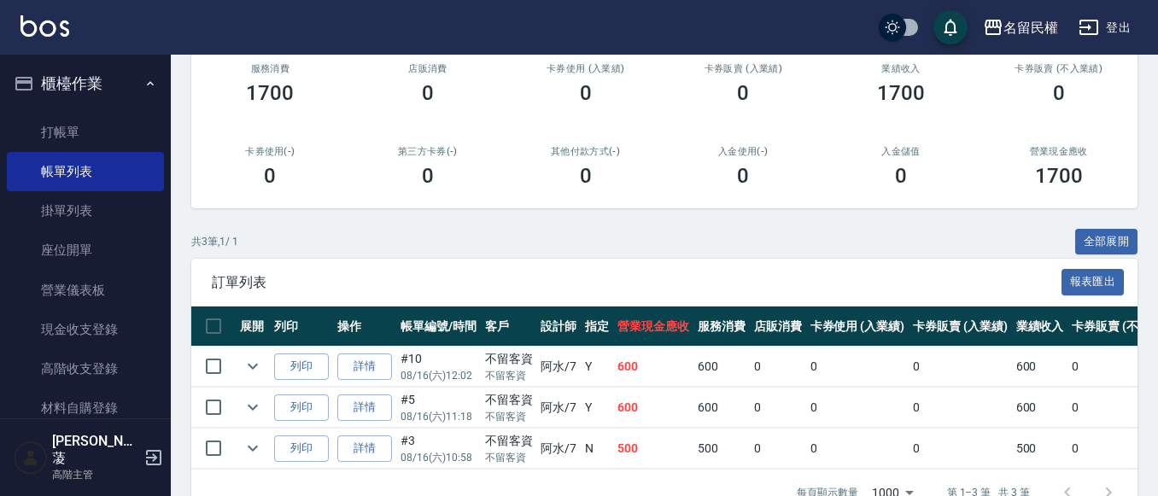
scroll to position [274, 0]
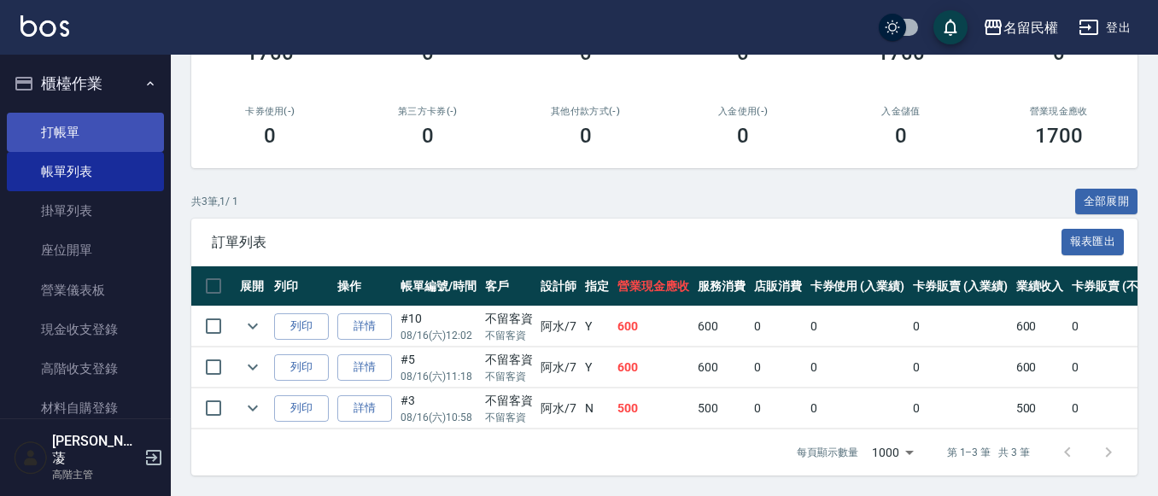
click at [102, 138] on link "打帳單" at bounding box center [85, 132] width 157 height 39
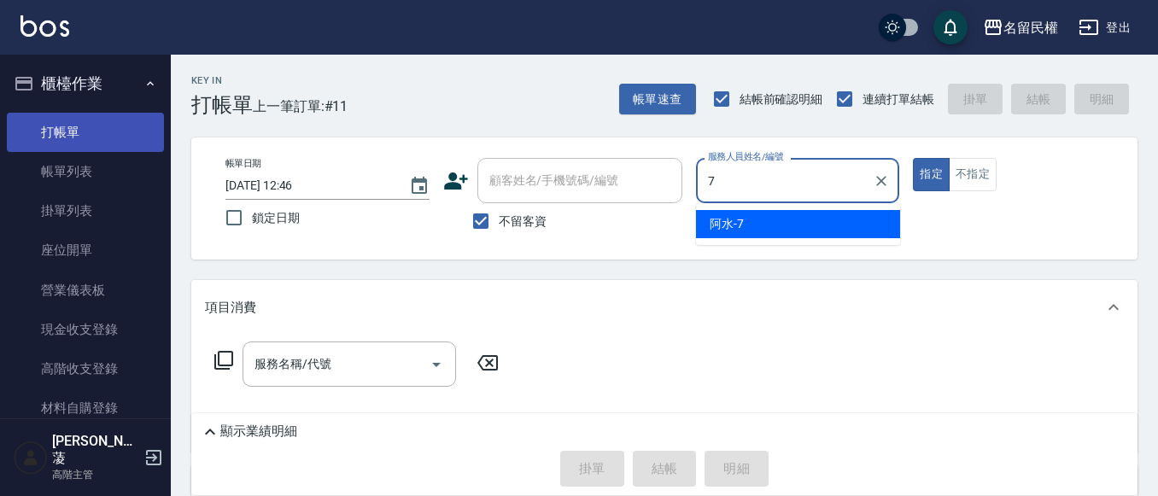
type input "阿水-7"
type button "true"
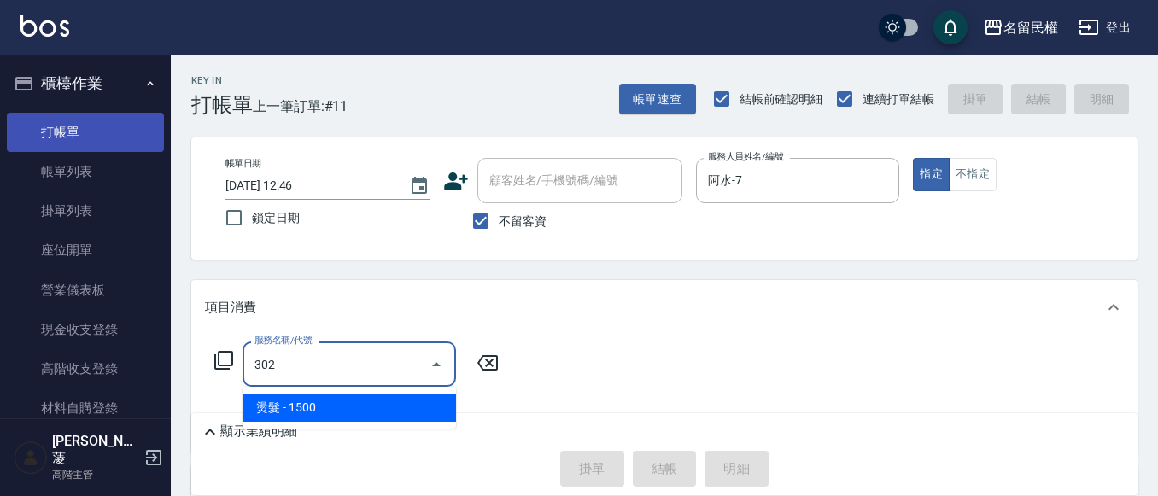
type input "燙髮(302)"
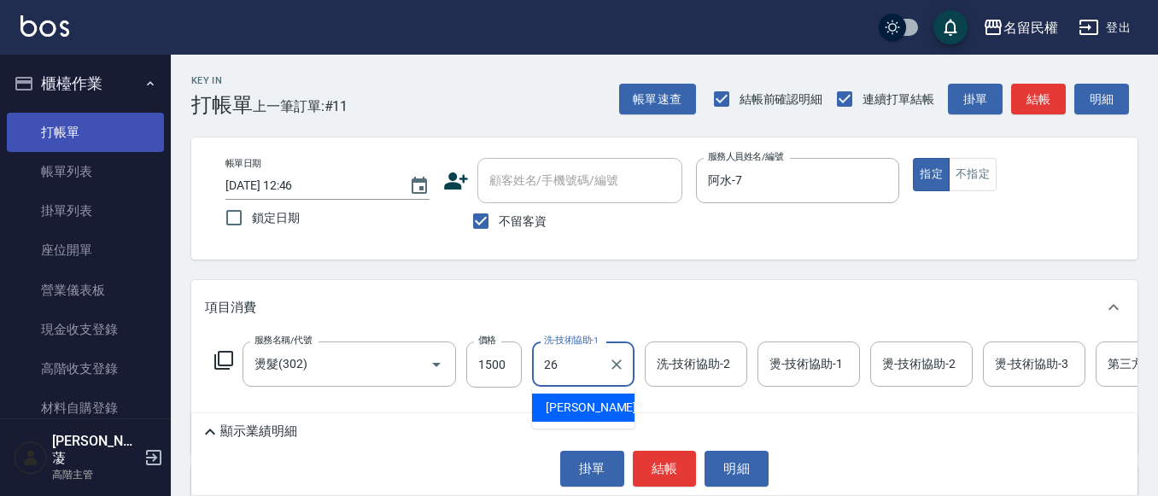
type input "沅莘-26"
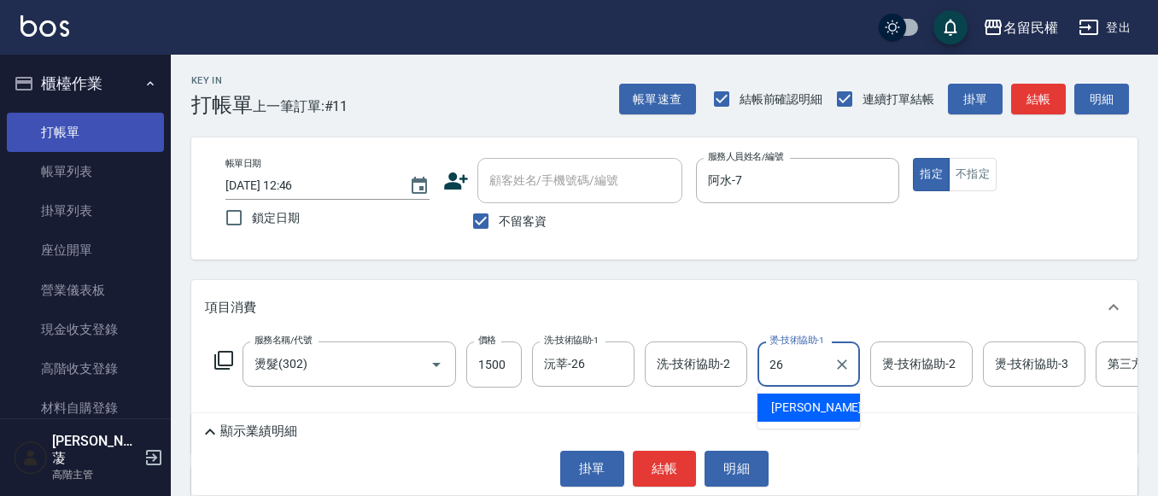
type input "沅莘-26"
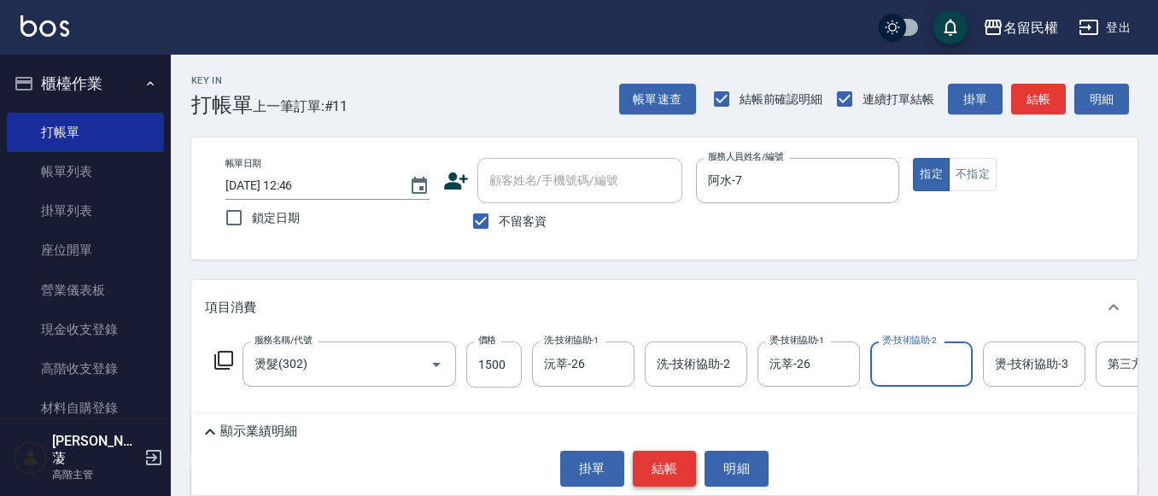
click at [658, 455] on button "結帳" at bounding box center [665, 469] width 64 height 36
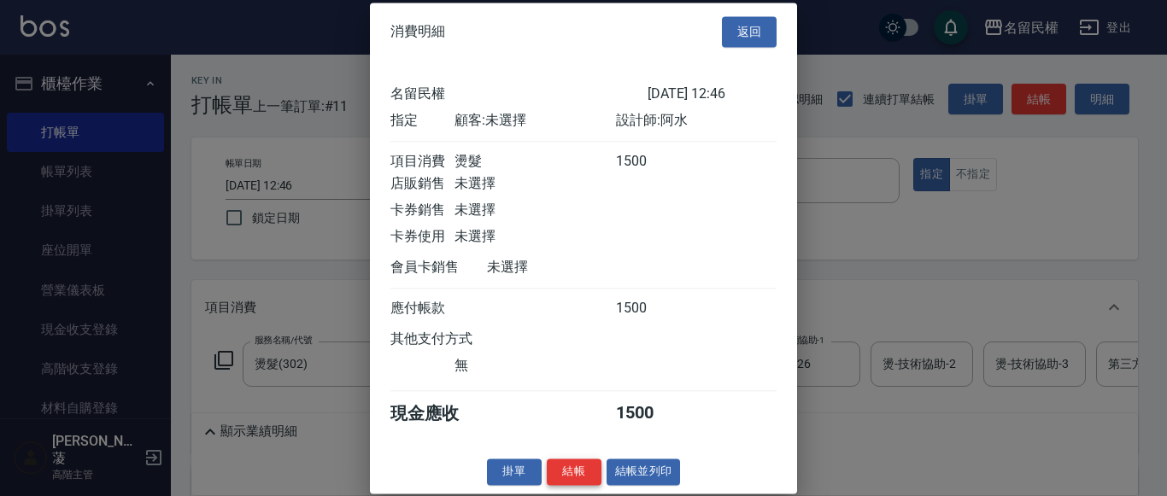
click at [583, 485] on button "結帳" at bounding box center [574, 472] width 55 height 26
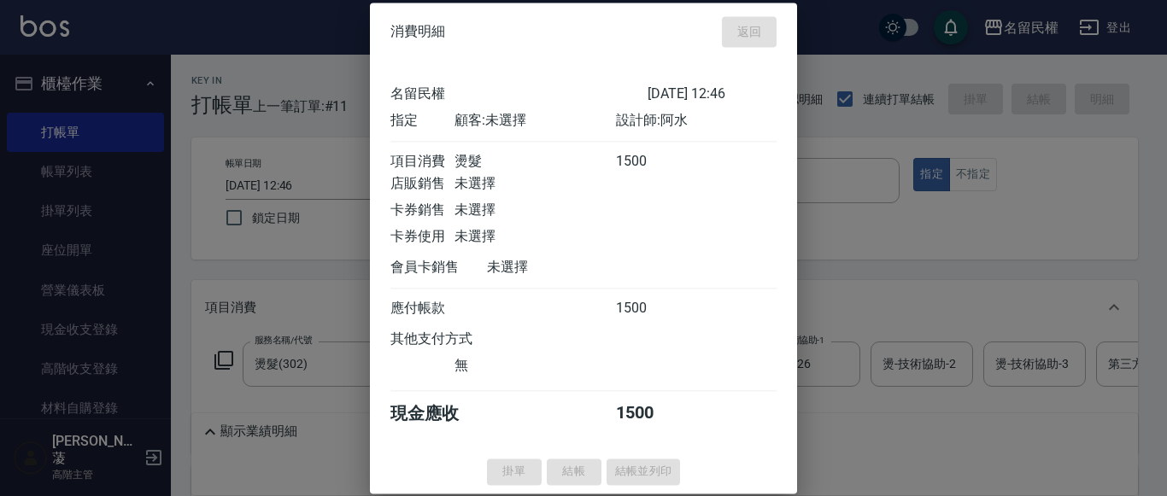
type input "[DATE] 13:00"
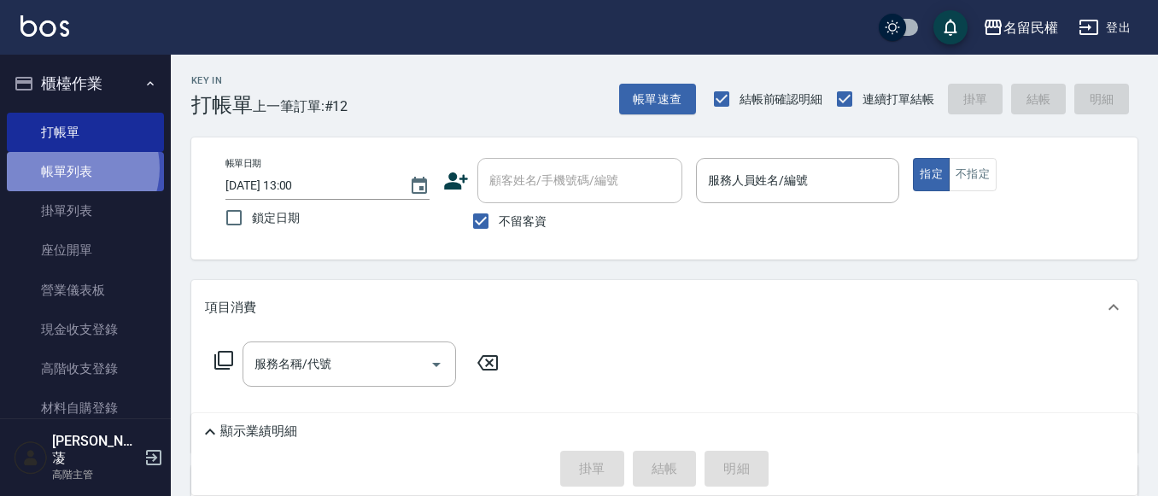
click at [72, 168] on link "帳單列表" at bounding box center [85, 171] width 157 height 39
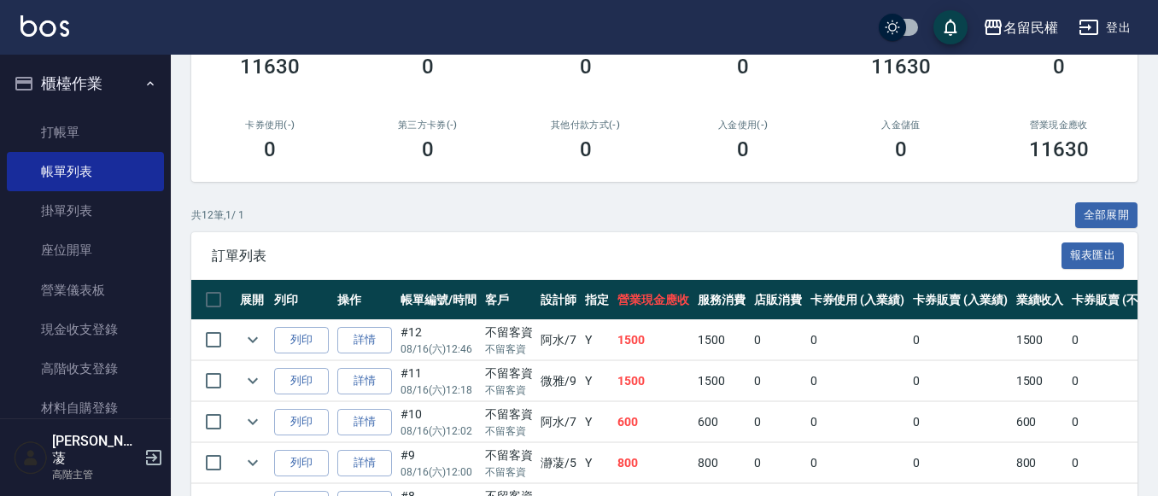
scroll to position [256, 0]
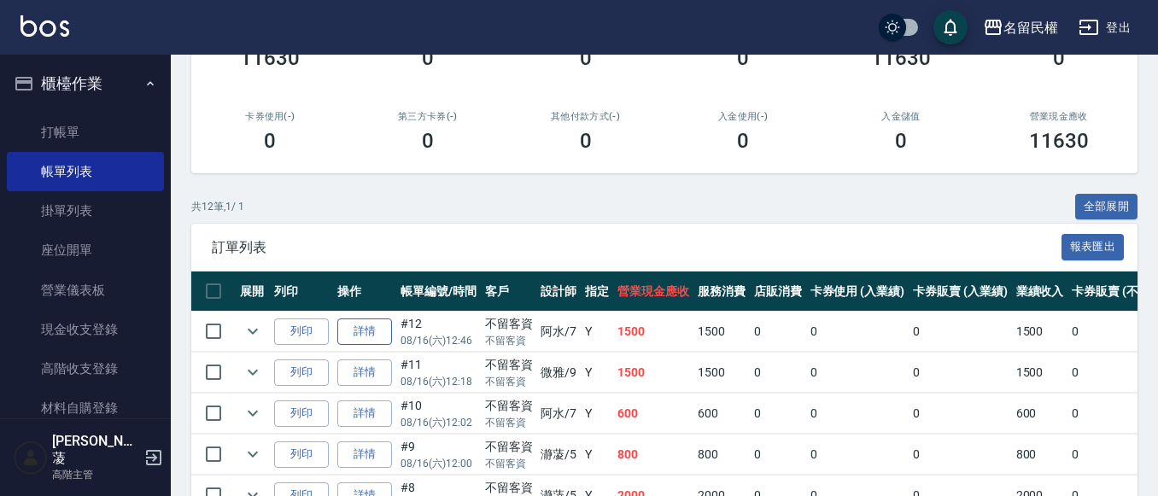
click at [343, 327] on link "詳情" at bounding box center [364, 332] width 55 height 26
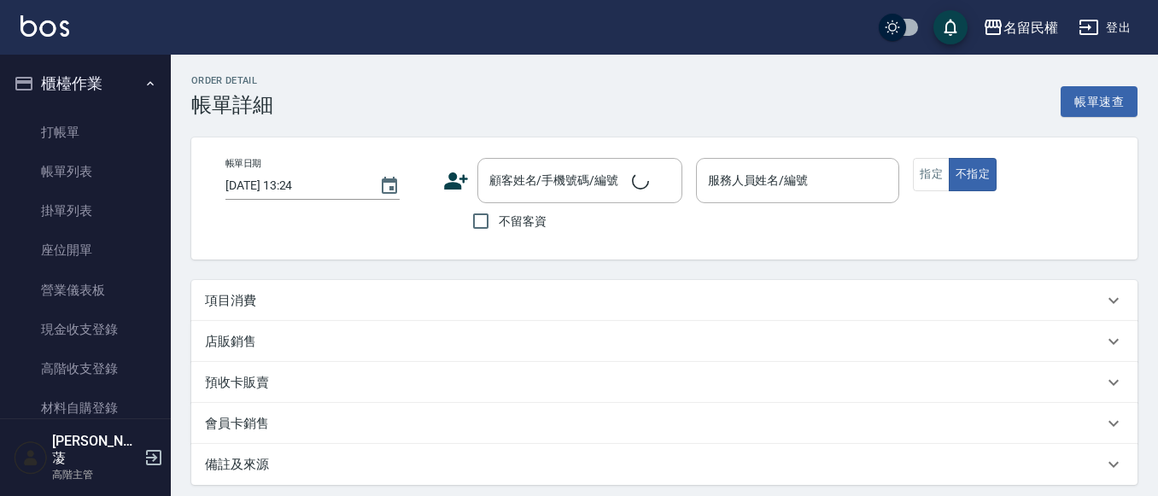
type input "[DATE] 12:46"
checkbox input "true"
type input "阿水-7"
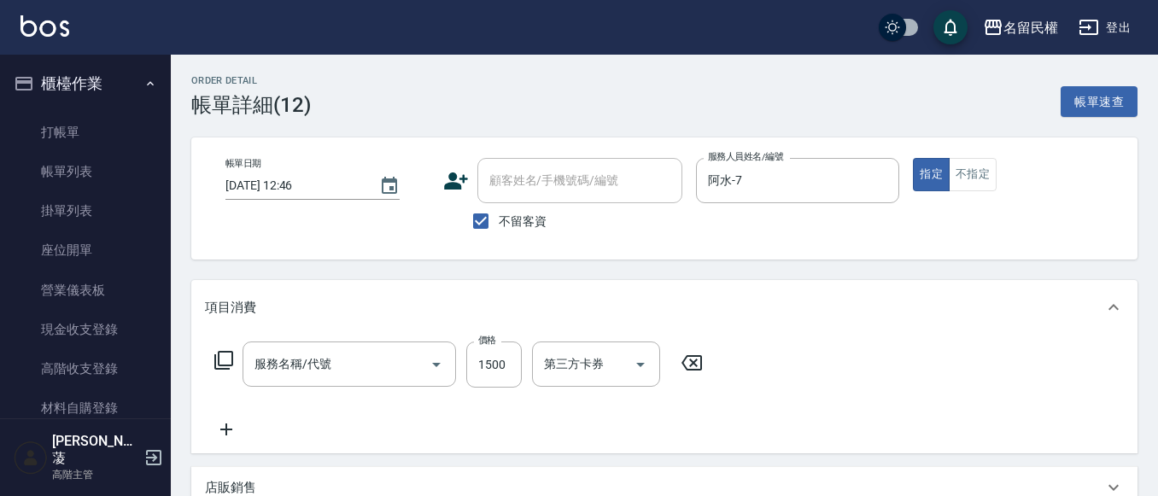
type input "燙髮(302)"
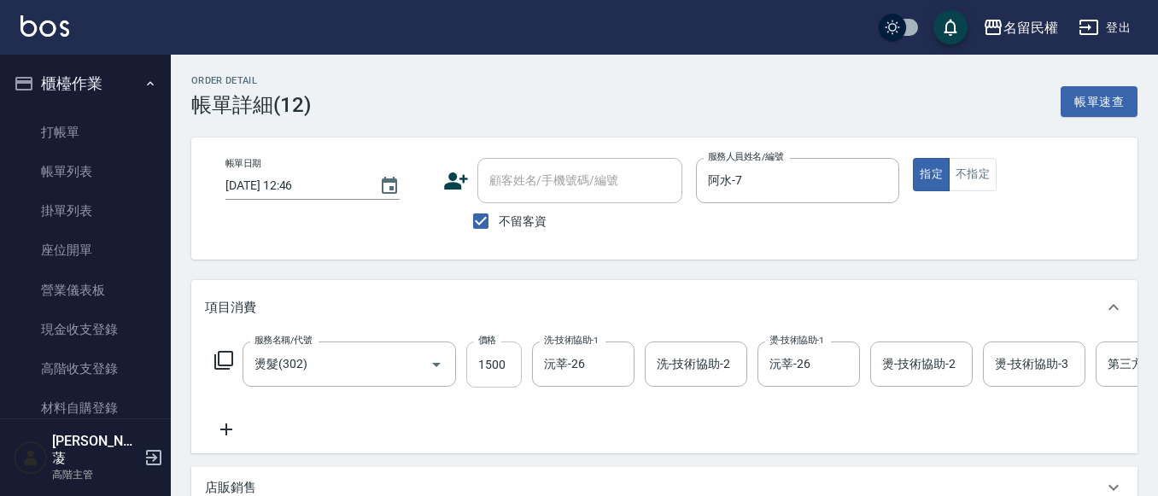
click at [481, 349] on input "1500" at bounding box center [494, 365] width 56 height 46
type input "1700"
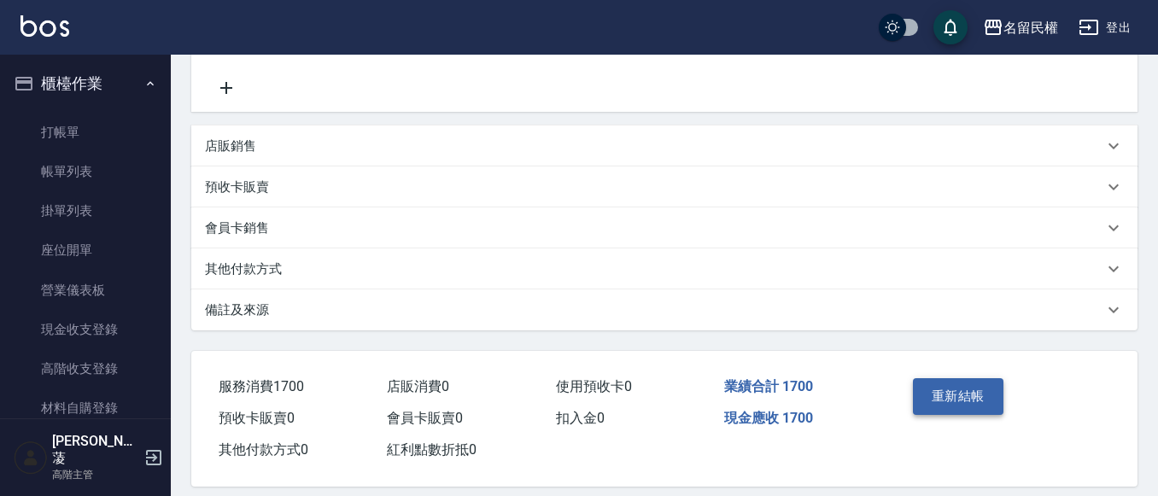
click at [942, 400] on button "重新結帳" at bounding box center [958, 396] width 91 height 36
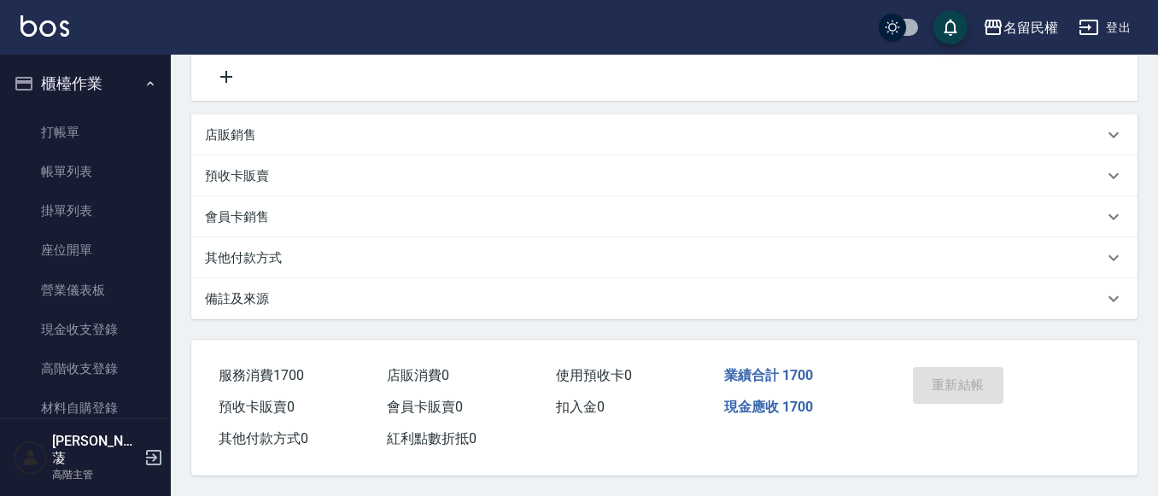
scroll to position [373, 0]
click at [100, 132] on link "打帳單" at bounding box center [85, 132] width 157 height 39
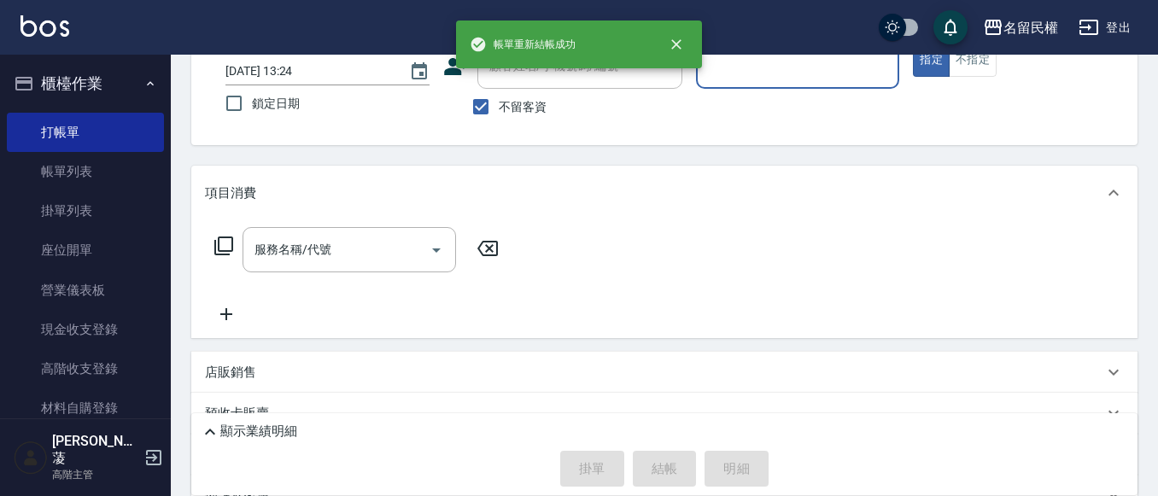
scroll to position [228, 0]
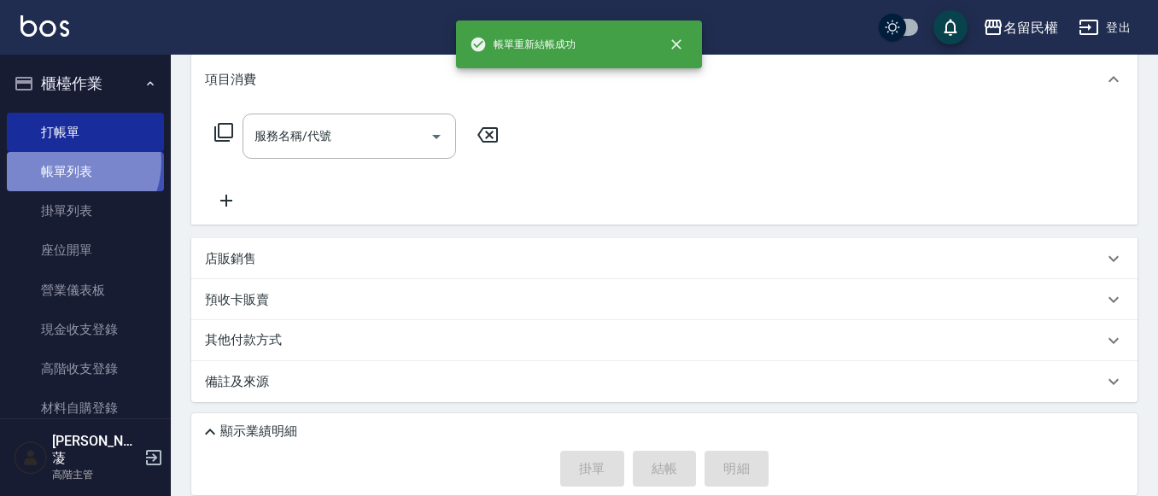
click at [67, 162] on link "帳單列表" at bounding box center [85, 171] width 157 height 39
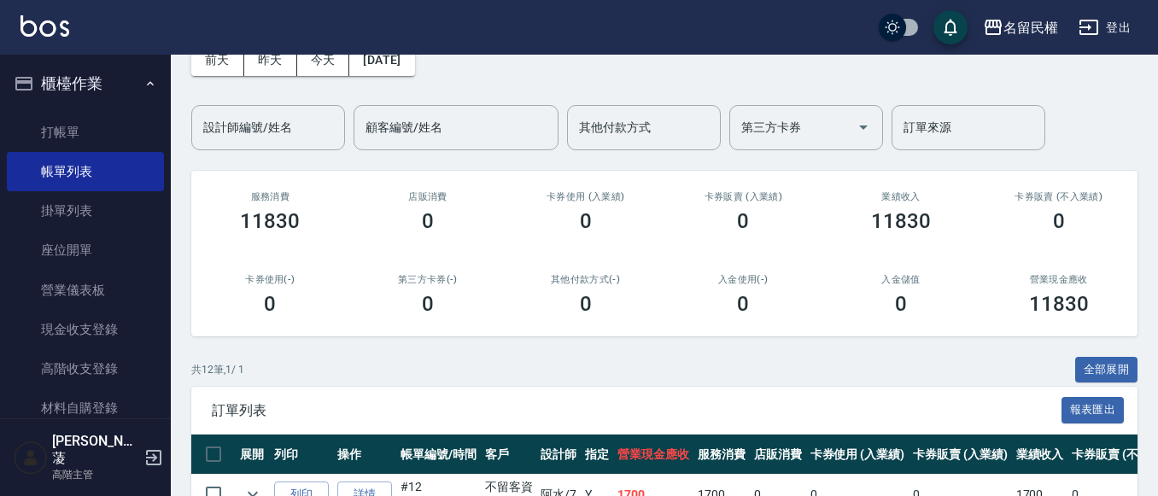
scroll to position [342, 0]
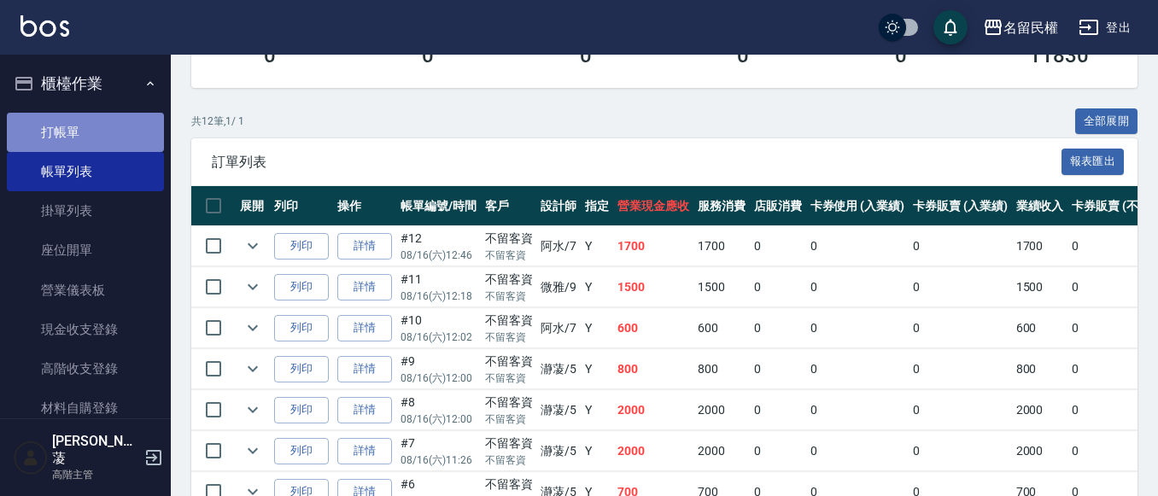
click at [92, 126] on link "打帳單" at bounding box center [85, 132] width 157 height 39
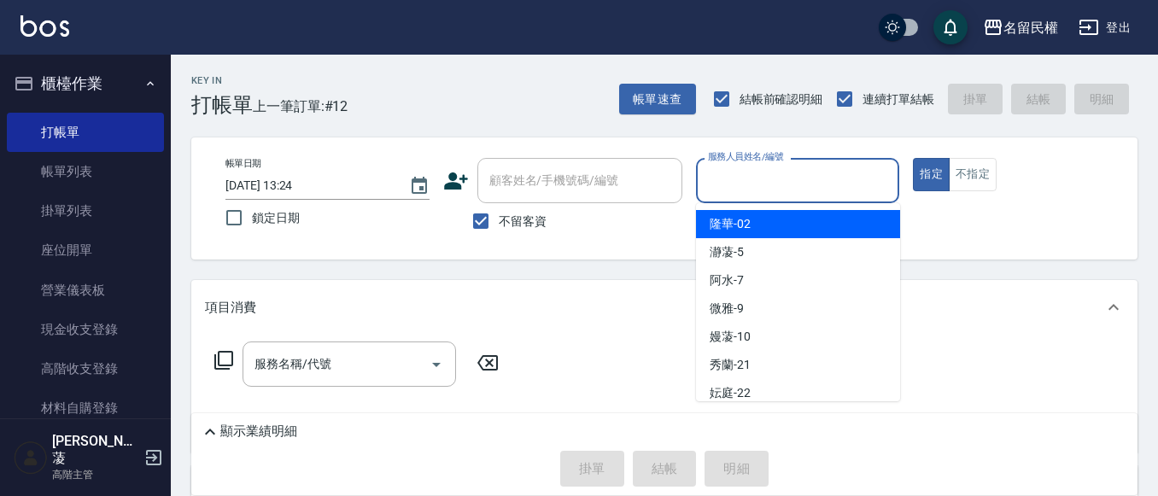
click at [842, 179] on input "服務人員姓名/編號" at bounding box center [798, 181] width 189 height 30
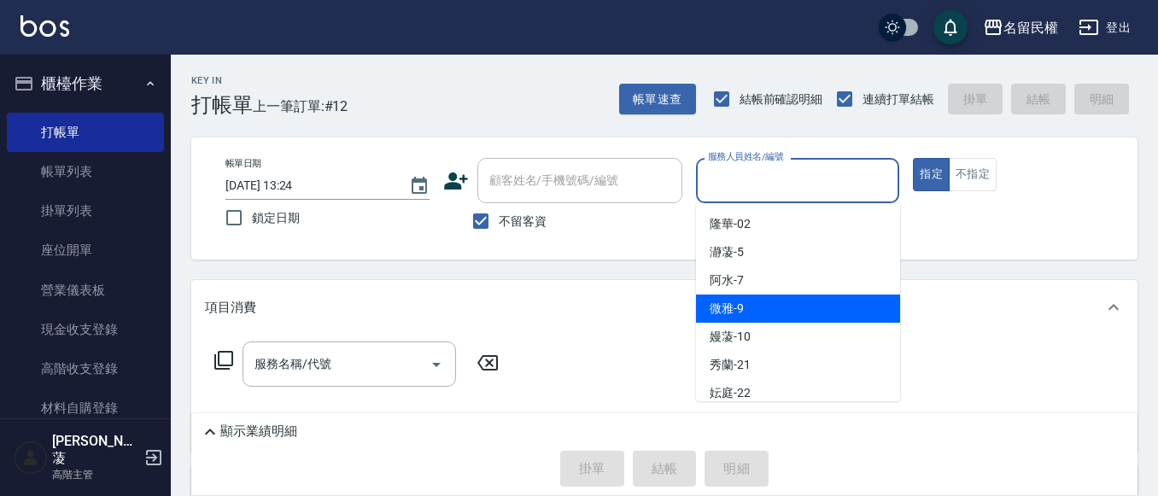
drag, startPoint x: 724, startPoint y: 306, endPoint x: 857, endPoint y: 254, distance: 143.1
click at [728, 305] on span "微雅 -9" at bounding box center [727, 309] width 34 height 18
type input "微雅-9"
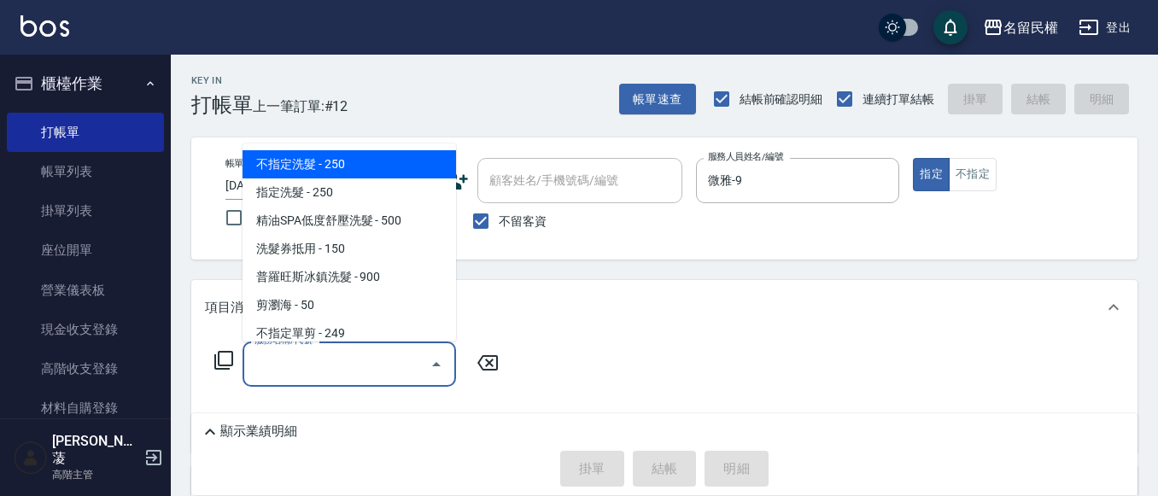
drag, startPoint x: 252, startPoint y: 372, endPoint x: 265, endPoint y: 362, distance: 15.9
click at [253, 372] on input "服務名稱/代號" at bounding box center [336, 364] width 173 height 30
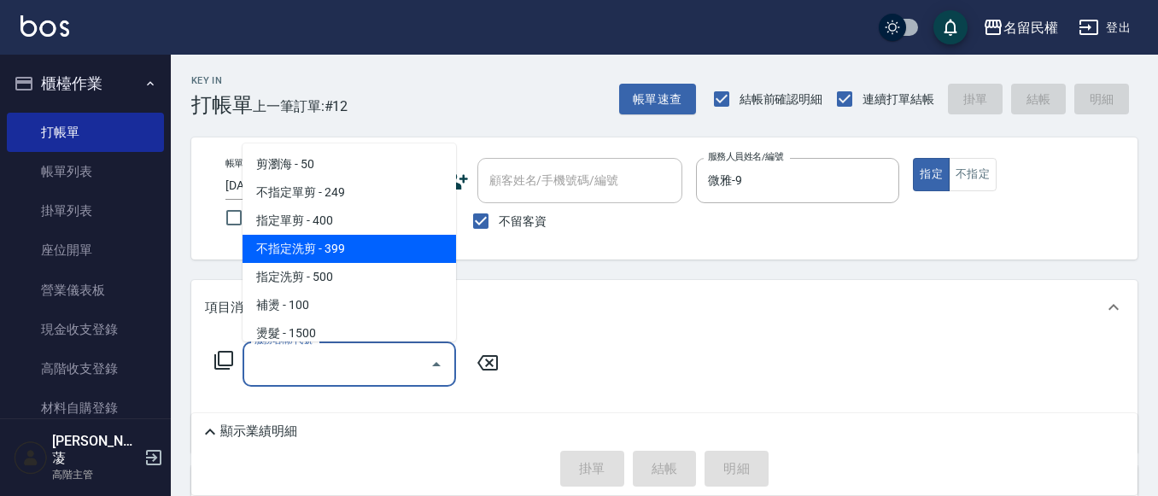
scroll to position [171, 0]
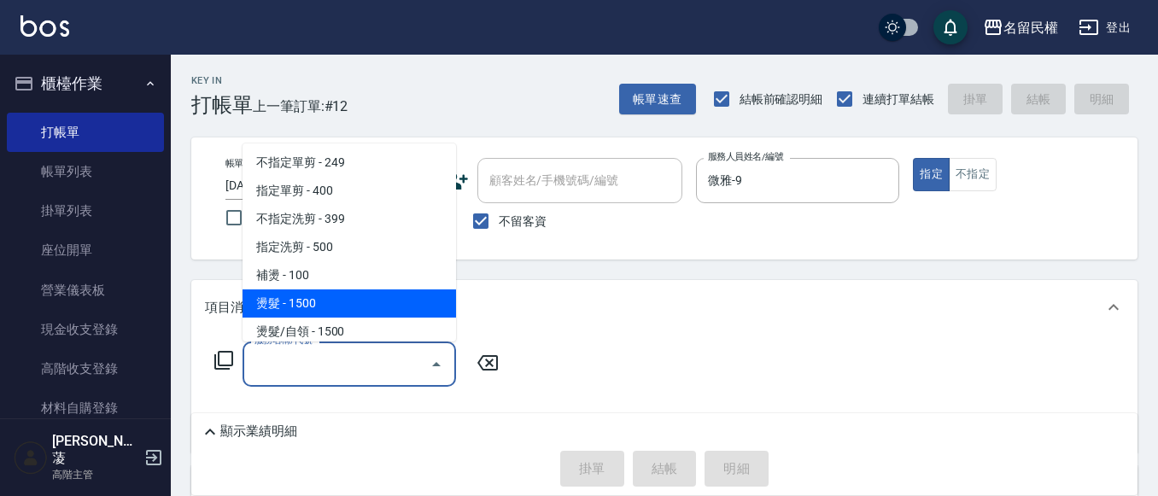
click at [302, 298] on span "燙髮 - 1500" at bounding box center [350, 304] width 214 height 28
type input "燙髮(302)"
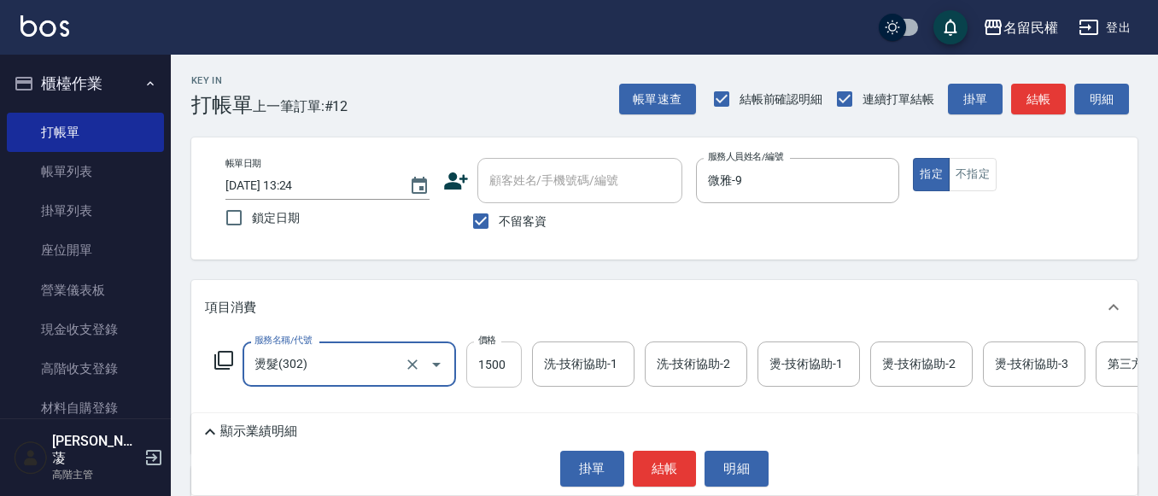
click at [499, 372] on input "1500" at bounding box center [494, 365] width 56 height 46
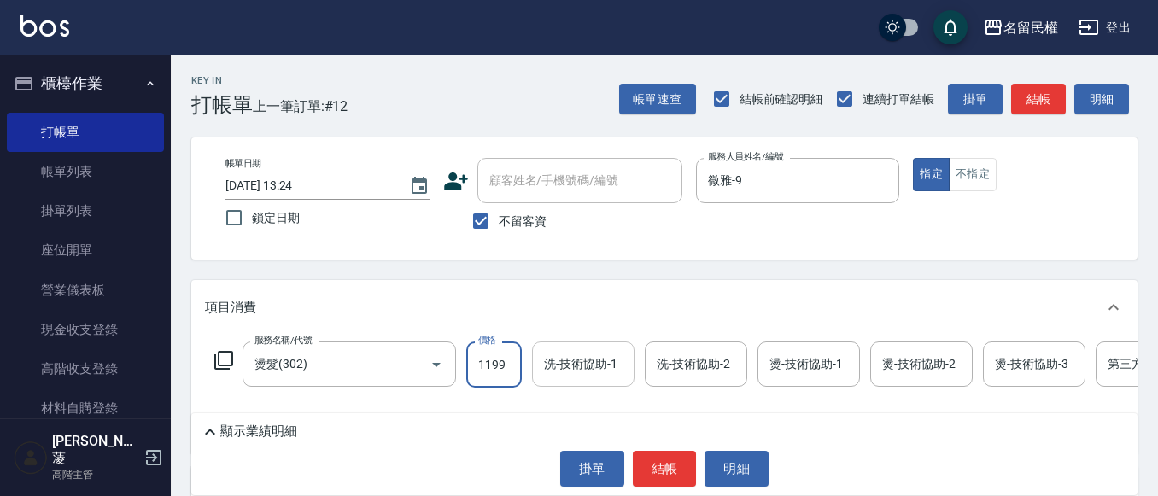
type input "1199"
click at [604, 371] on input "洗-技術協助-1" at bounding box center [583, 364] width 87 height 30
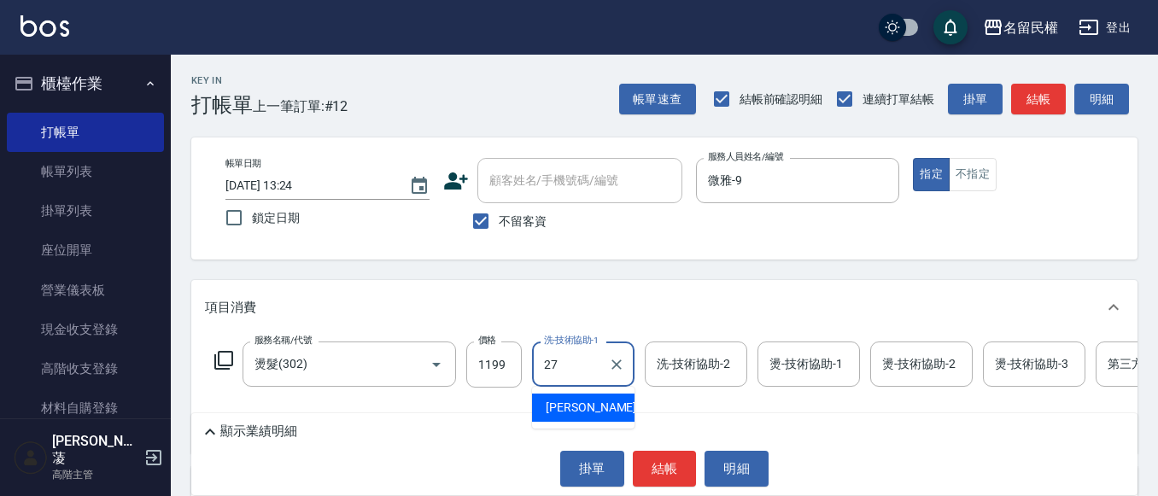
type input "[PERSON_NAME]-27"
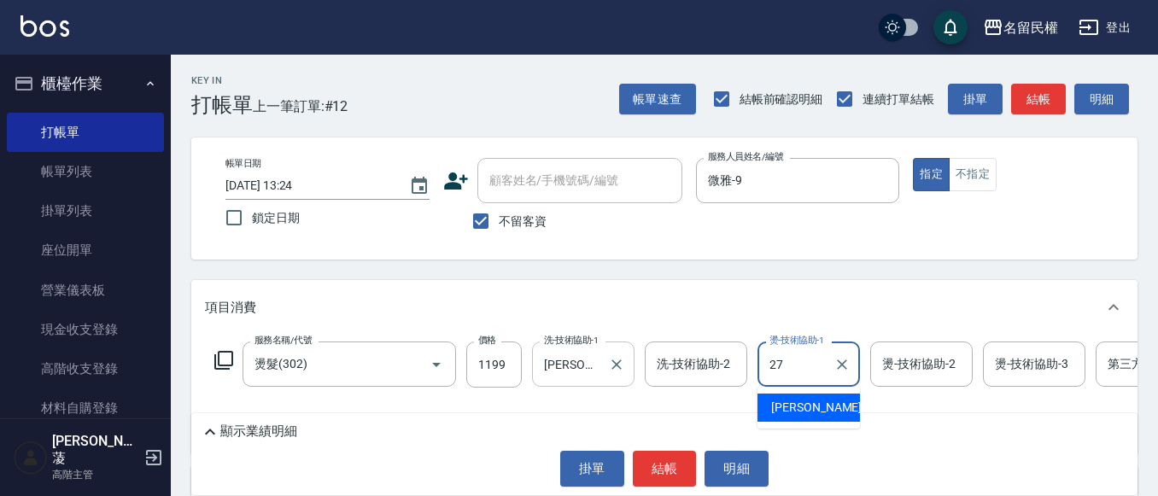
type input "[PERSON_NAME]-27"
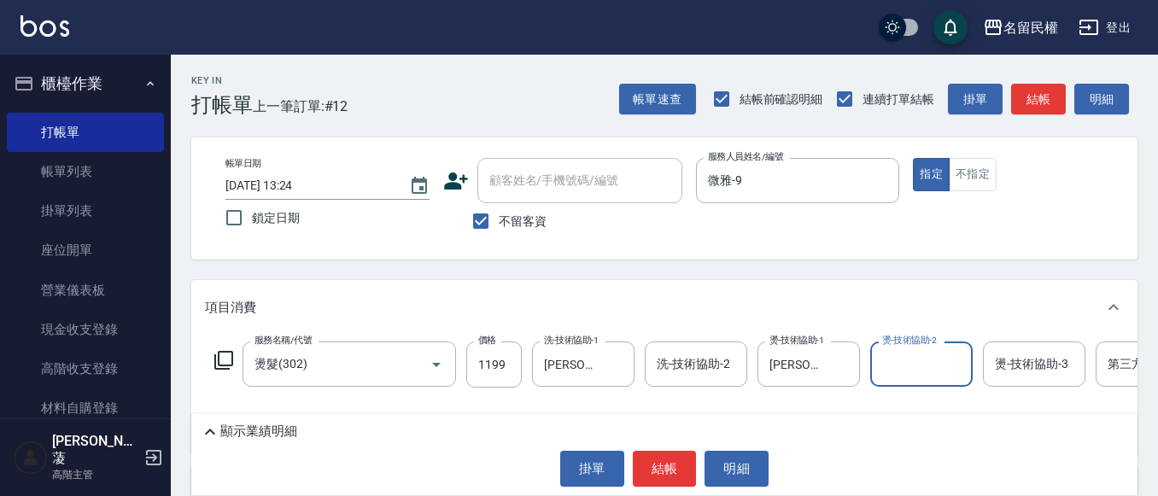
click at [613, 280] on div "項目消費" at bounding box center [664, 307] width 947 height 55
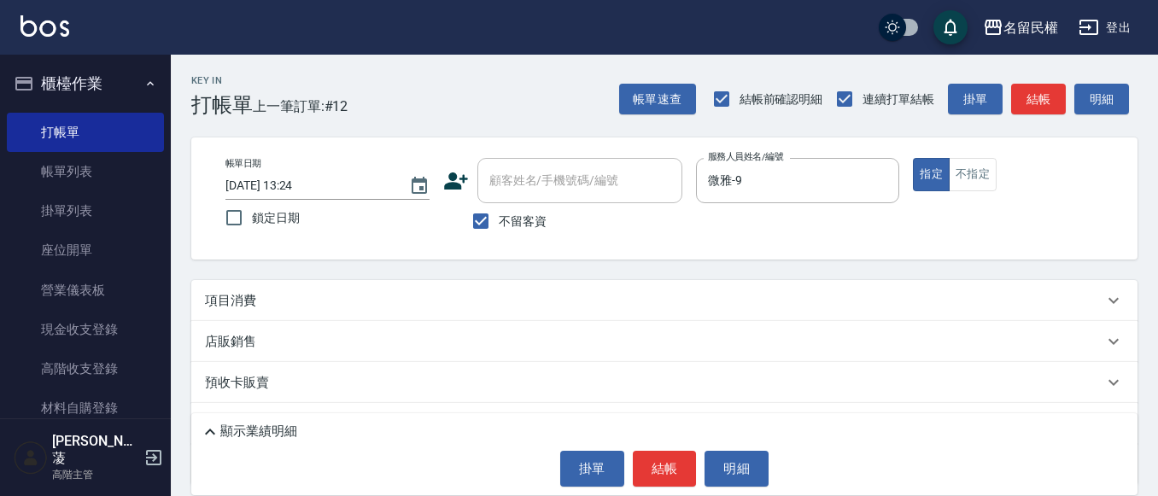
click at [502, 296] on div "項目消費" at bounding box center [654, 301] width 899 height 18
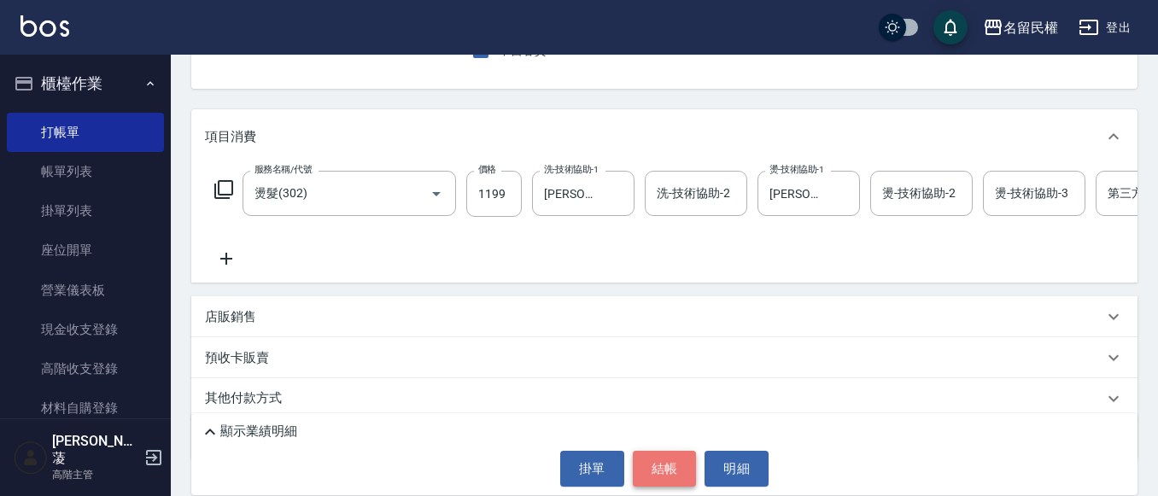
click at [662, 463] on button "結帳" at bounding box center [665, 469] width 64 height 36
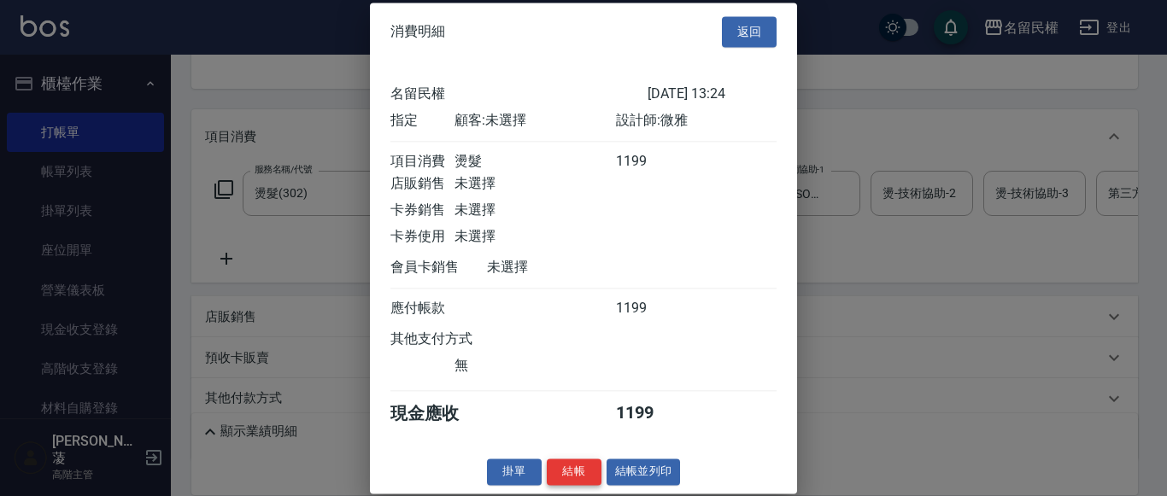
scroll to position [22, 0]
click at [580, 460] on div "消費明細 返回 名留民權 [DATE] 13:24 指定 顧客: 未選擇 設計師: 微雅 項目消費 燙髮 1199 店販銷售 未選擇 卡券銷售 未選擇 卡券使…" at bounding box center [583, 248] width 427 height 491
click at [575, 472] on button "結帳" at bounding box center [574, 472] width 55 height 26
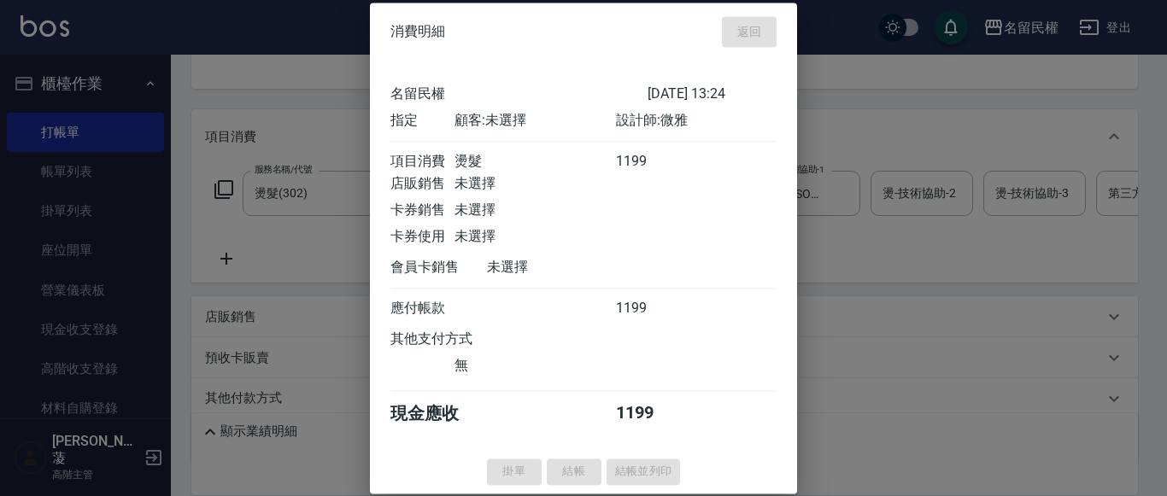
type input "[DATE] 13:28"
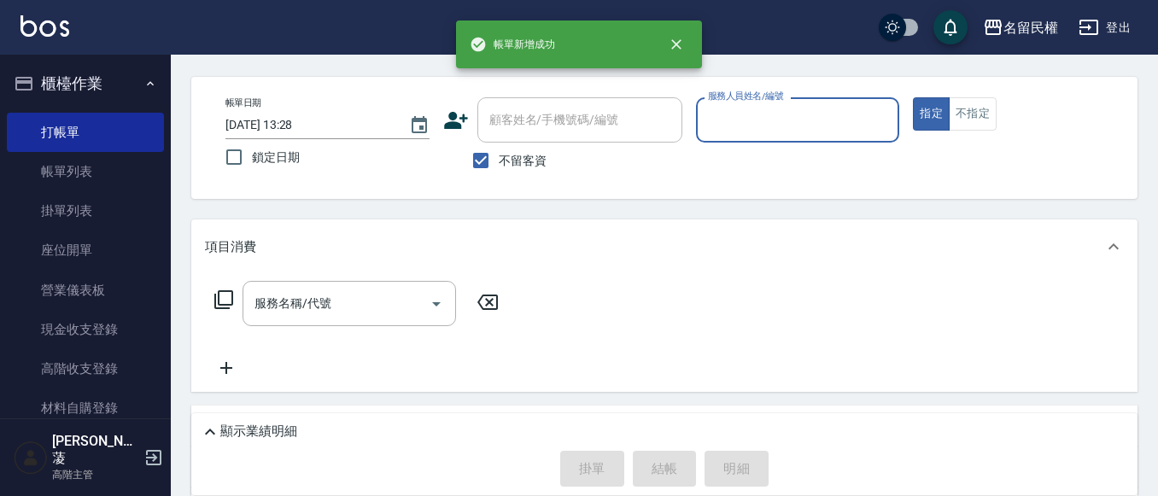
scroll to position [0, 0]
